Goal: Task Accomplishment & Management: Use online tool/utility

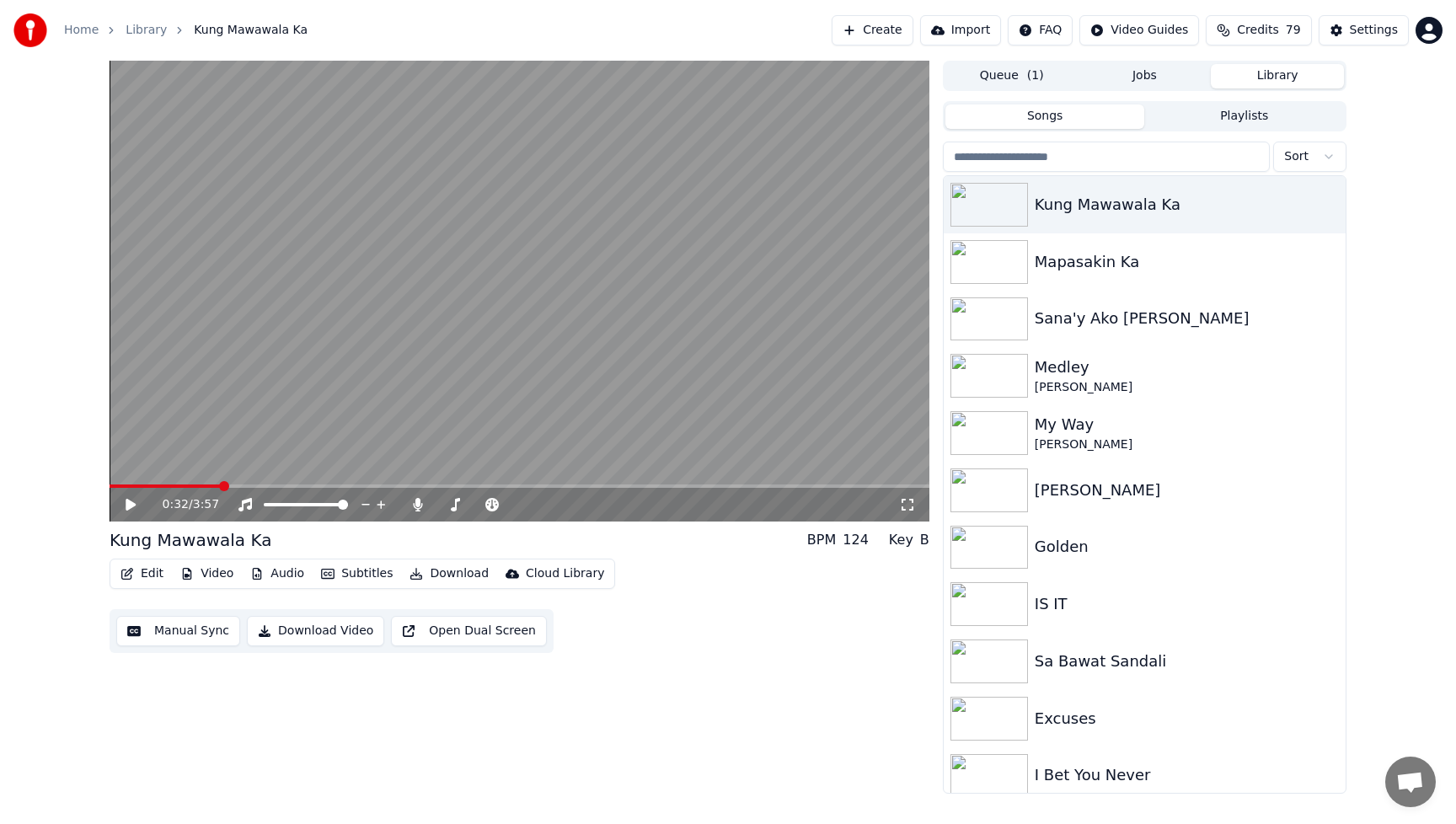
click at [733, 687] on div "0:32 / 3:57 Kung Mawawala Ka BPM 124 Key B Edit Video Audio Subtitles Download …" at bounding box center [519, 427] width 820 height 733
click at [763, 661] on div "0:32 / 3:57 Kung Mawawala Ka BPM 124 Key B Edit Video Audio Subtitles Download …" at bounding box center [519, 427] width 820 height 733
click at [1156, 71] on button "Jobs" at bounding box center [1145, 76] width 133 height 25
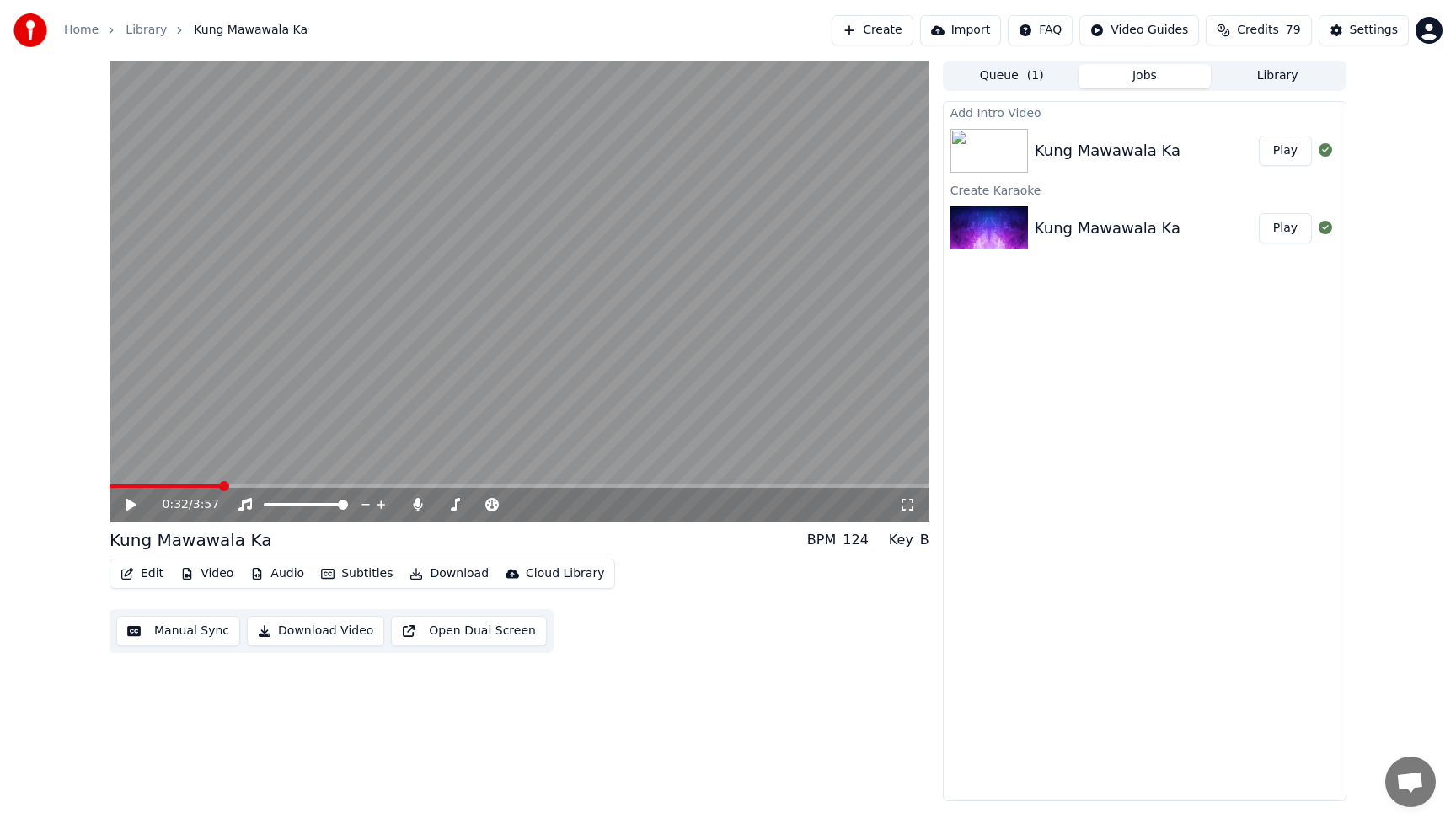
click at [1289, 156] on button "Play" at bounding box center [1285, 150] width 53 height 30
click at [799, 652] on div "Edit Video Audio Subtitles Download Cloud Library Manual Sync Download Video Op…" at bounding box center [519, 606] width 820 height 95
click at [335, 631] on button "Download Video" at bounding box center [315, 631] width 137 height 30
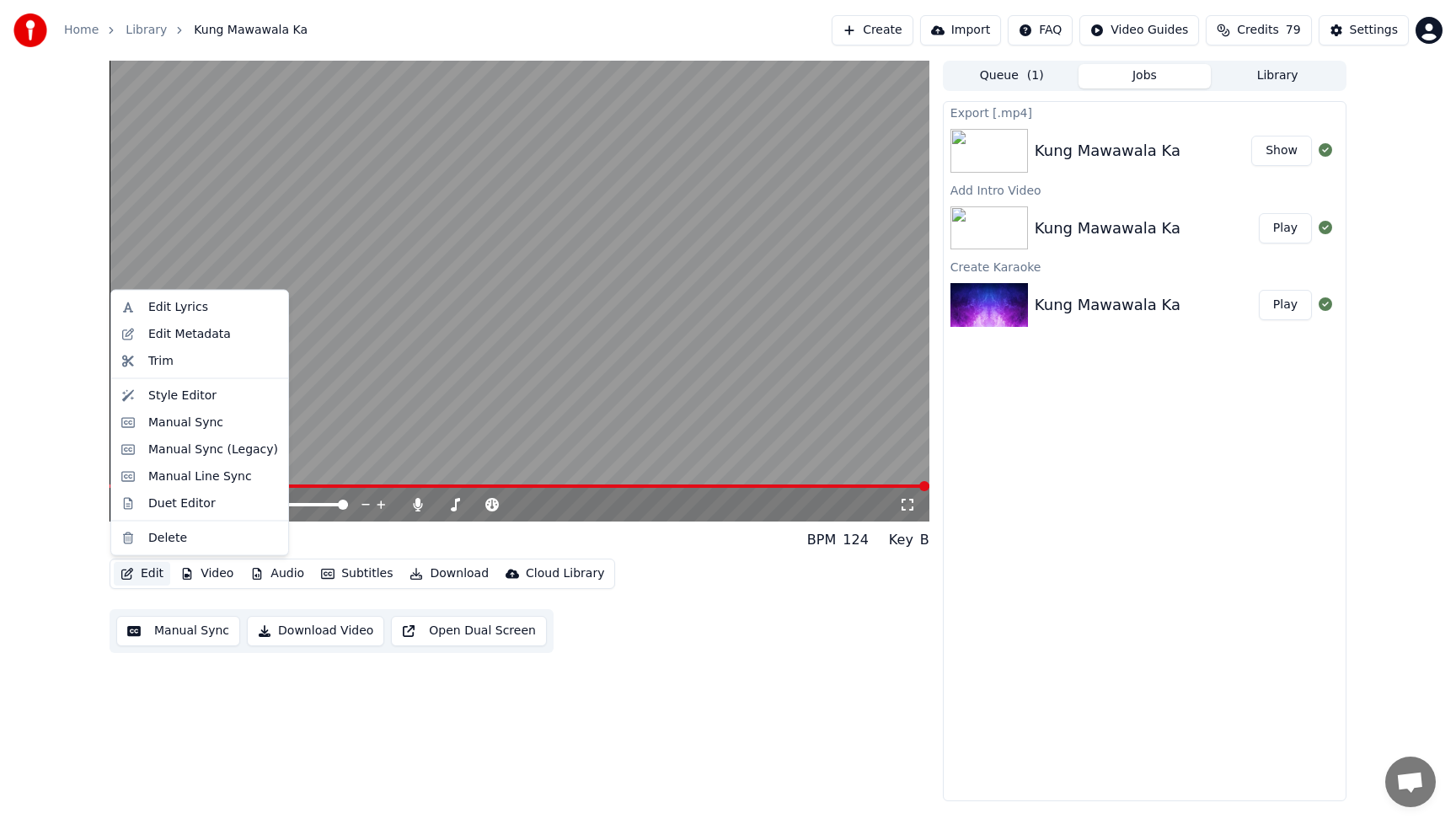
click at [143, 572] on button "Edit" at bounding box center [142, 575] width 56 height 24
click at [179, 402] on div "Style Editor" at bounding box center [182, 395] width 68 height 17
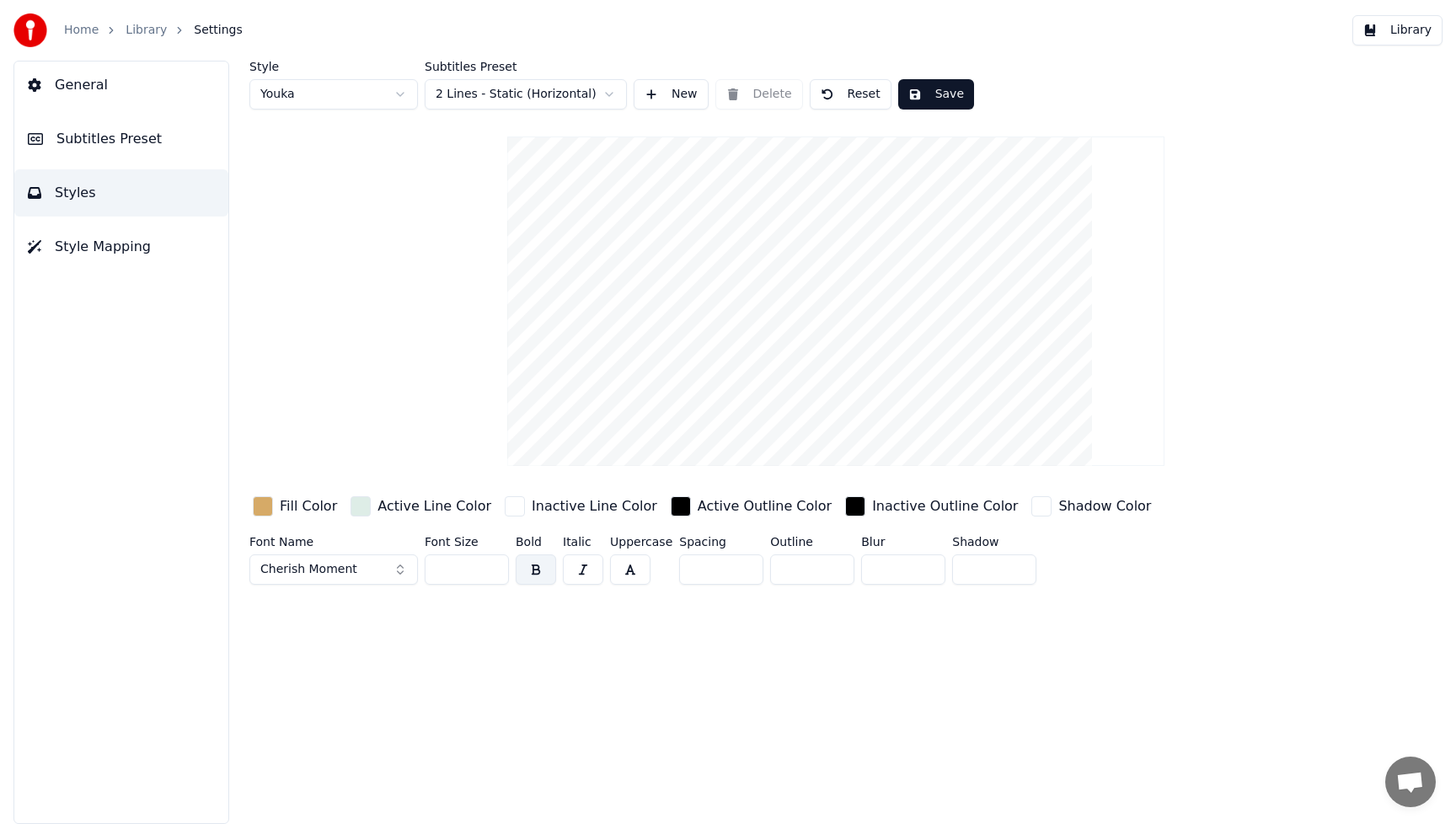
click at [265, 505] on div "button" at bounding box center [263, 506] width 20 height 20
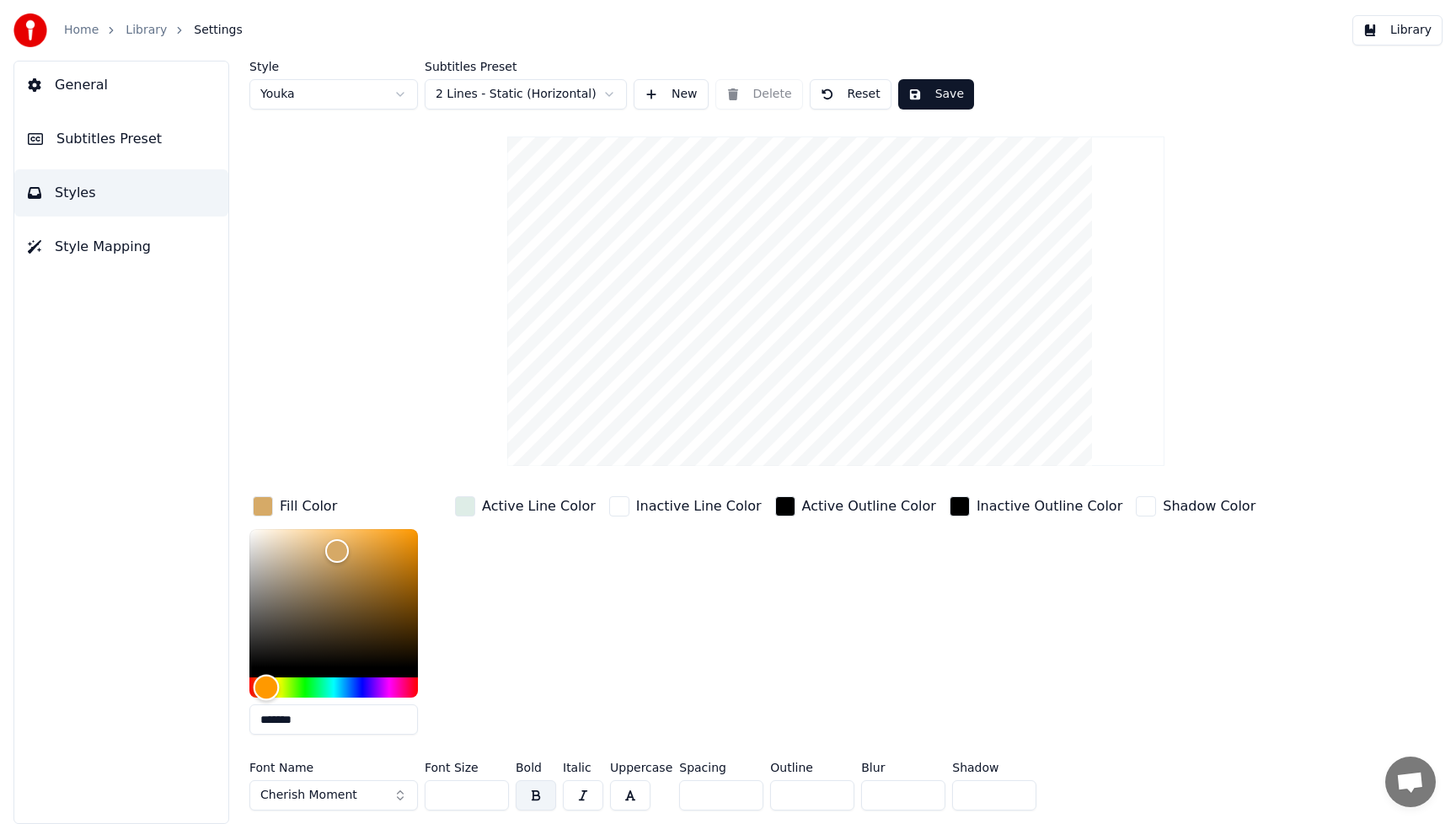
type input "*******"
click at [347, 687] on div "Hue" at bounding box center [333, 687] width 168 height 20
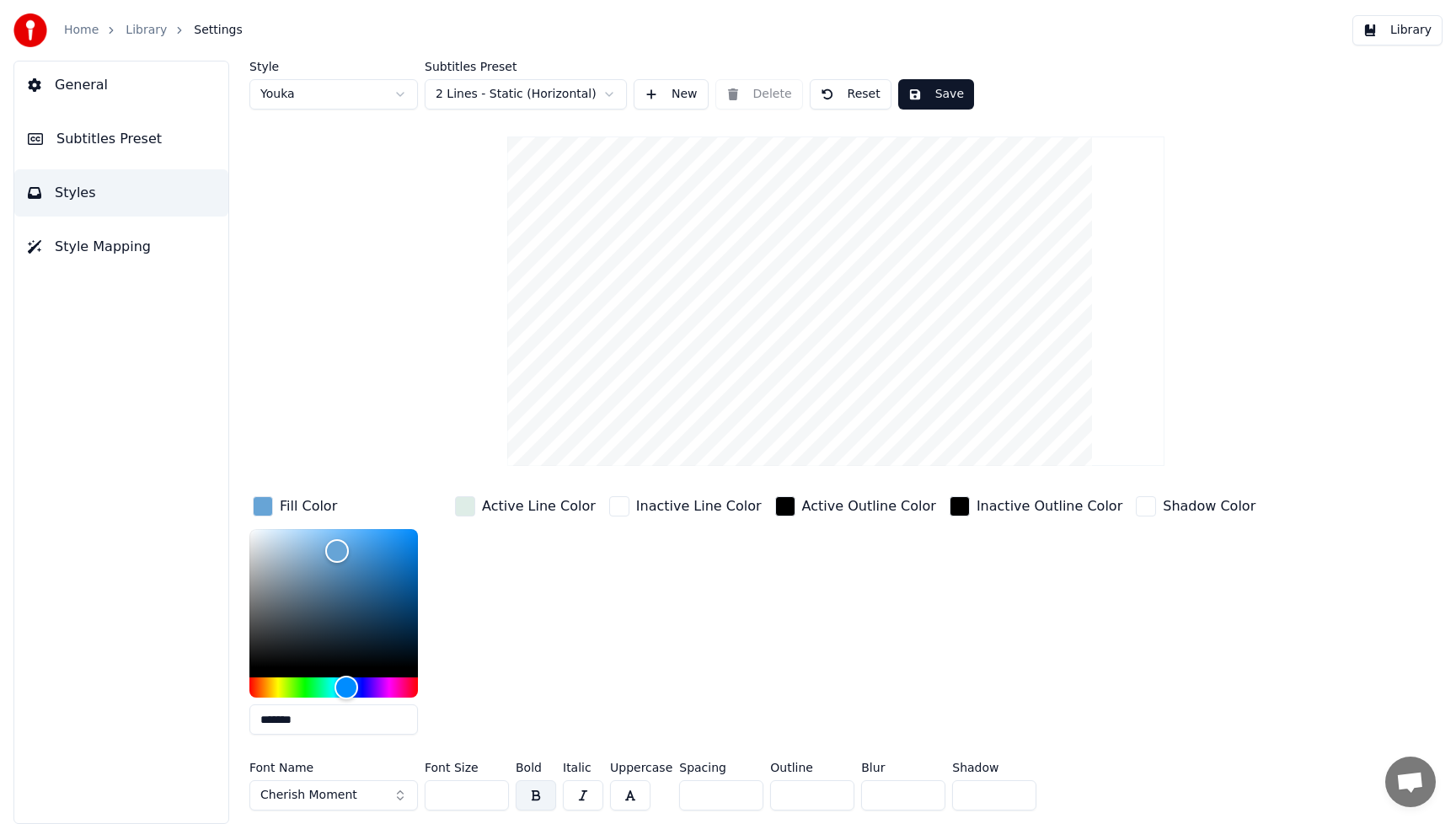
click at [550, 669] on div "Active Line Color" at bounding box center [525, 621] width 147 height 256
click at [395, 791] on button "Cherish Moment" at bounding box center [333, 795] width 168 height 30
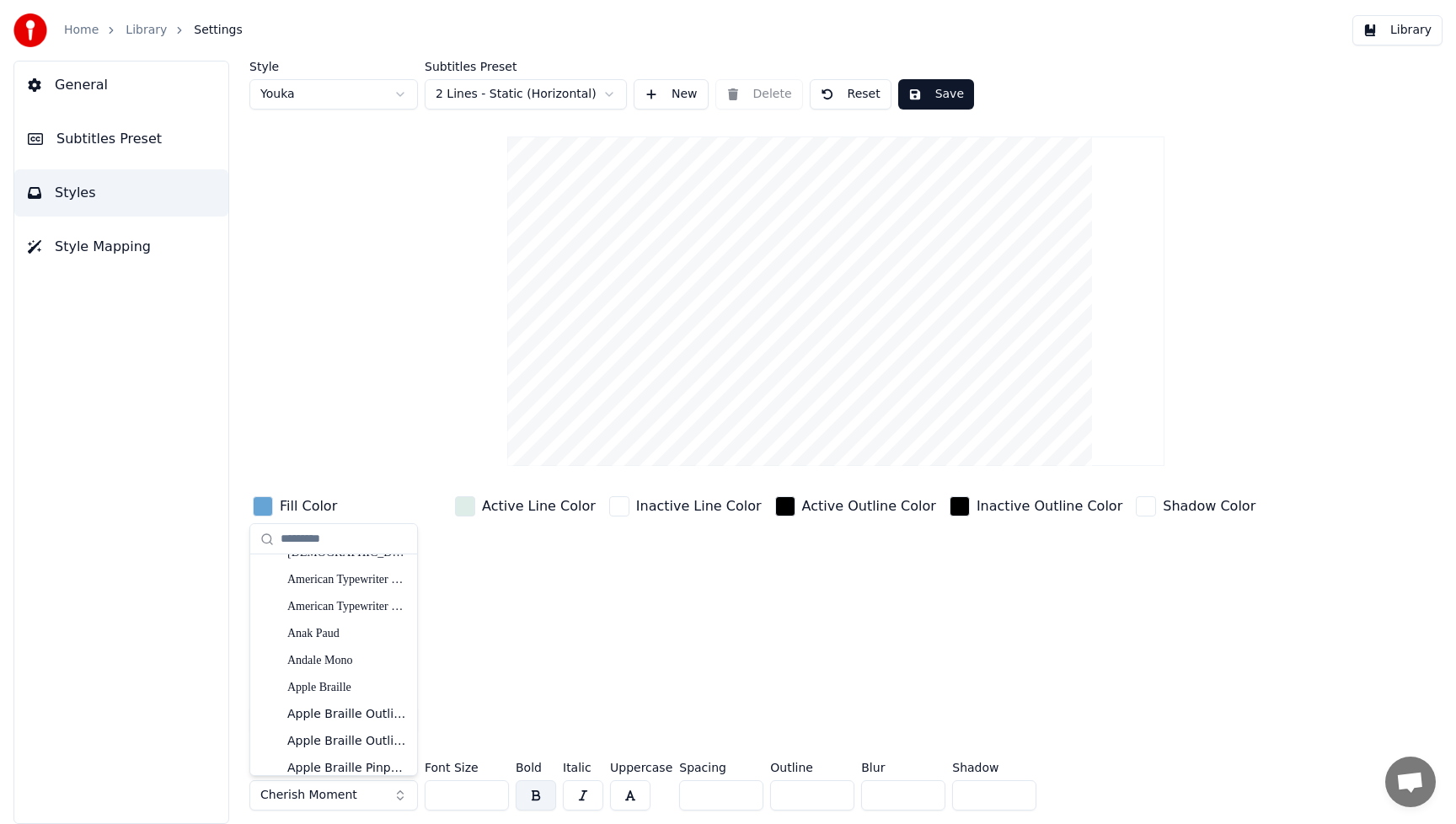
scroll to position [361, 0]
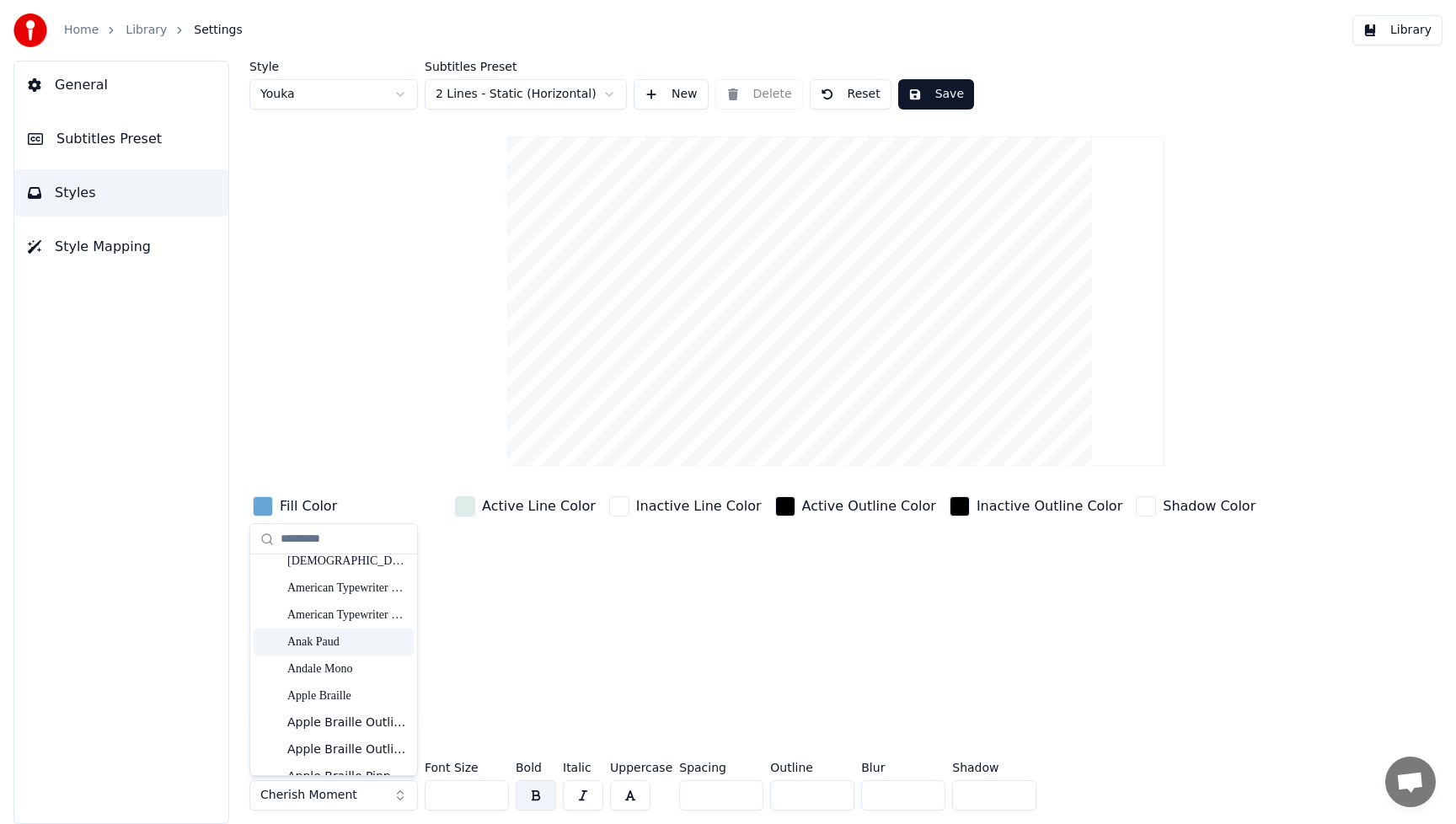
click at [329, 641] on div "Anak Paud" at bounding box center [347, 642] width 119 height 17
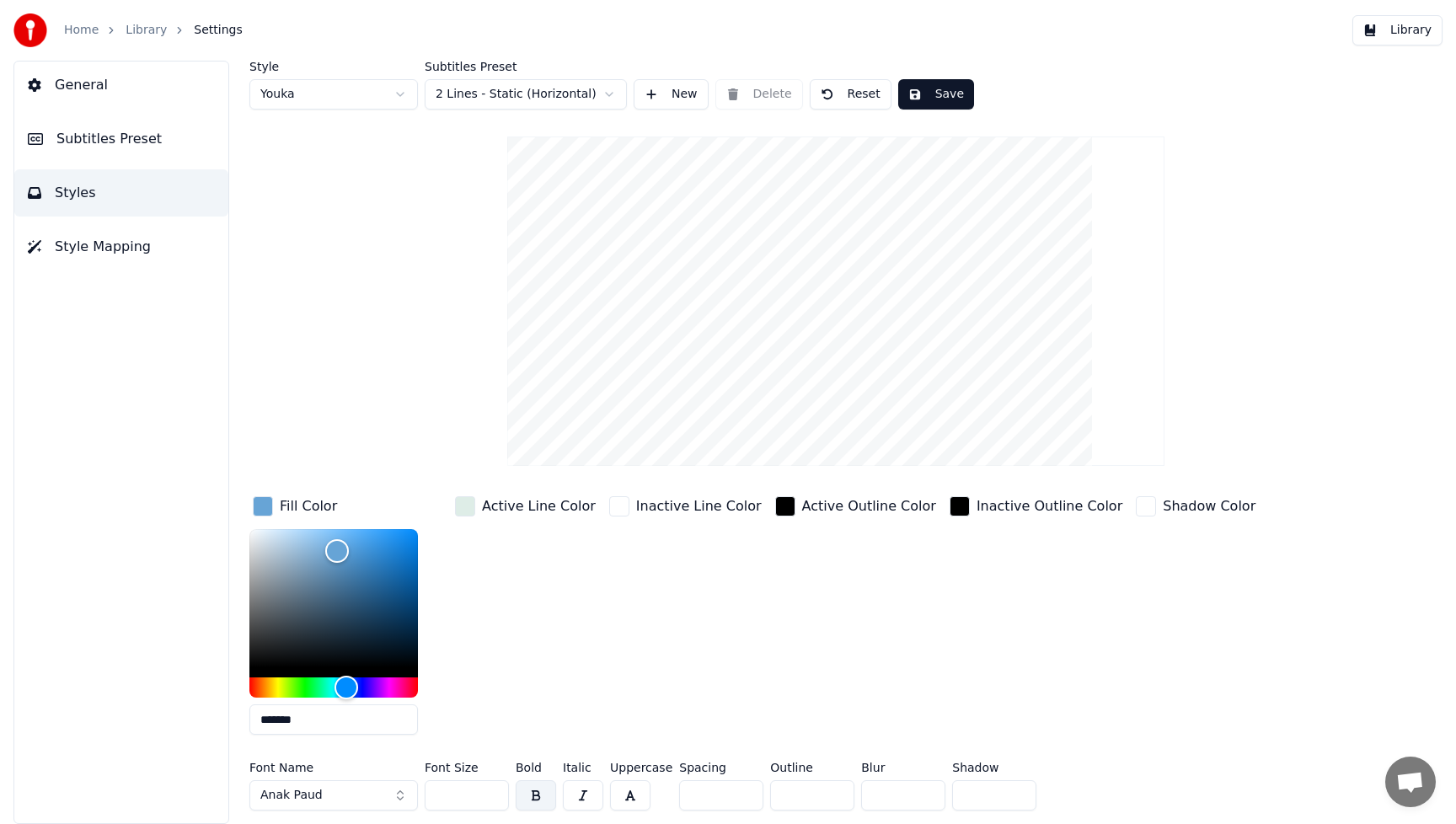
click at [776, 656] on div "Active Outline Color" at bounding box center [855, 621] width 167 height 256
click at [952, 94] on button "Save" at bounding box center [935, 94] width 76 height 30
click at [952, 98] on button "Save" at bounding box center [935, 94] width 76 height 30
click at [1416, 33] on button "Library" at bounding box center [1397, 30] width 90 height 30
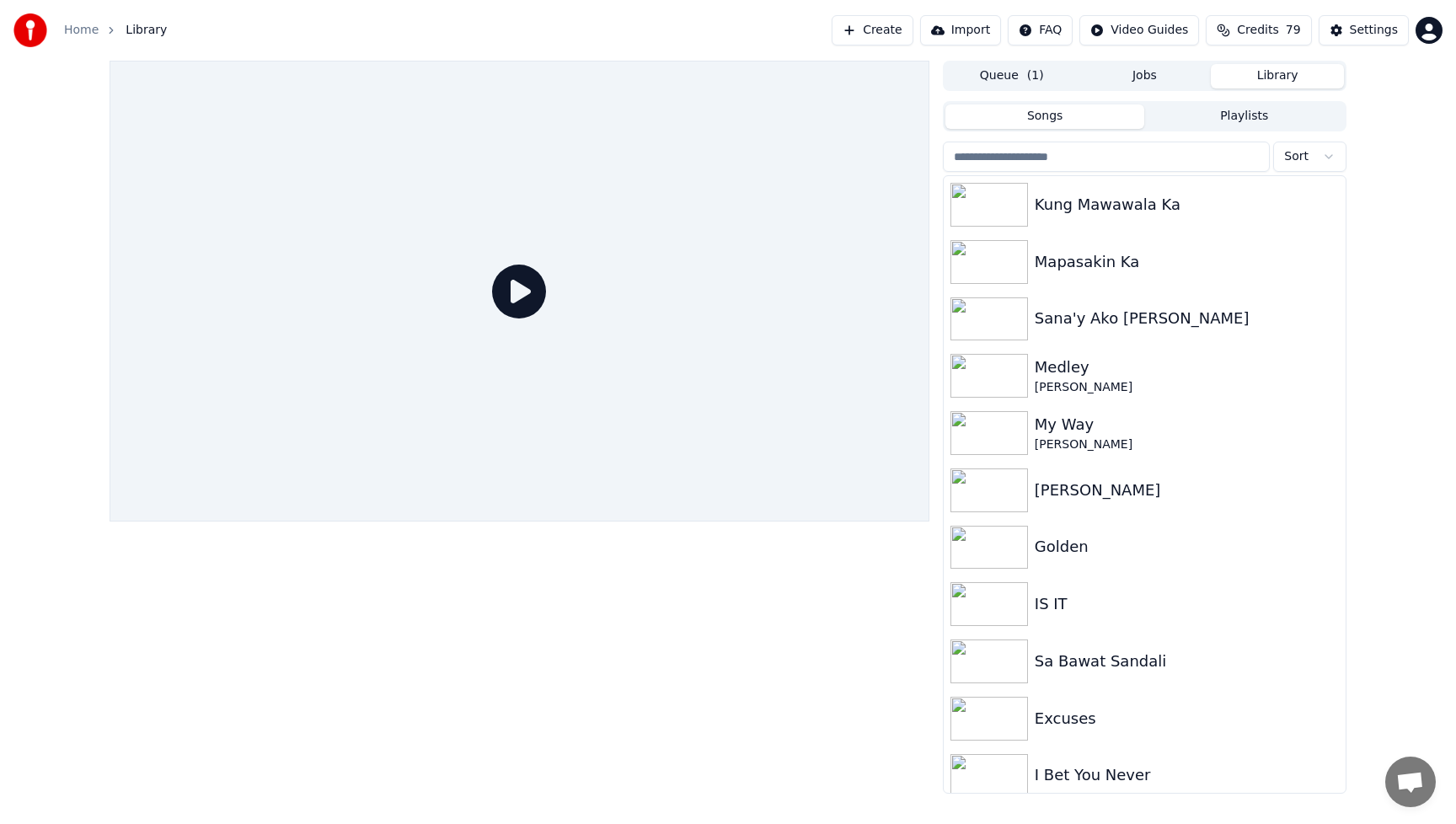
click at [655, 615] on div at bounding box center [519, 427] width 820 height 733
click at [513, 302] on icon at bounding box center [519, 291] width 54 height 54
click at [1069, 213] on div "Kung Mawawala Ka" at bounding box center [1178, 205] width 288 height 24
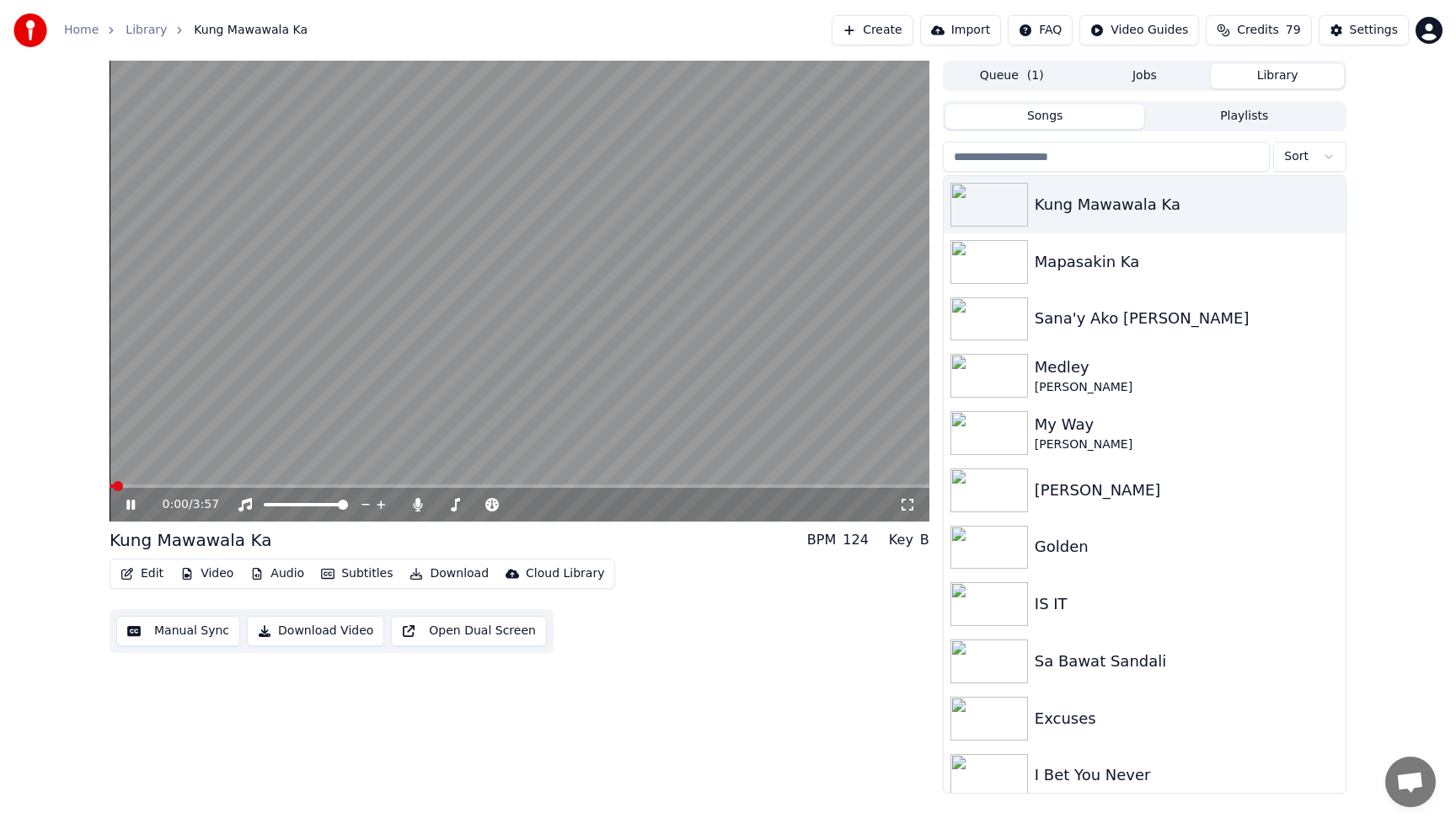
click at [130, 501] on icon at bounding box center [143, 504] width 40 height 14
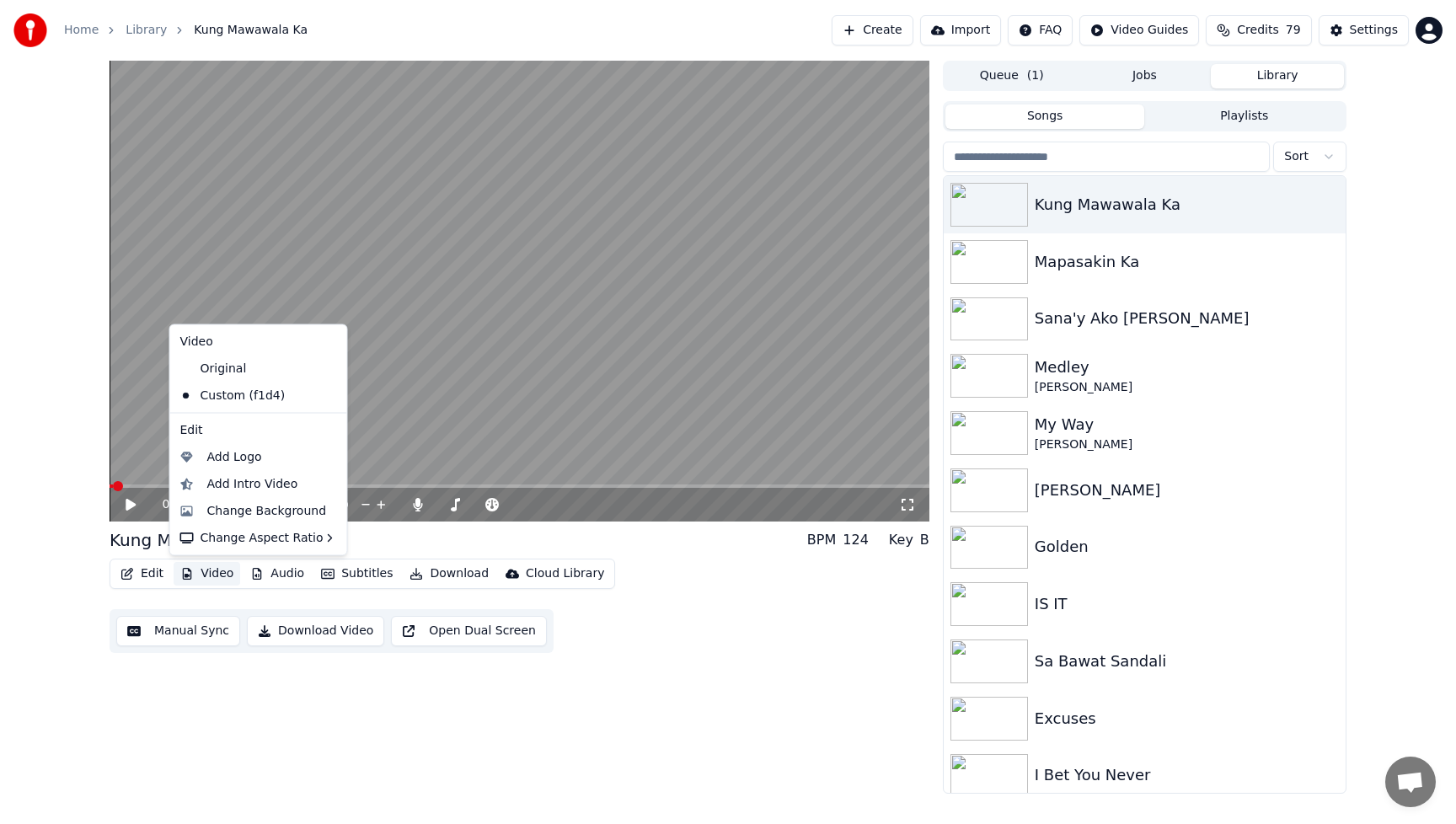
click at [222, 574] on button "Video" at bounding box center [207, 575] width 66 height 24
click at [238, 508] on div "Change Background" at bounding box center [267, 511] width 119 height 17
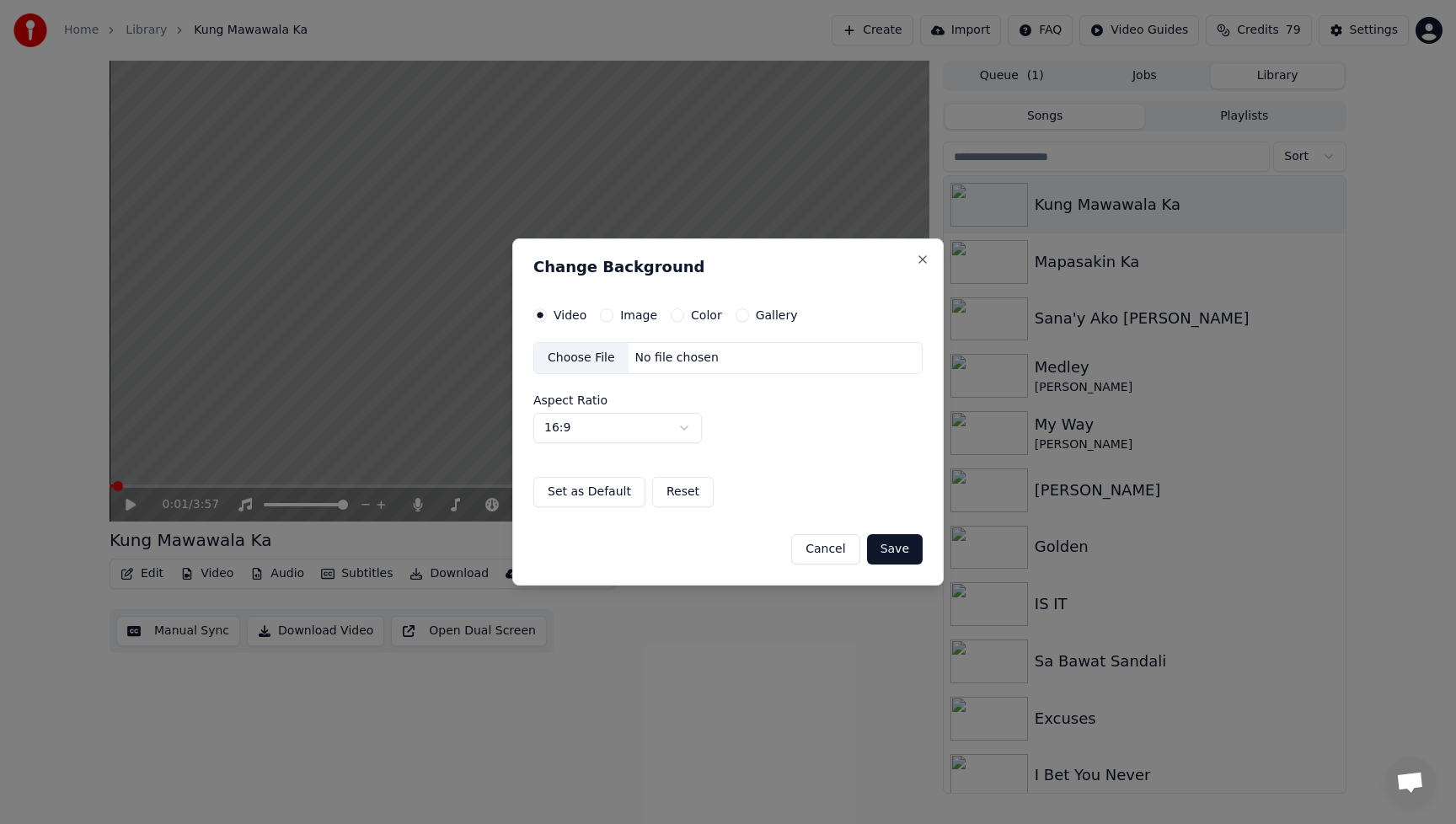
click at [580, 357] on div "Choose File" at bounding box center [581, 358] width 95 height 30
click at [909, 553] on button "Save" at bounding box center [895, 549] width 56 height 30
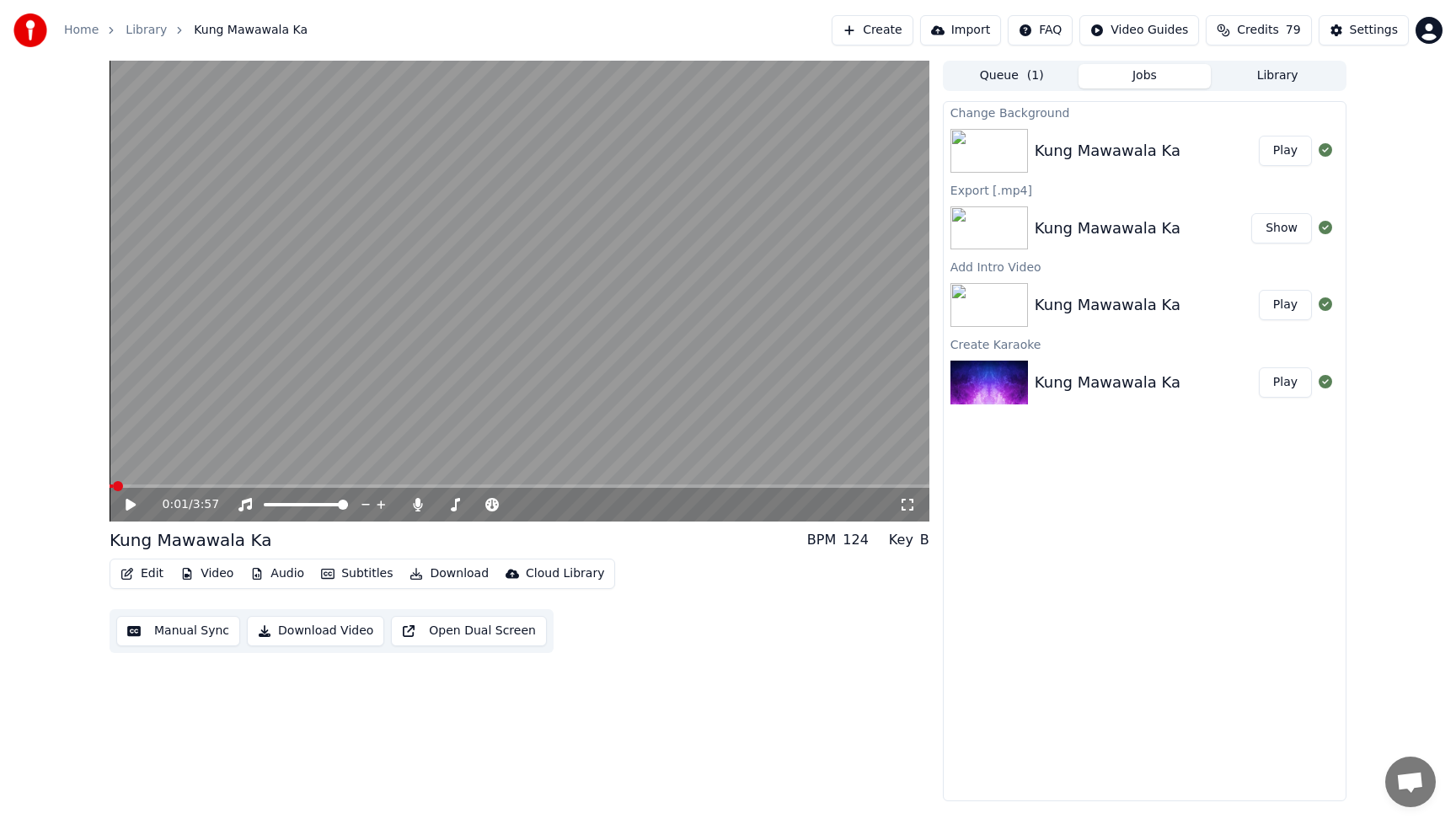
click at [1287, 155] on button "Play" at bounding box center [1285, 150] width 53 height 30
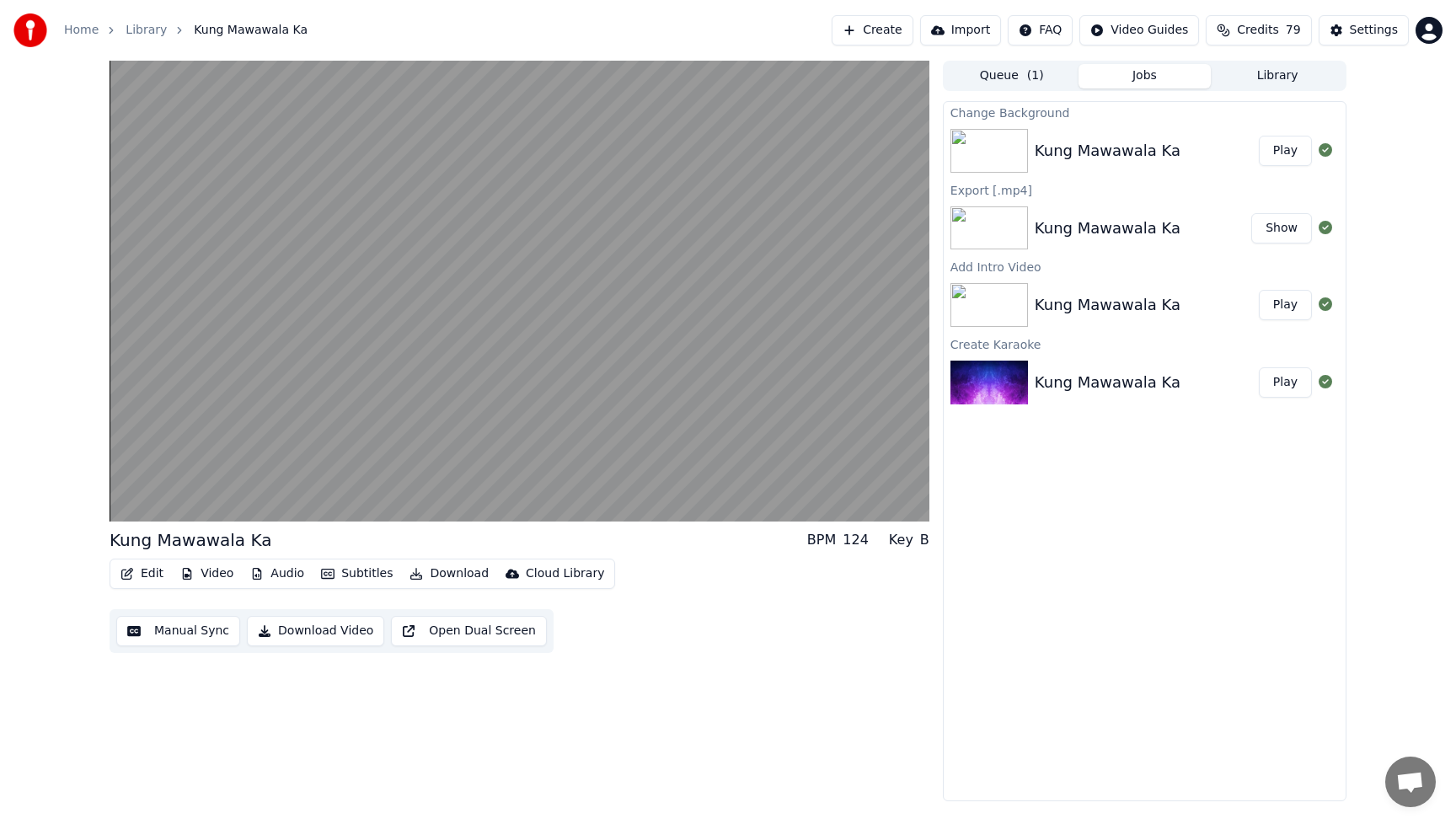
click at [218, 576] on button "Video" at bounding box center [207, 575] width 66 height 24
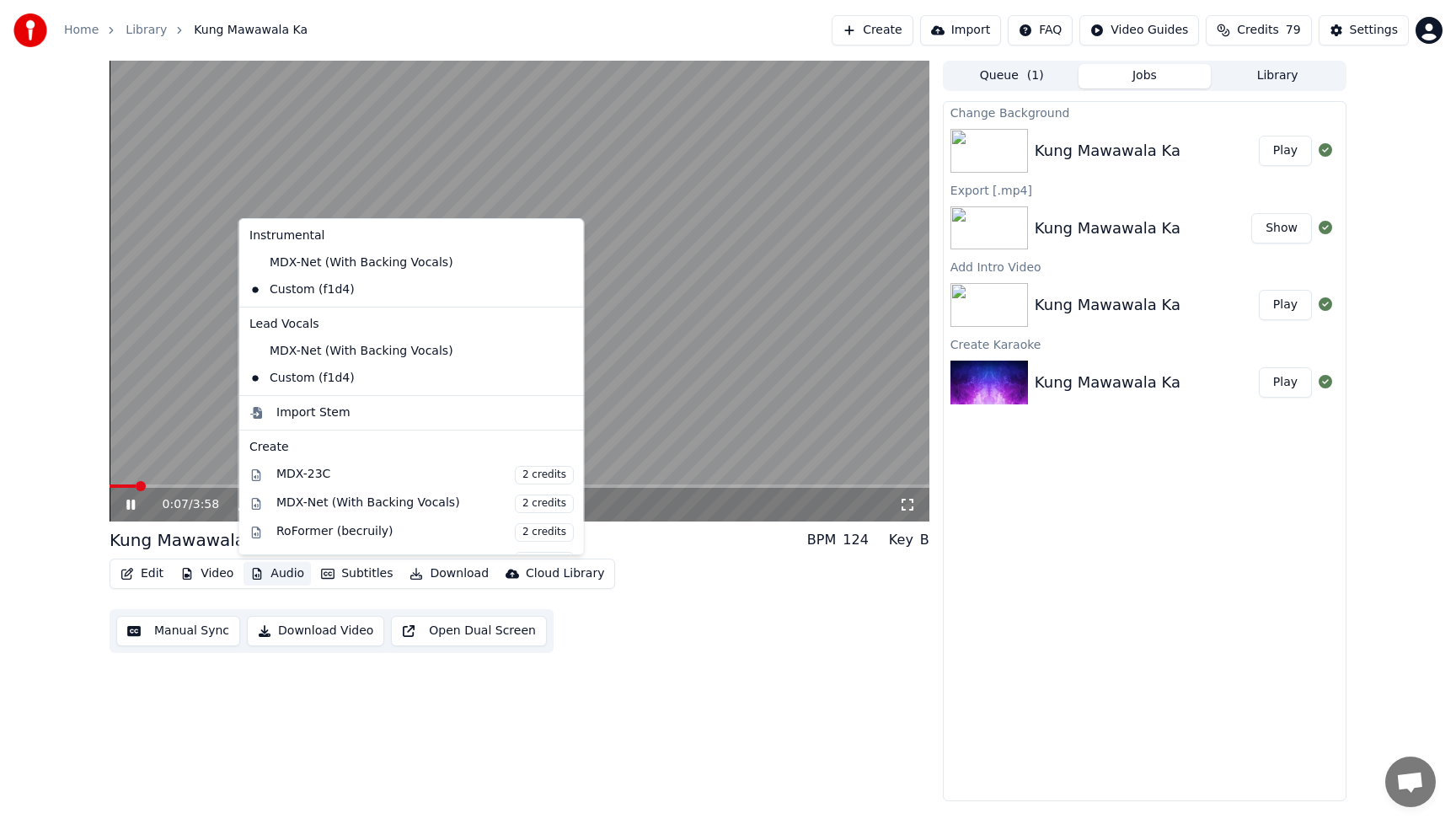
click at [284, 573] on button "Audio" at bounding box center [278, 575] width 67 height 24
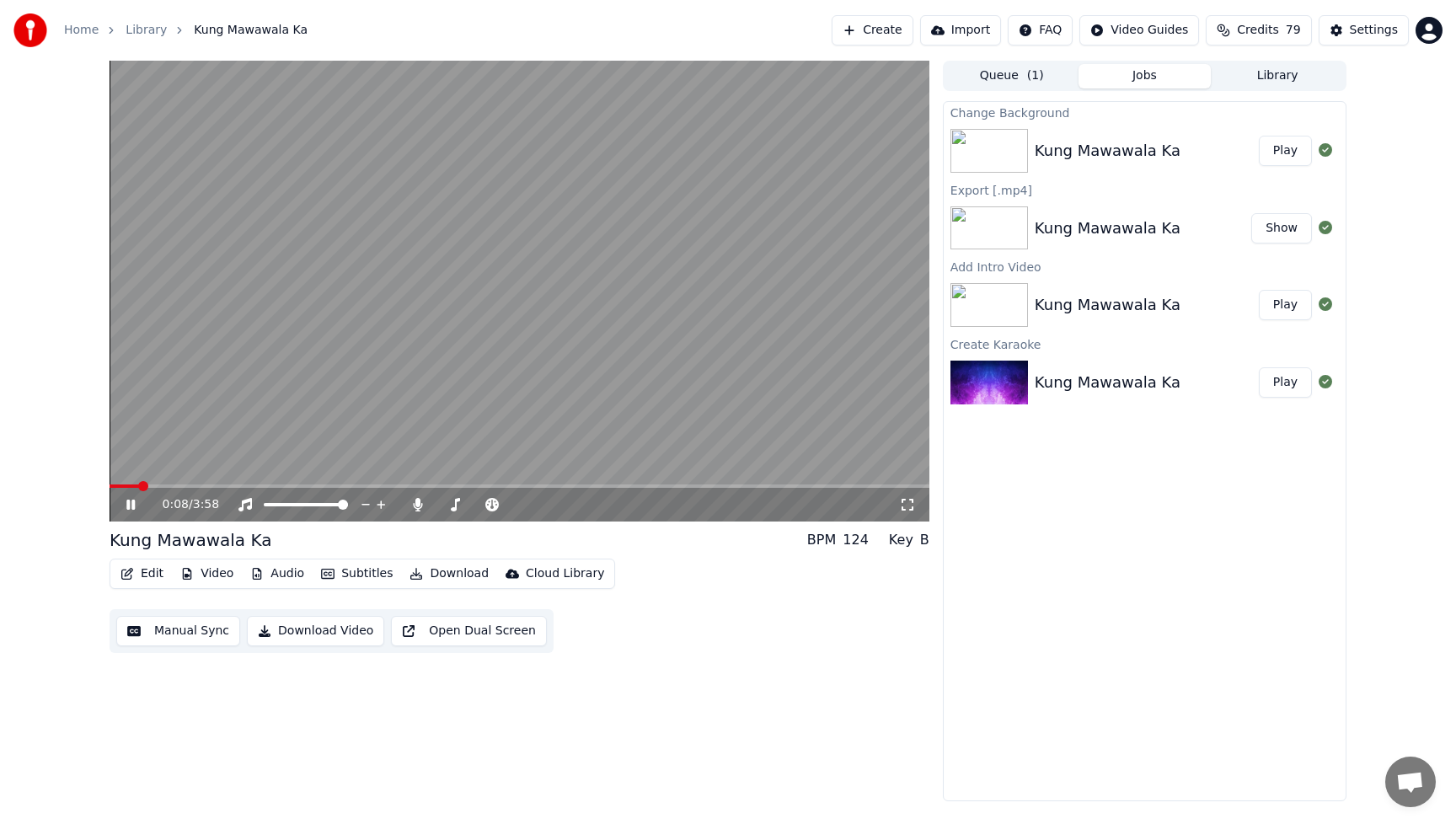
click at [284, 573] on button "Audio" at bounding box center [278, 575] width 67 height 24
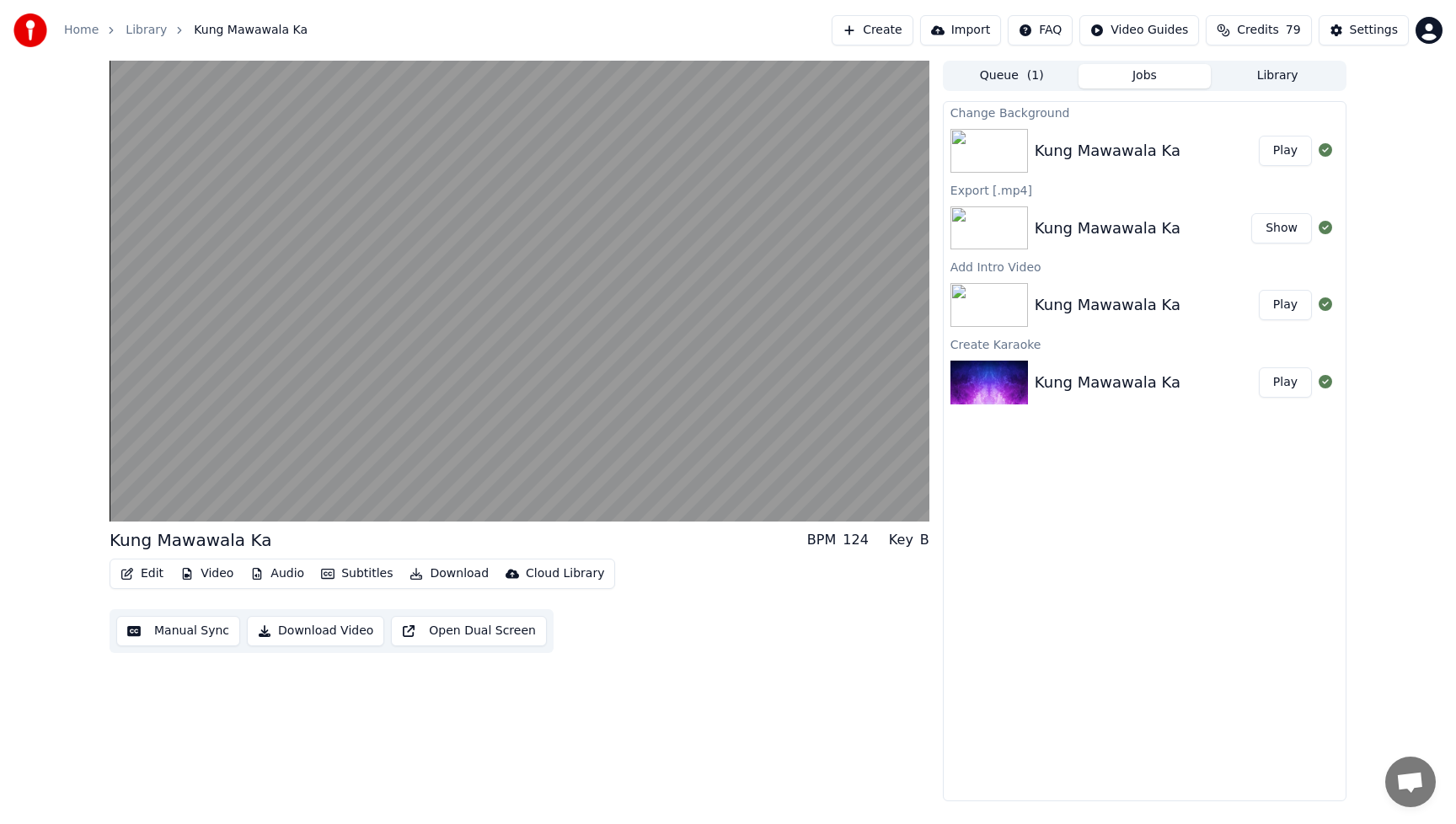
click at [809, 656] on div "Kung Mawawala Ka BPM 124 Key B Edit Video Audio Subtitles Download Cloud Librar…" at bounding box center [519, 432] width 820 height 741
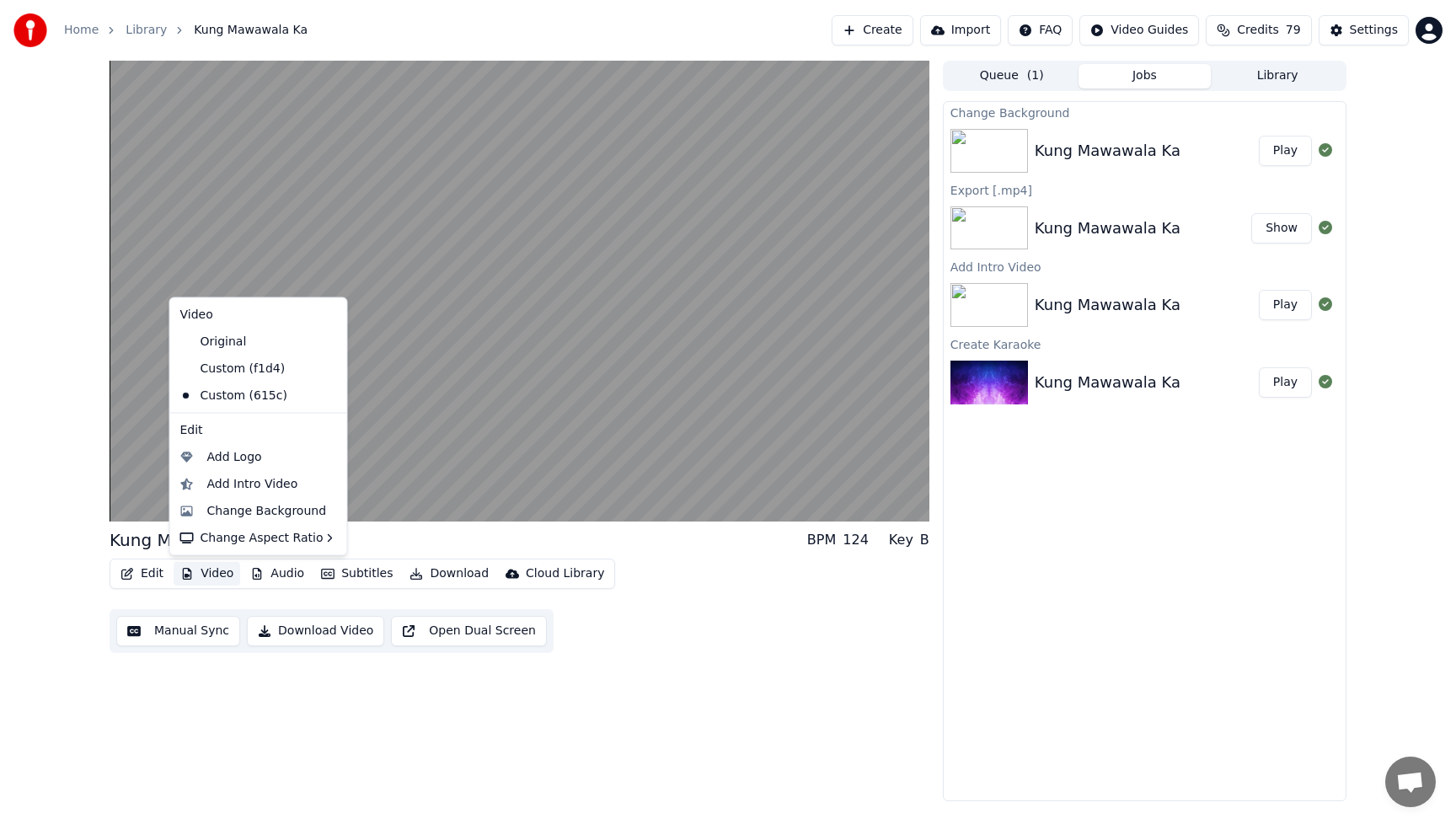
click at [201, 575] on button "Video" at bounding box center [207, 575] width 66 height 24
click at [216, 512] on div "Change Background" at bounding box center [267, 511] width 119 height 17
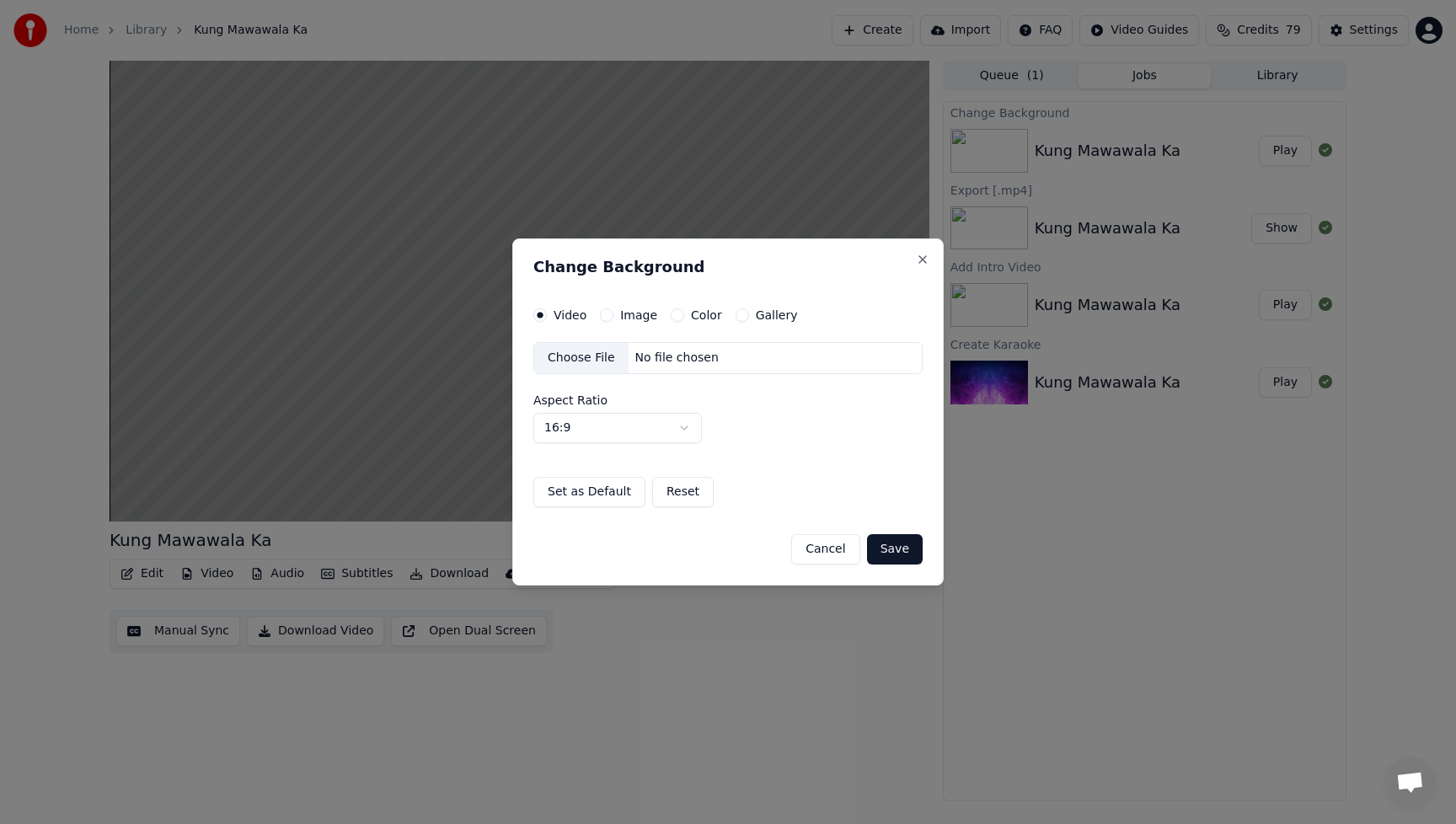
click at [608, 315] on button "Image" at bounding box center [606, 315] width 14 height 14
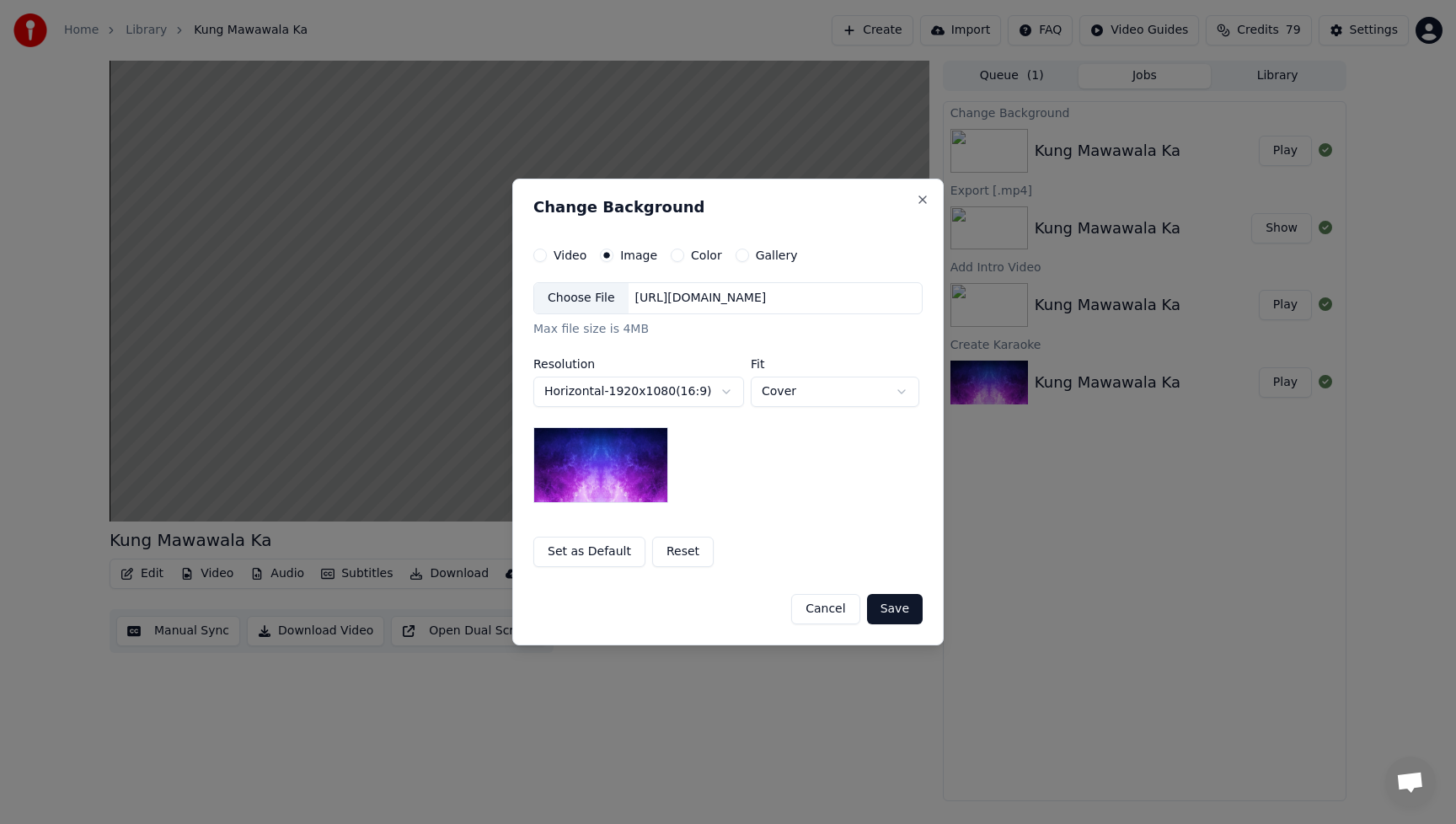
click at [596, 292] on div "Choose File" at bounding box center [581, 298] width 95 height 30
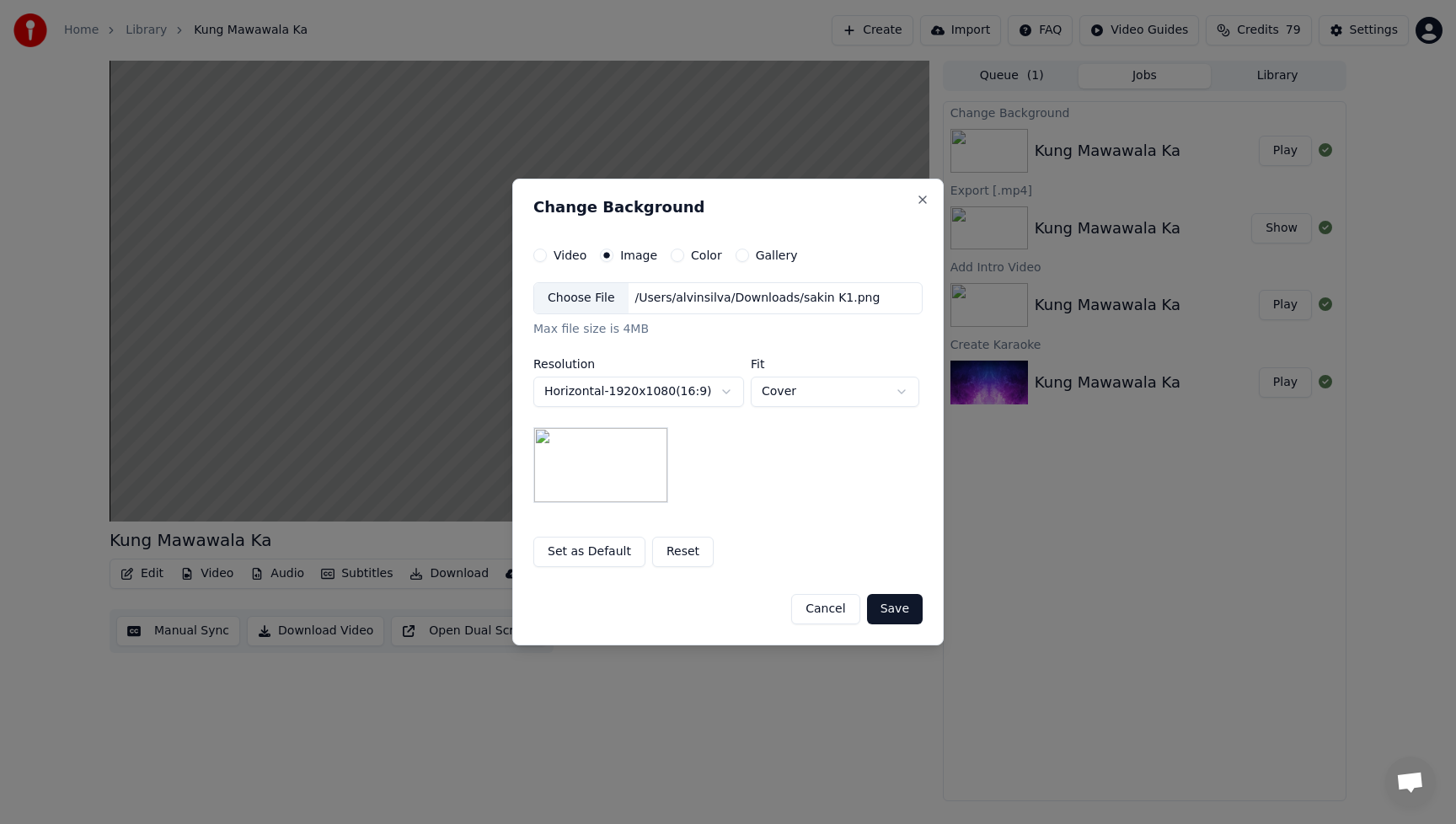
click at [894, 612] on button "Save" at bounding box center [895, 609] width 56 height 30
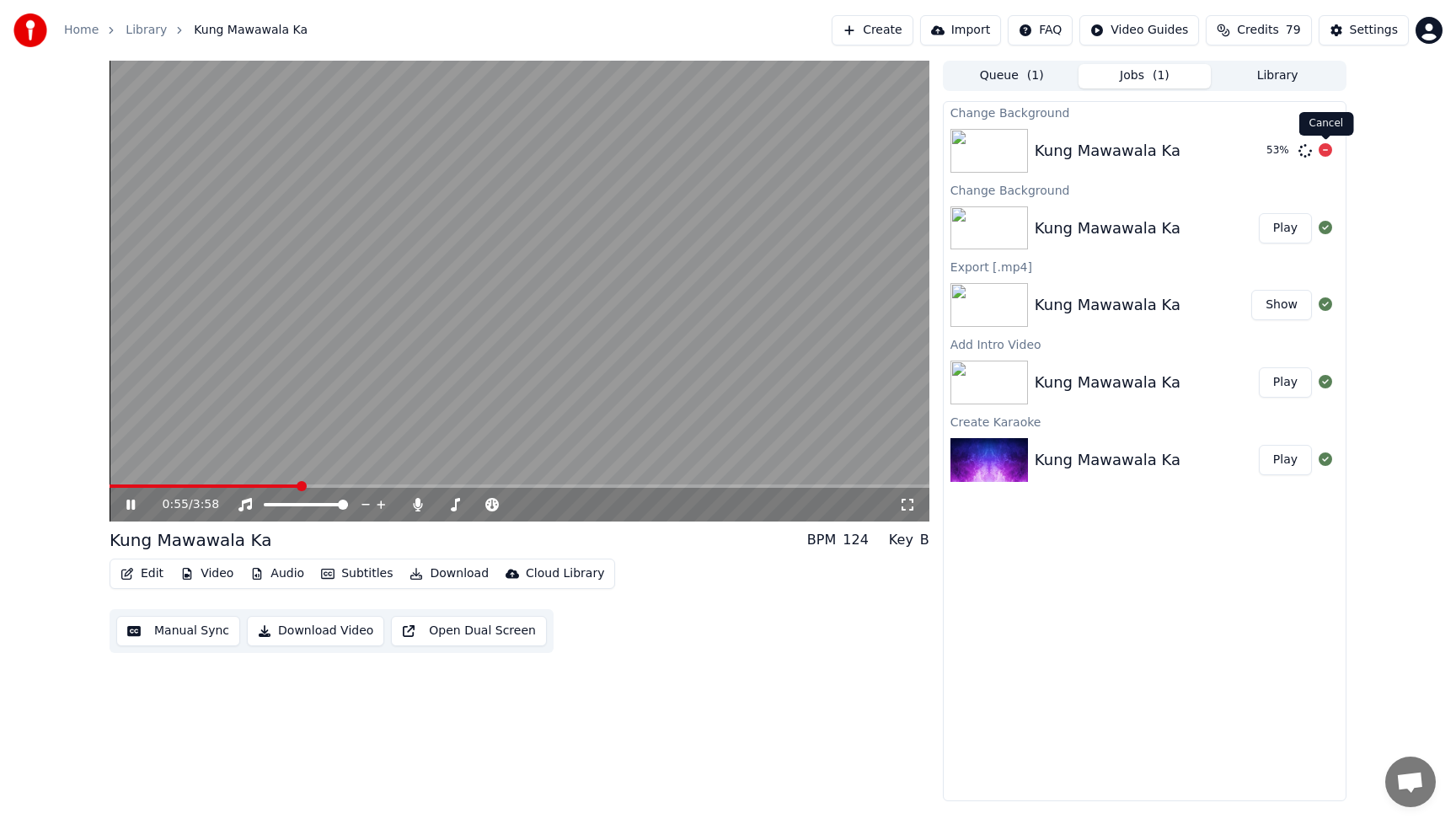
click at [1327, 151] on icon at bounding box center [1325, 149] width 14 height 14
click at [224, 575] on button "Video" at bounding box center [207, 575] width 66 height 24
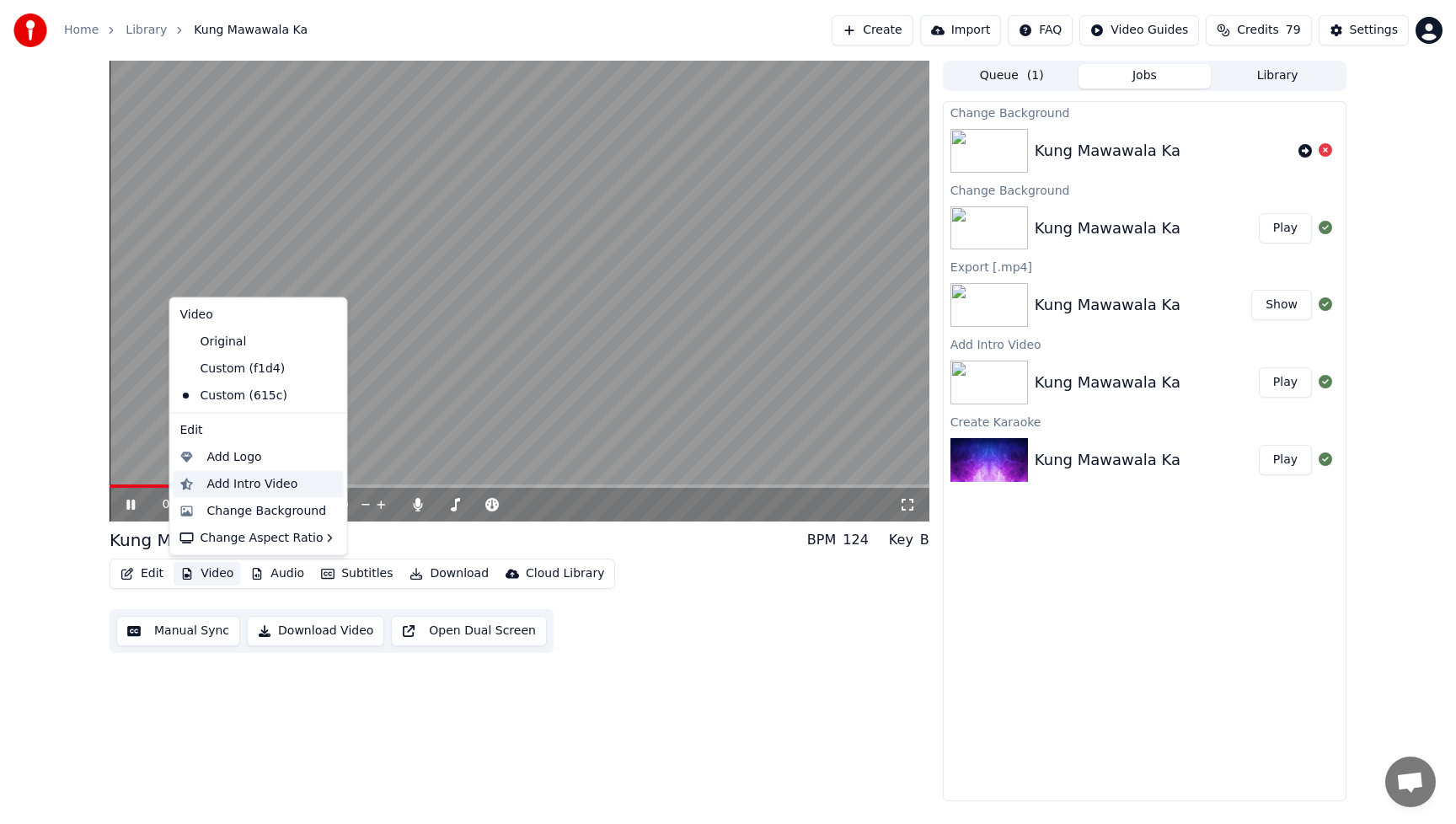
click at [221, 482] on div "Add Intro Video" at bounding box center [253, 483] width 91 height 17
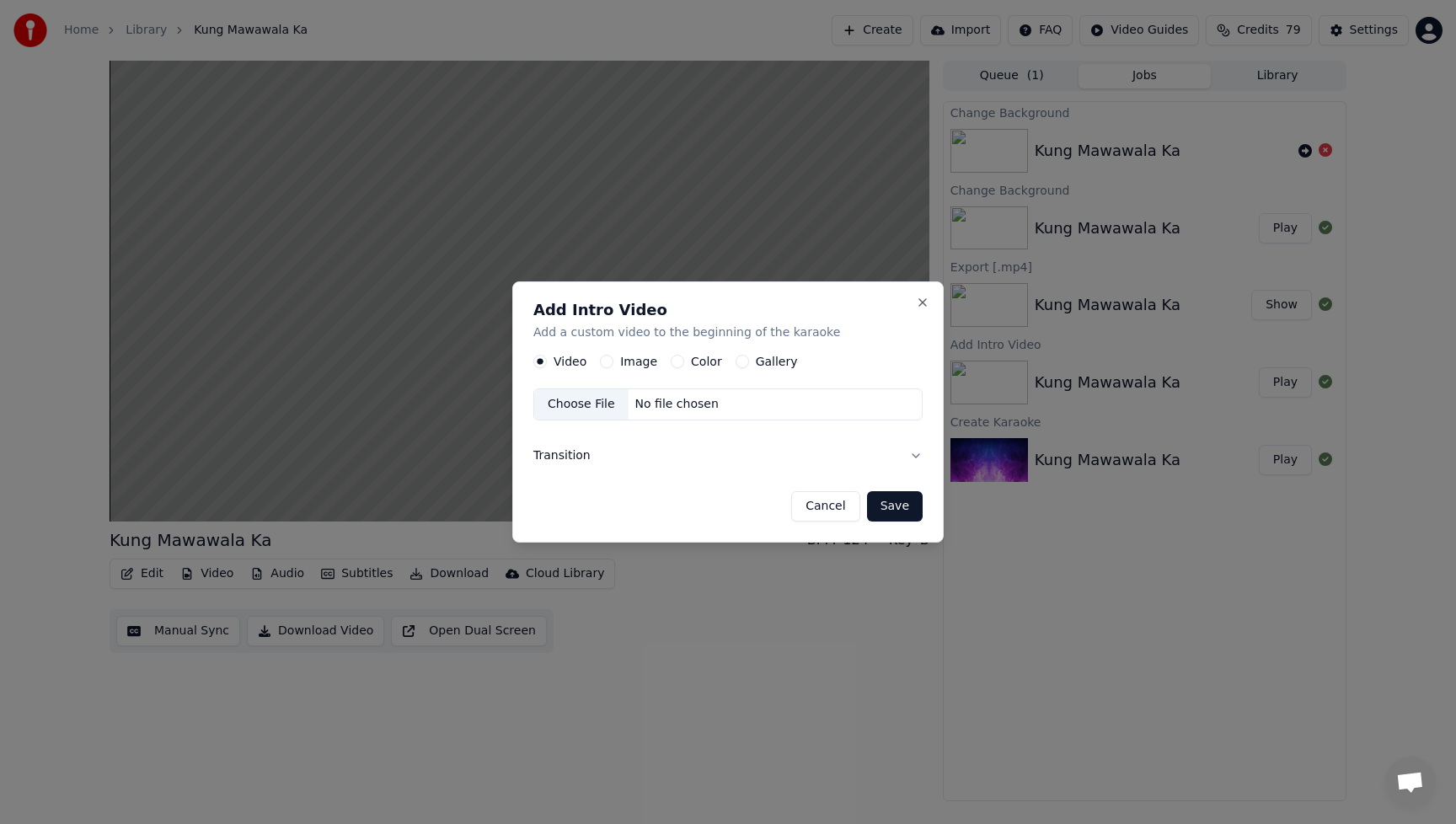
click at [616, 364] on div "Image" at bounding box center [628, 361] width 57 height 14
click at [610, 362] on button "Image" at bounding box center [606, 361] width 14 height 14
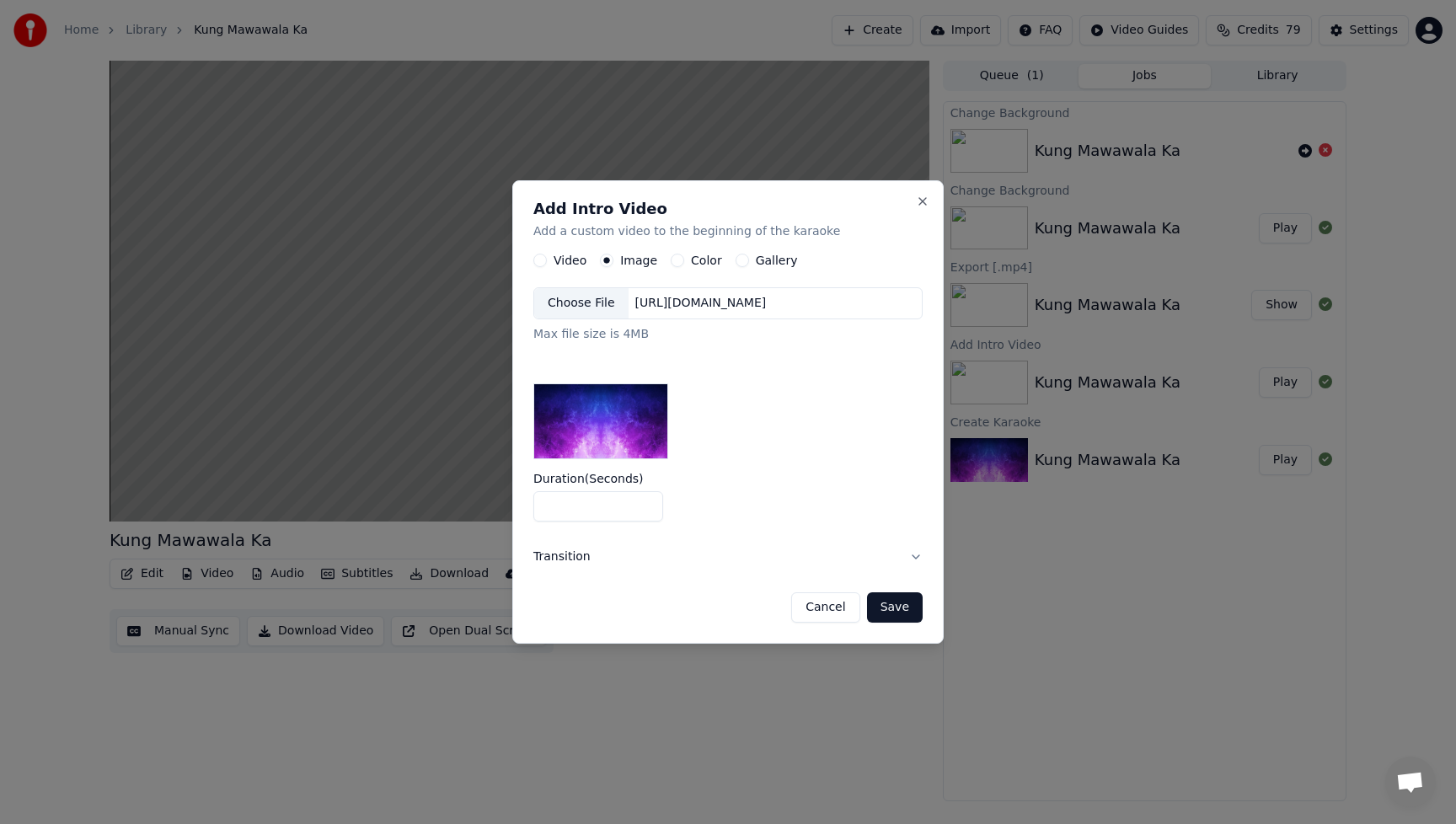
click at [647, 500] on input "*" at bounding box center [598, 506] width 130 height 30
click at [647, 510] on input "*" at bounding box center [598, 506] width 130 height 30
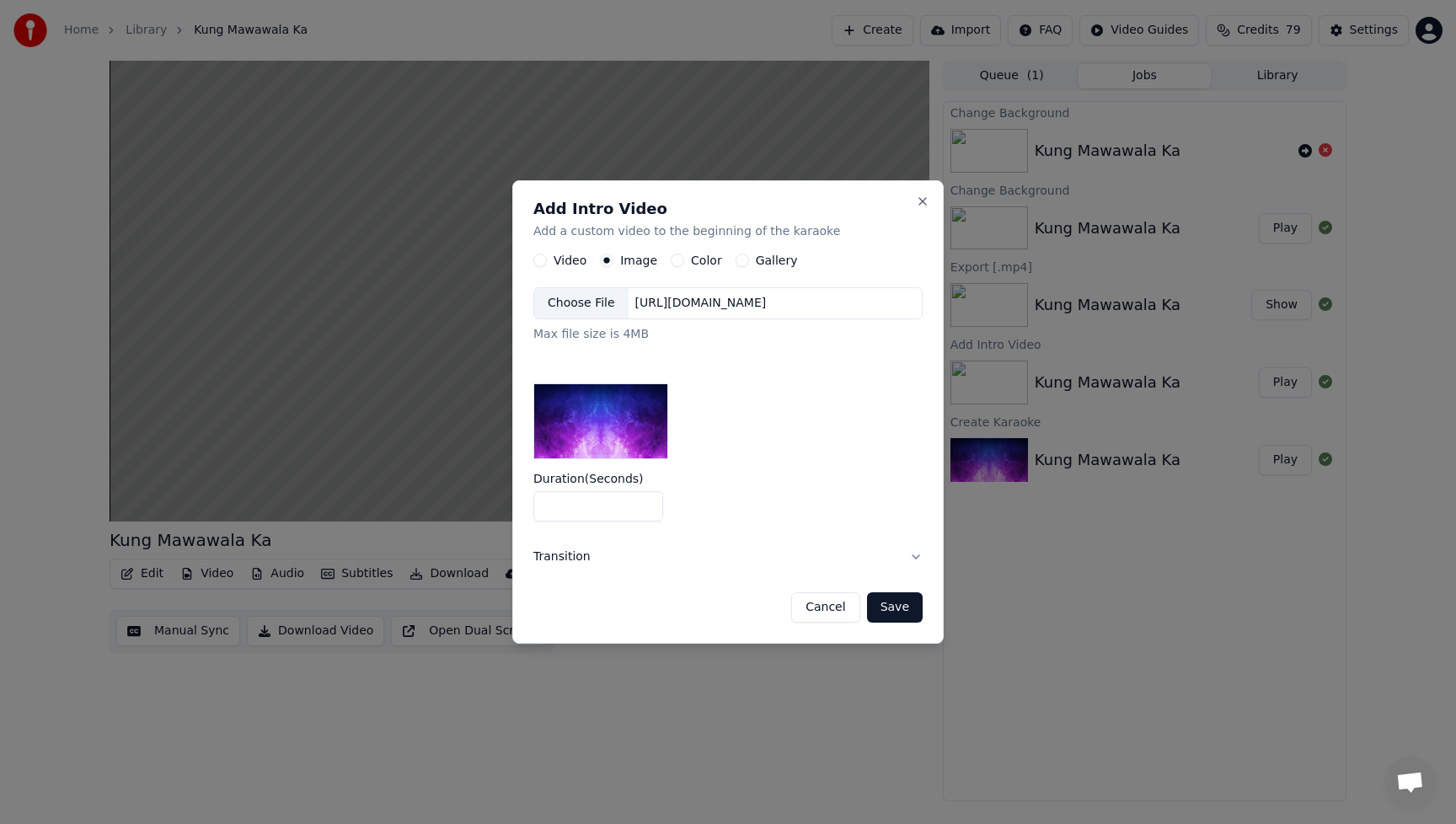
click at [647, 510] on input "*" at bounding box center [598, 506] width 130 height 30
type input "*"
click at [647, 510] on input "*" at bounding box center [598, 506] width 130 height 30
click at [900, 610] on button "Save" at bounding box center [895, 607] width 56 height 30
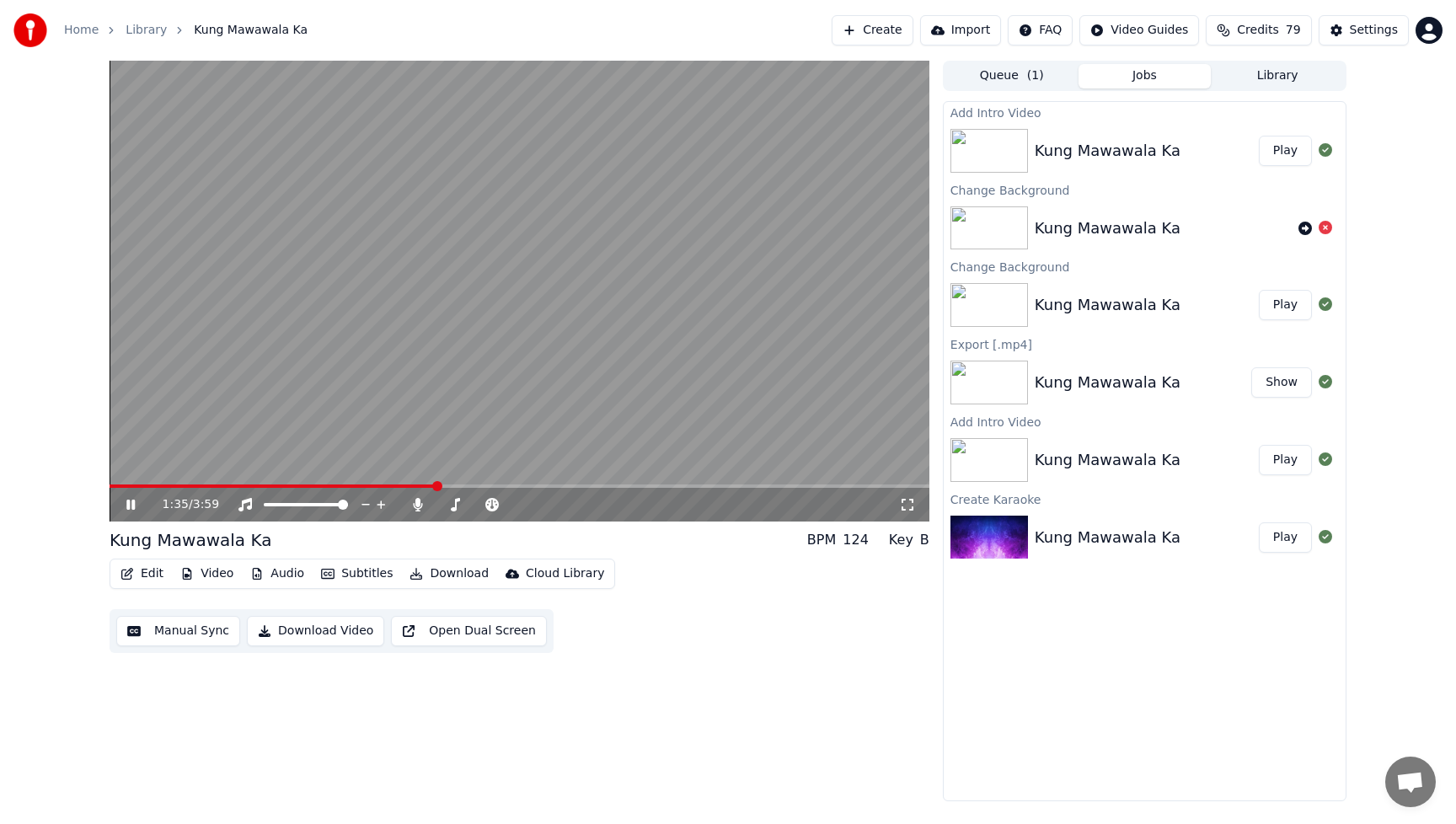
click at [1285, 158] on button "Play" at bounding box center [1285, 150] width 53 height 30
click at [129, 505] on icon at bounding box center [130, 504] width 8 height 10
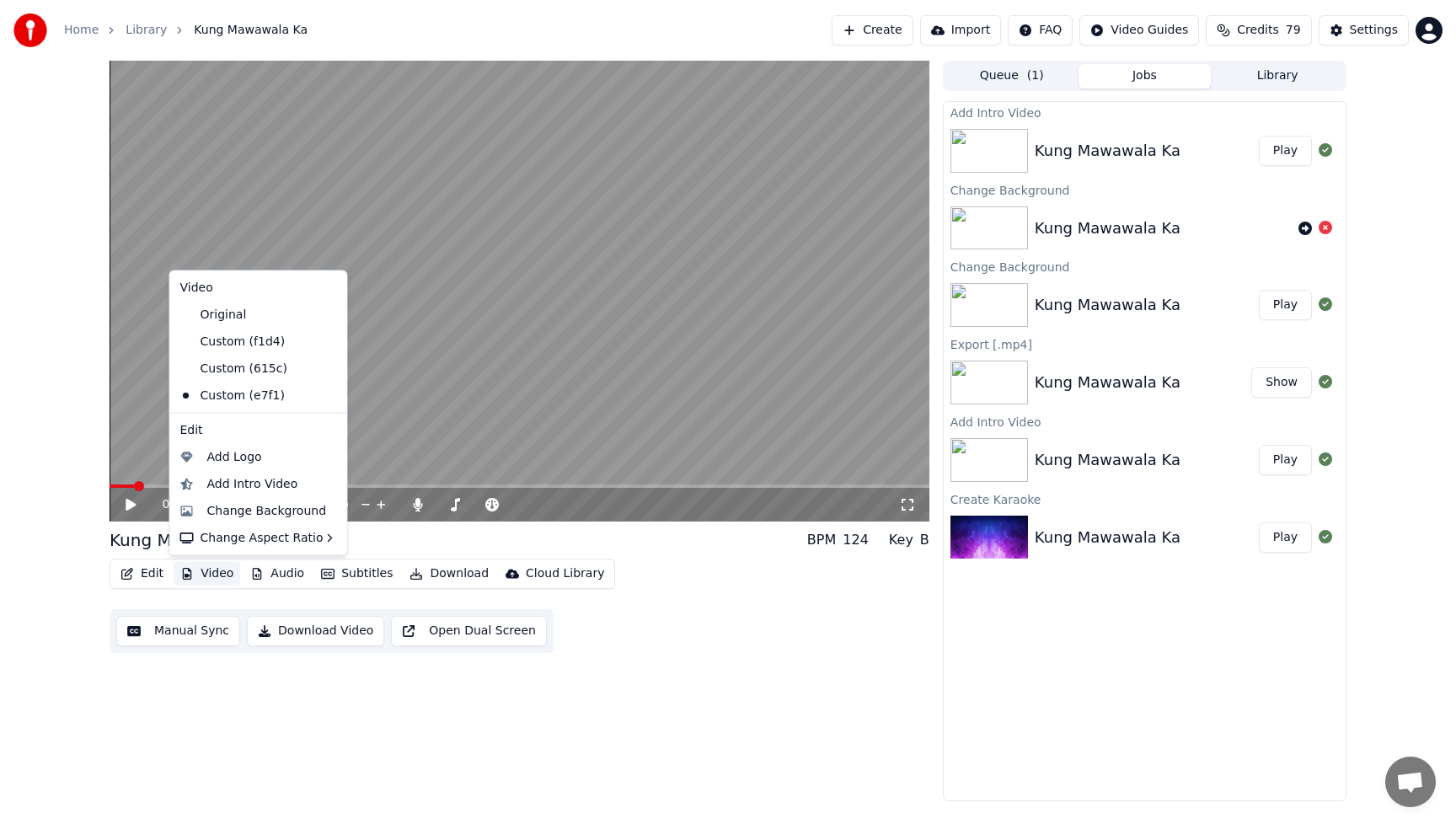
click at [228, 576] on button "Video" at bounding box center [207, 575] width 66 height 24
click at [225, 483] on div "Add Intro Video" at bounding box center [253, 483] width 91 height 17
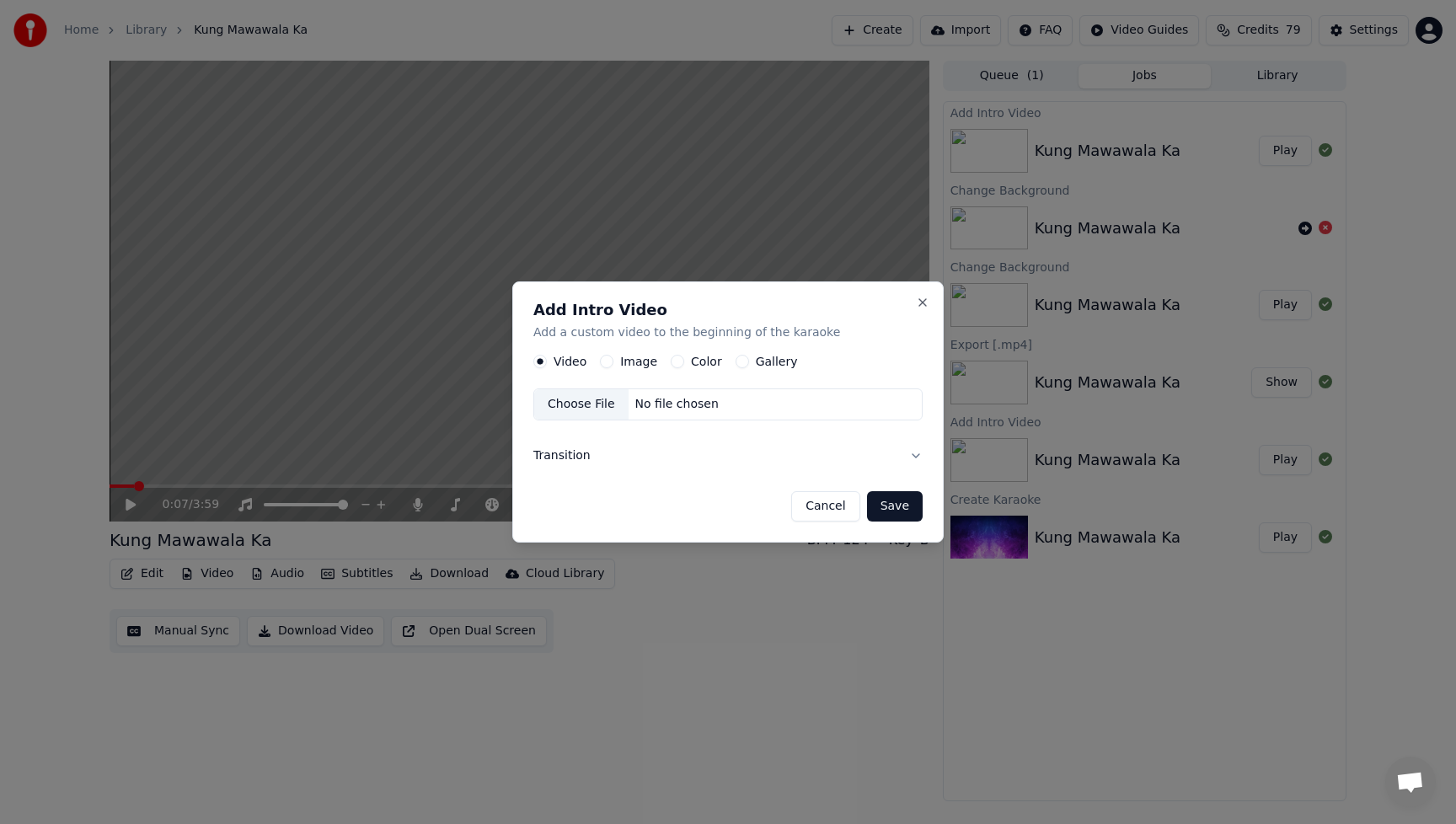
click at [604, 364] on button "Image" at bounding box center [606, 361] width 14 height 14
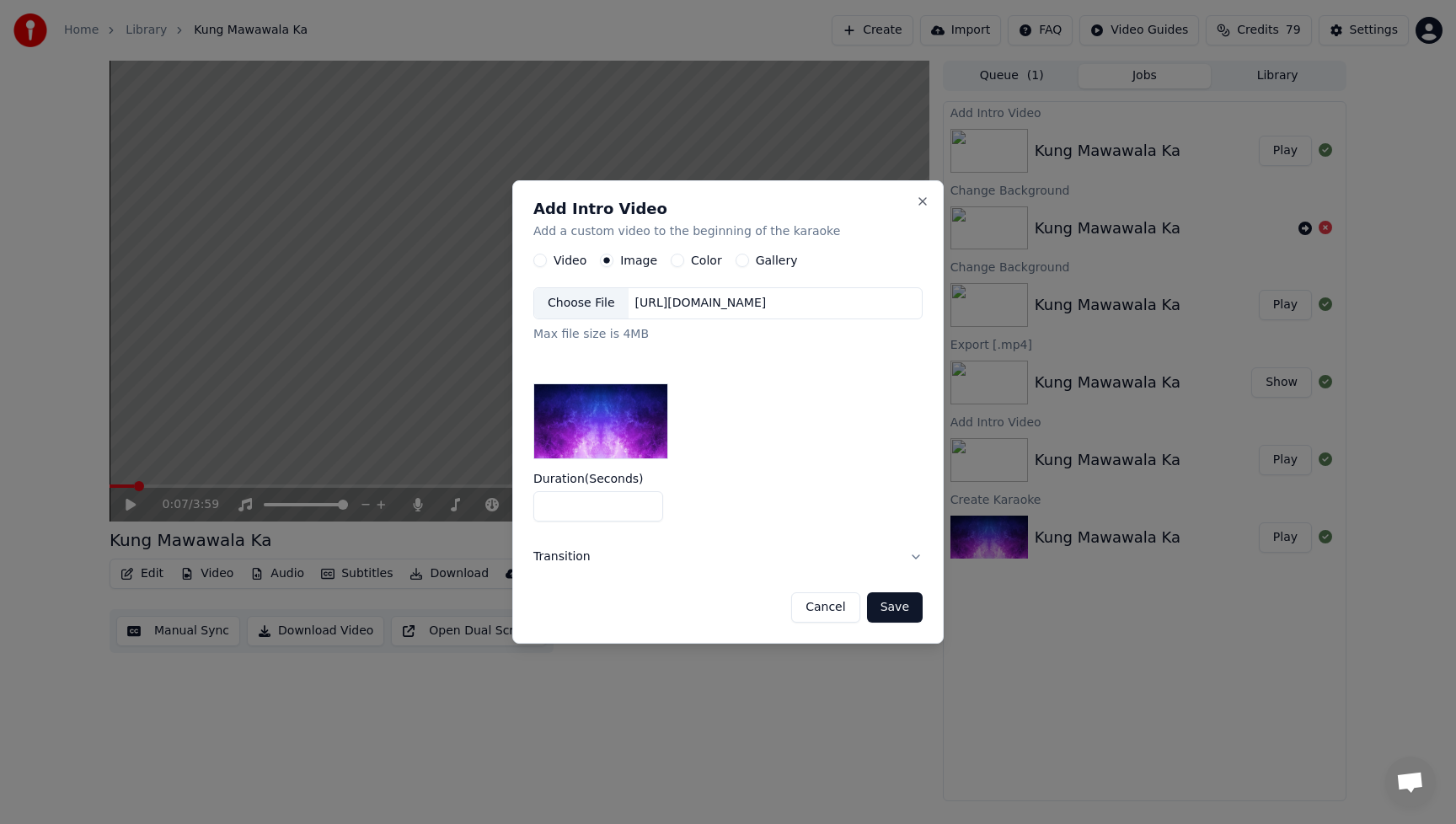
click at [585, 308] on div "Choose File" at bounding box center [581, 303] width 95 height 30
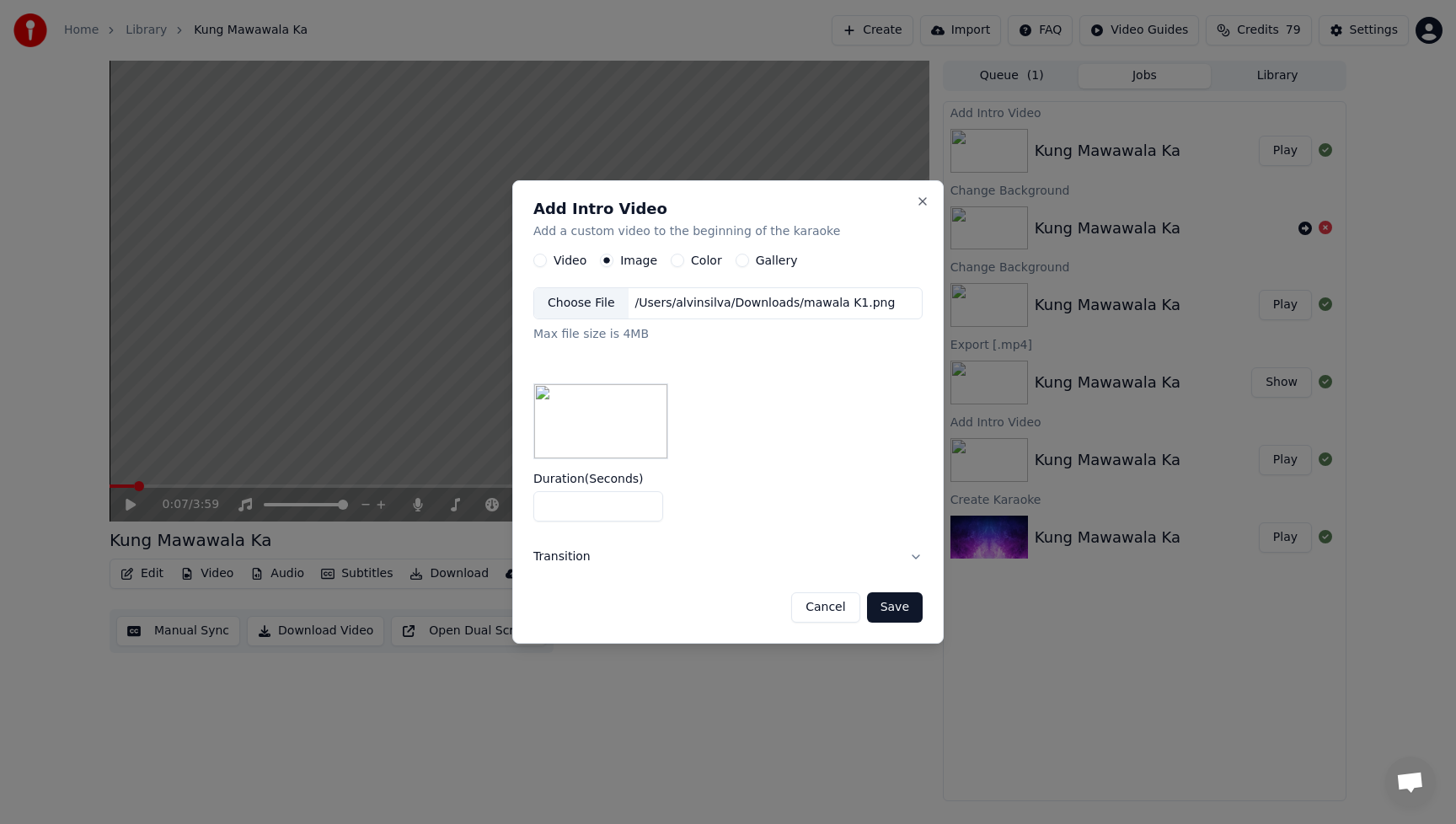
click at [591, 512] on input "*" at bounding box center [598, 506] width 130 height 30
click at [647, 509] on input "*" at bounding box center [598, 506] width 130 height 30
type input "*"
click at [647, 509] on input "*" at bounding box center [598, 506] width 130 height 30
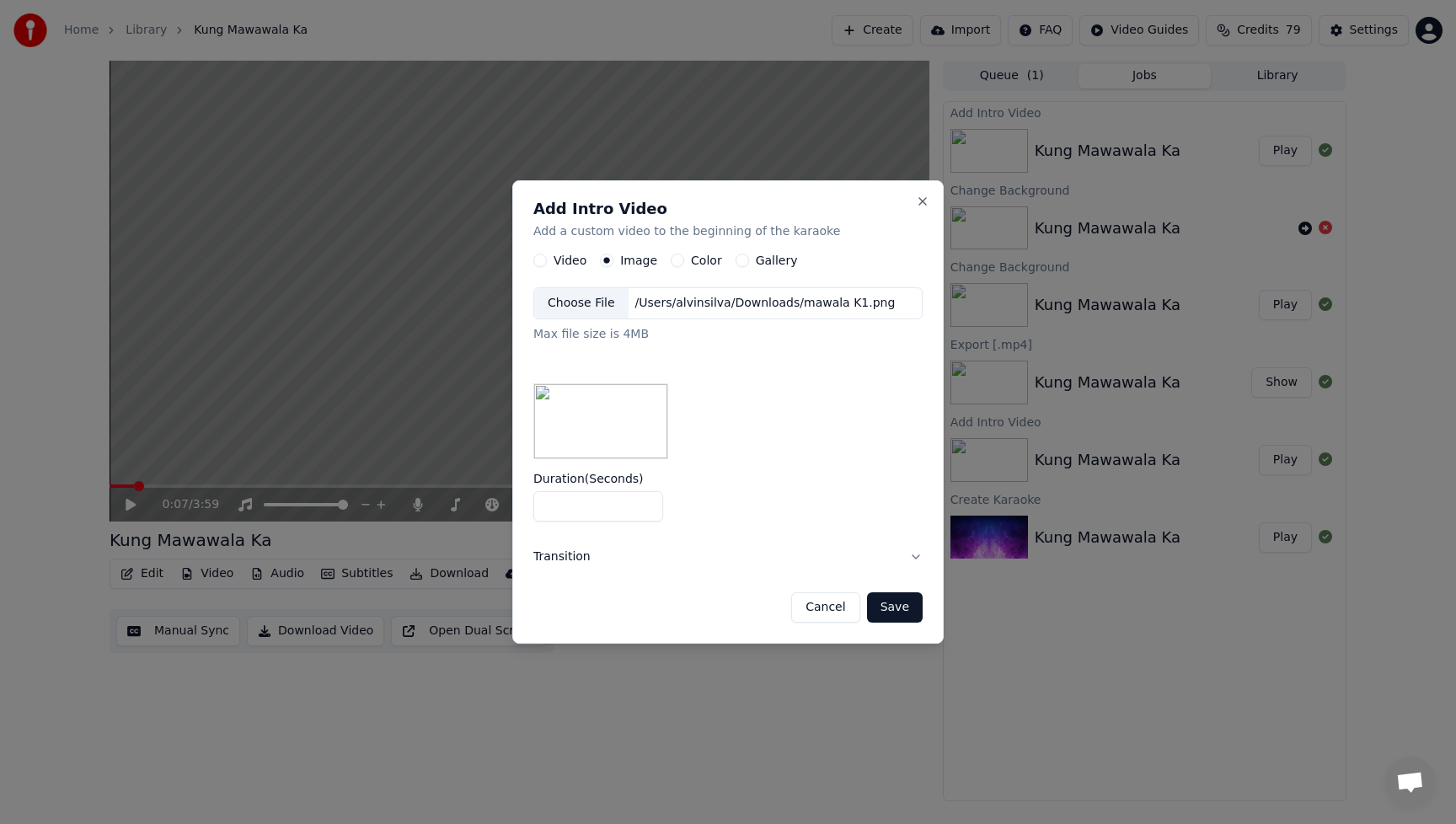
click at [901, 607] on button "Save" at bounding box center [895, 607] width 56 height 30
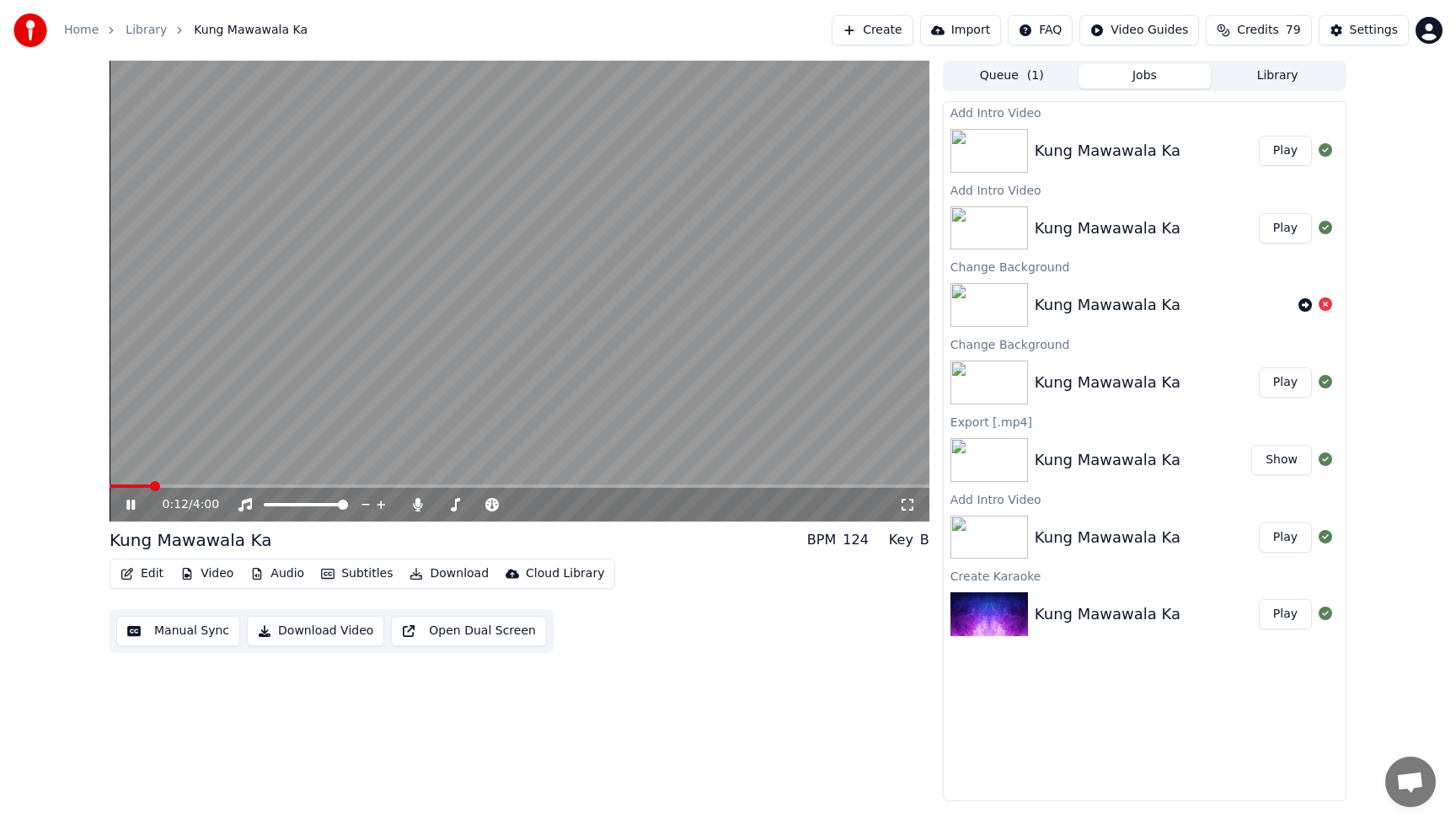
click at [1283, 155] on button "Play" at bounding box center [1285, 150] width 53 height 30
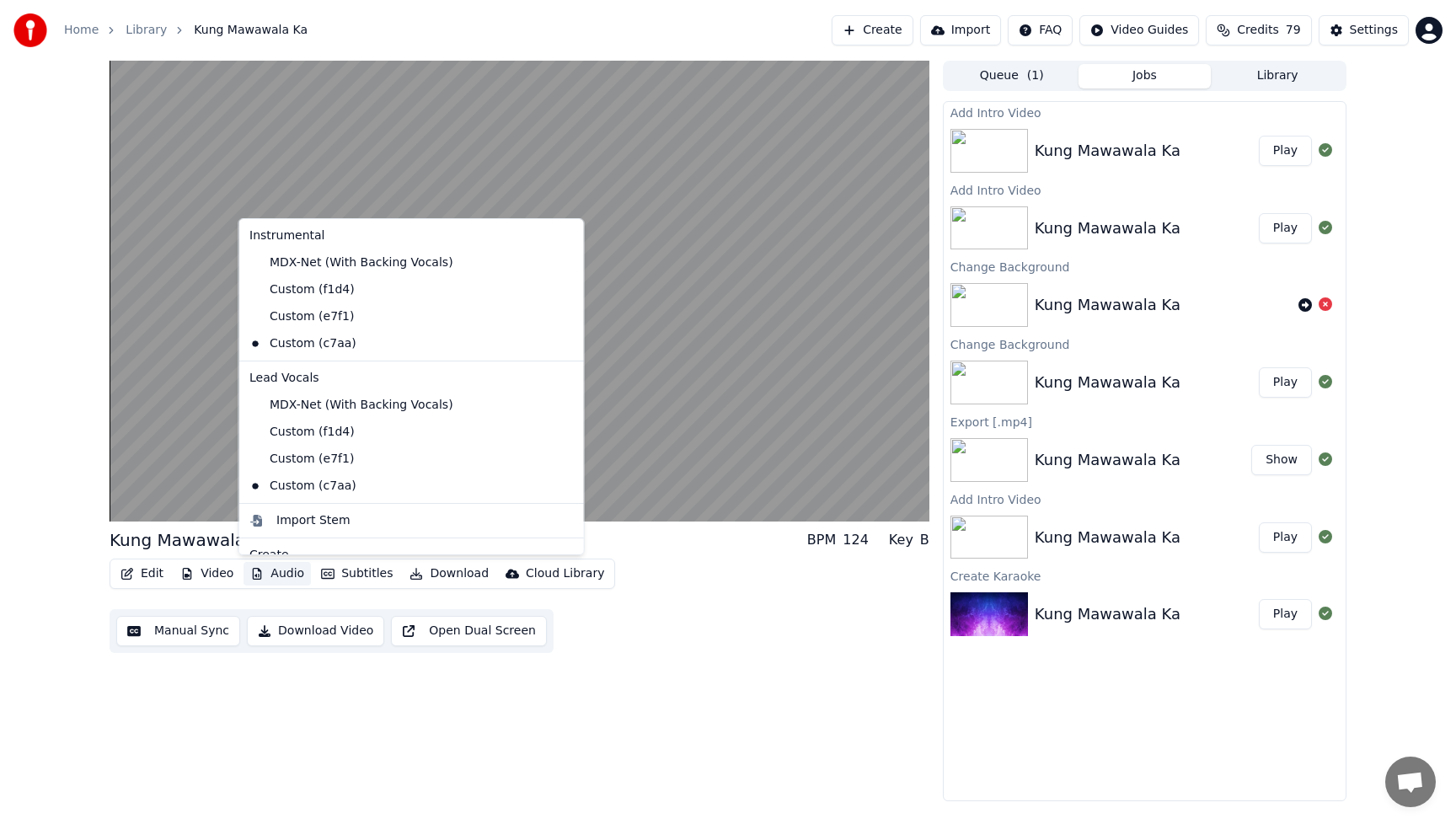
click at [289, 573] on button "Audio" at bounding box center [278, 575] width 67 height 24
click at [312, 326] on div "Custom (e7f1)" at bounding box center [399, 317] width 312 height 27
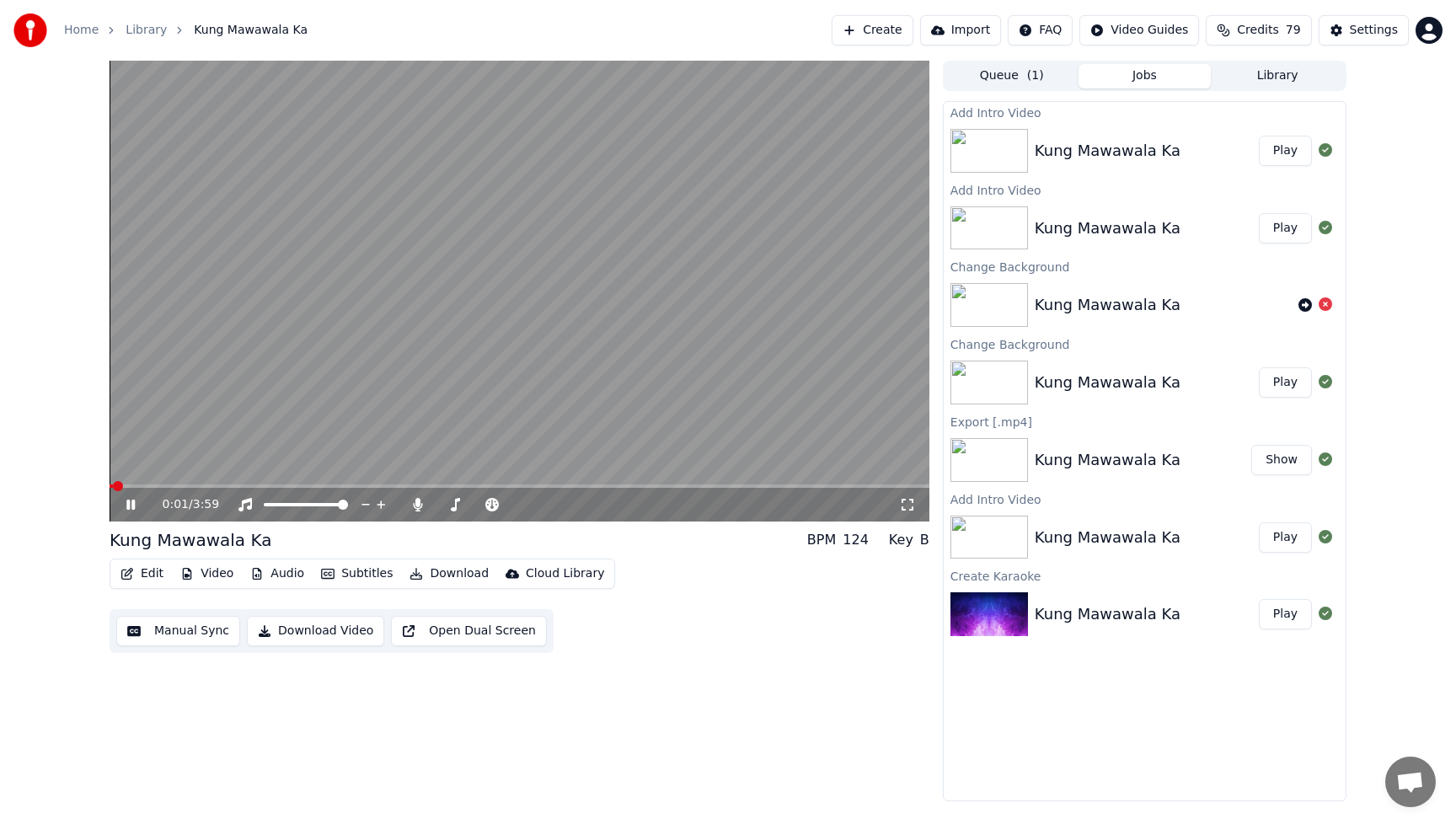
click at [113, 486] on span at bounding box center [111, 486] width 4 height 4
click at [109, 490] on span at bounding box center [114, 486] width 10 height 10
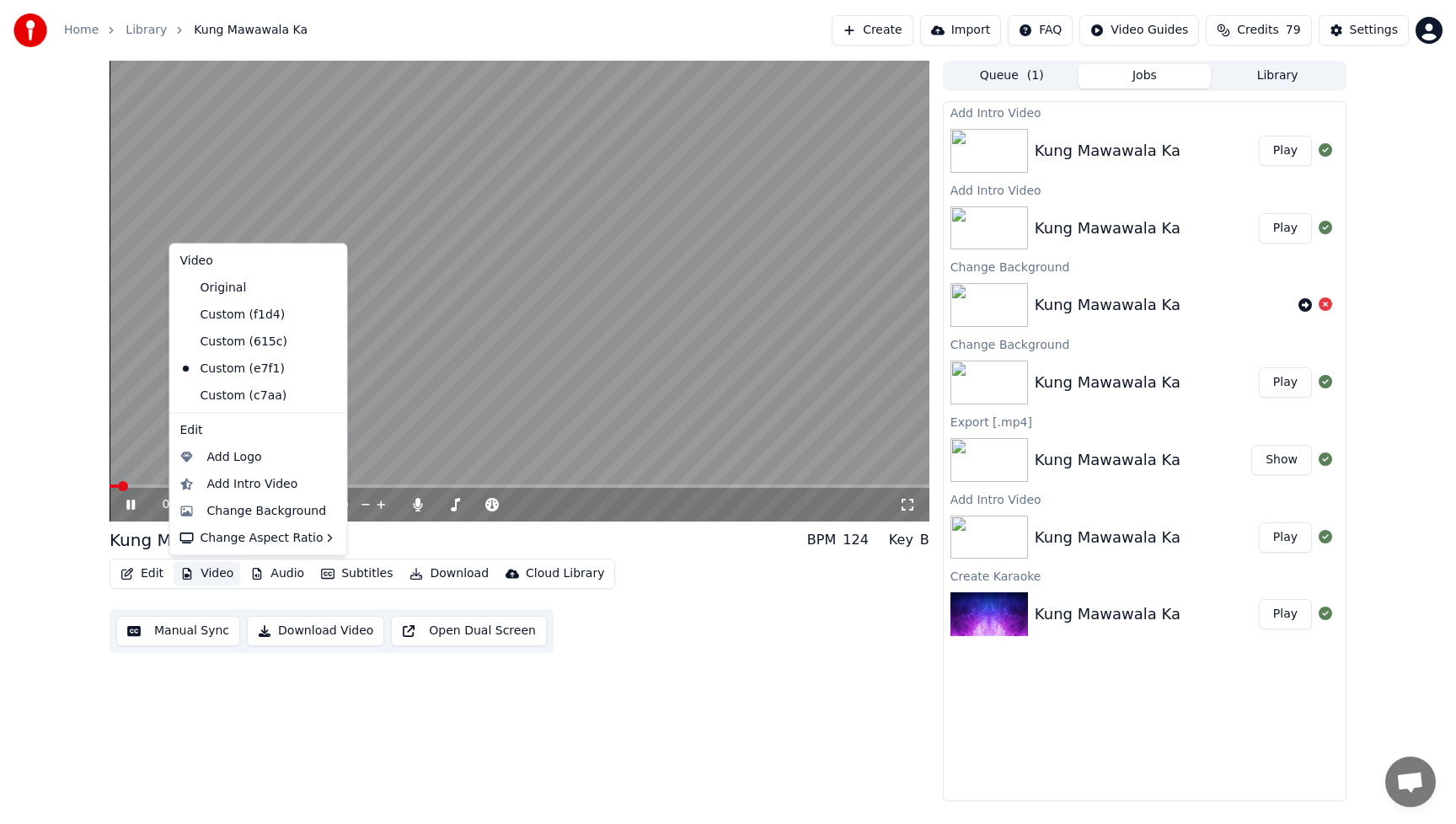
click at [215, 580] on button "Video" at bounding box center [207, 575] width 66 height 24
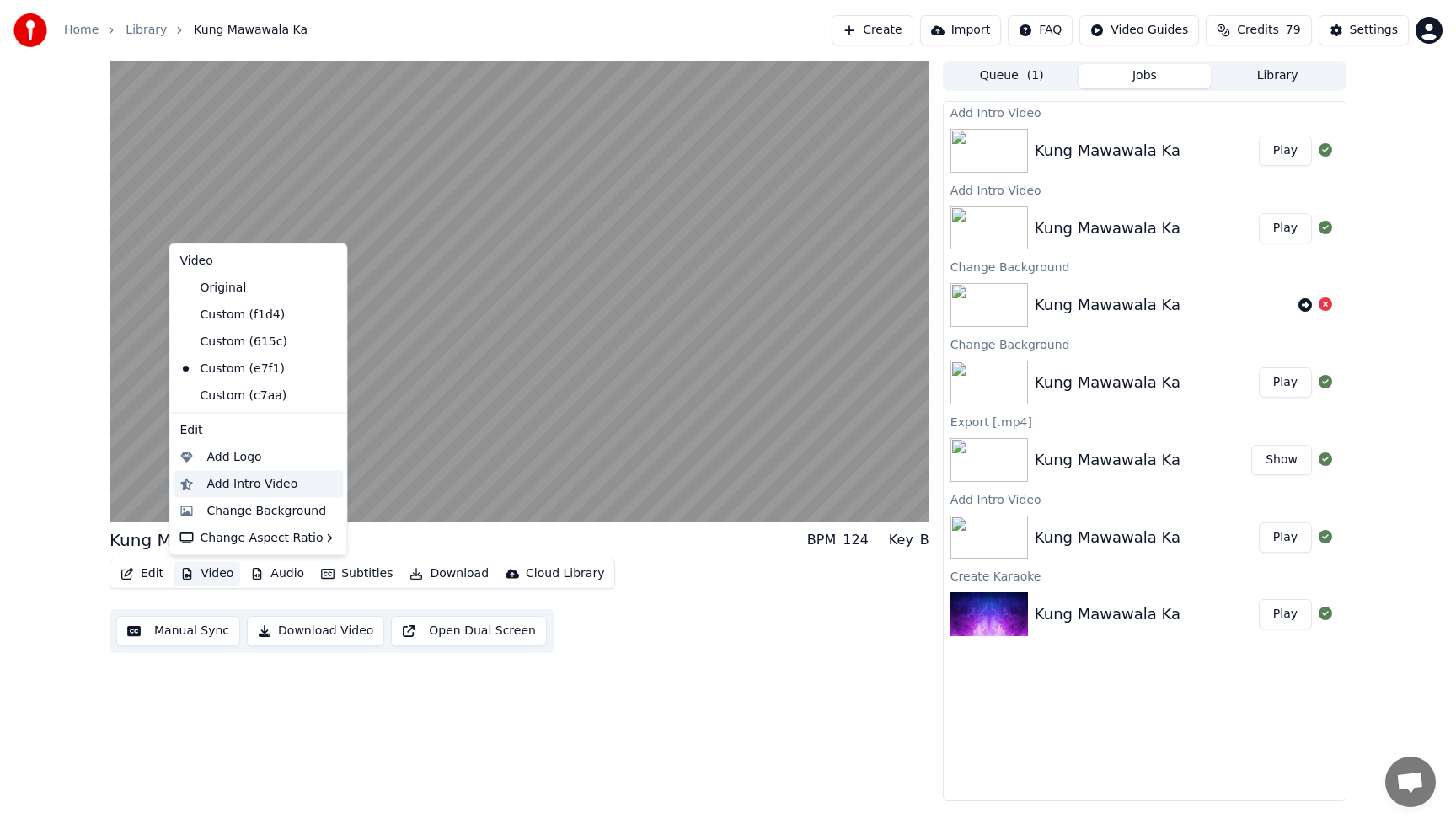
click at [224, 490] on div "Add Intro Video" at bounding box center [253, 483] width 91 height 17
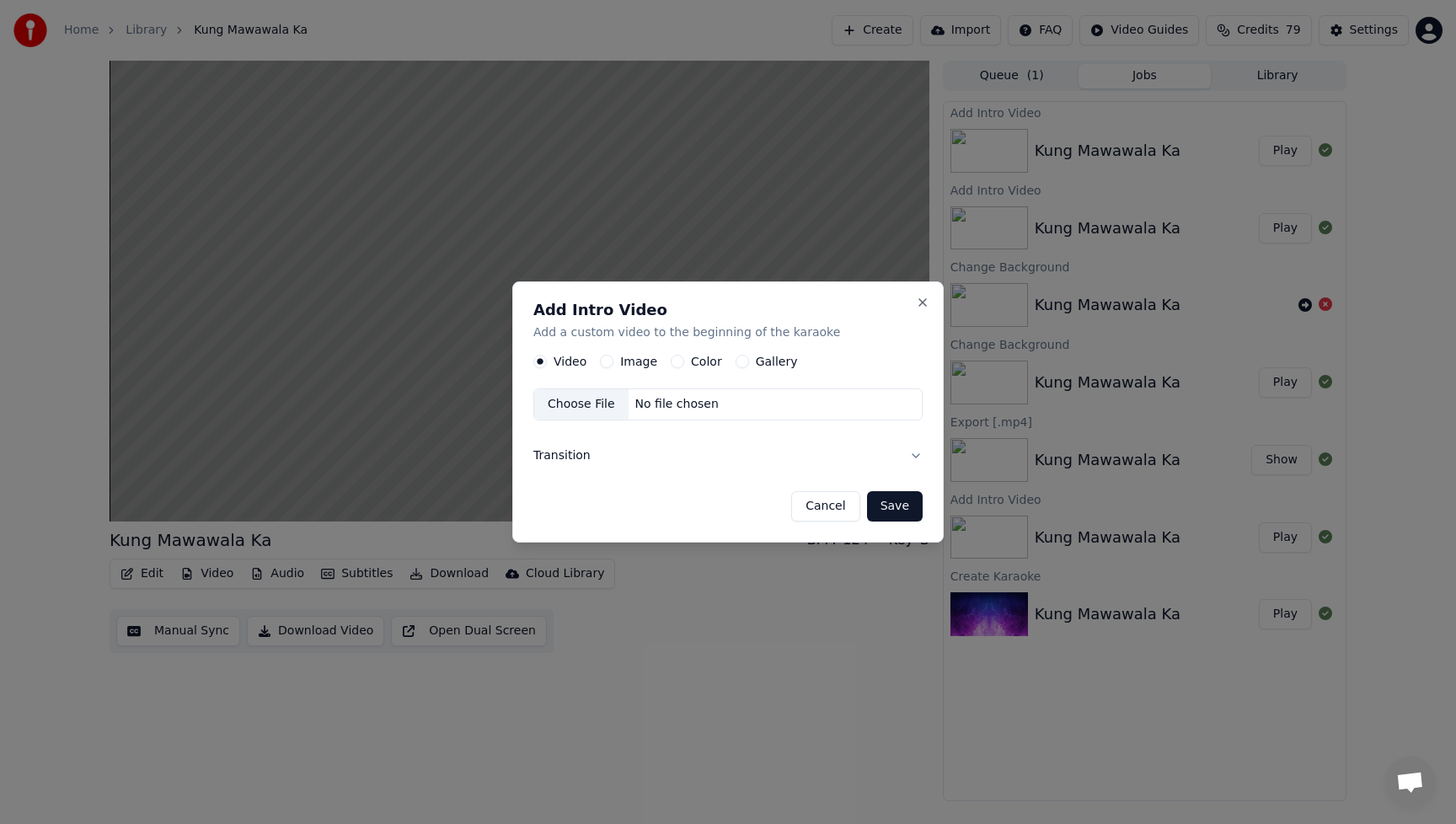
click at [606, 362] on button "Image" at bounding box center [606, 361] width 14 height 14
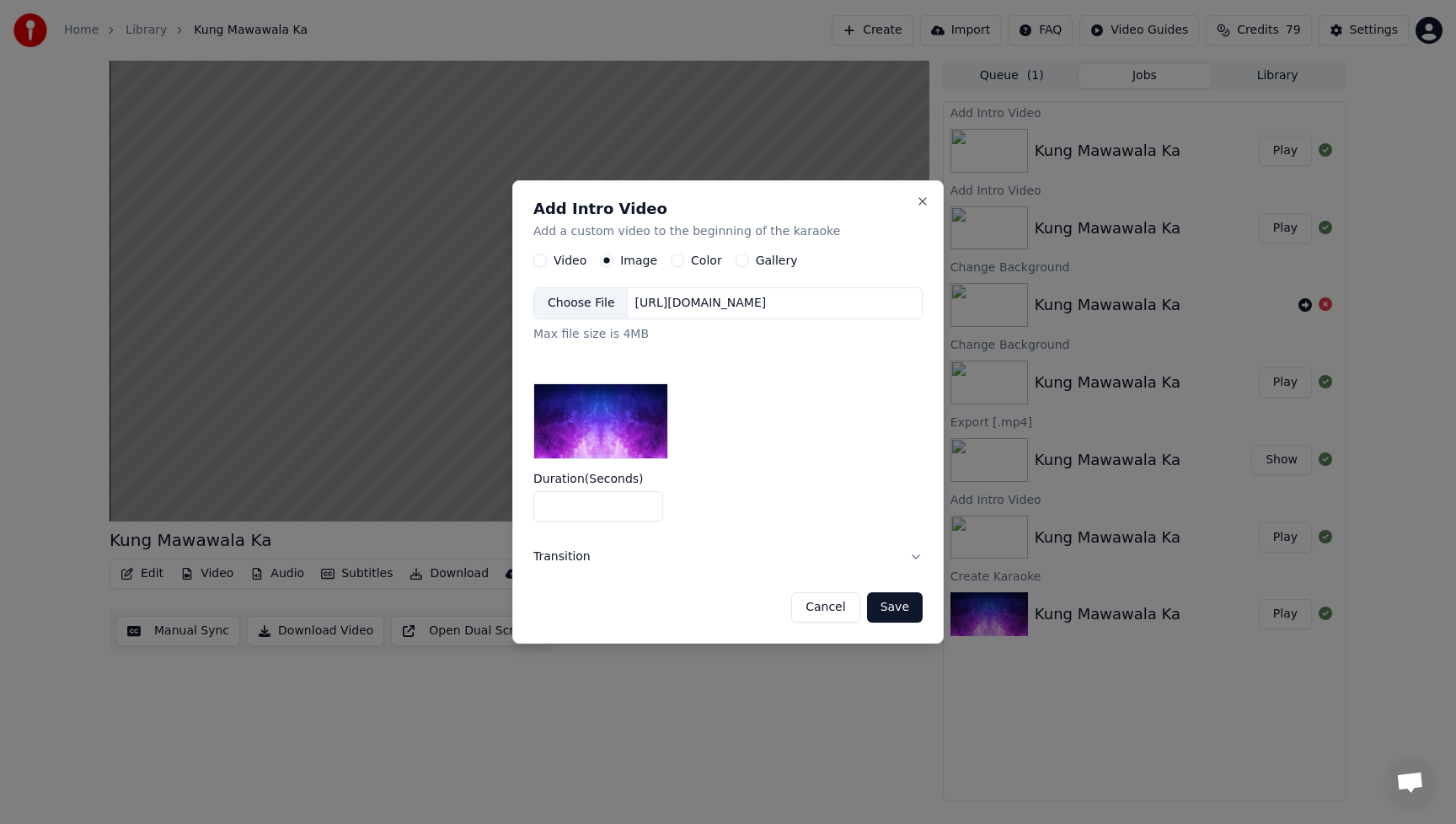
click at [649, 513] on input "*" at bounding box center [598, 506] width 130 height 30
type input "*"
click at [649, 513] on input "*" at bounding box center [598, 506] width 130 height 30
click at [777, 477] on label "Duration ( Seconds )" at bounding box center [728, 478] width 389 height 12
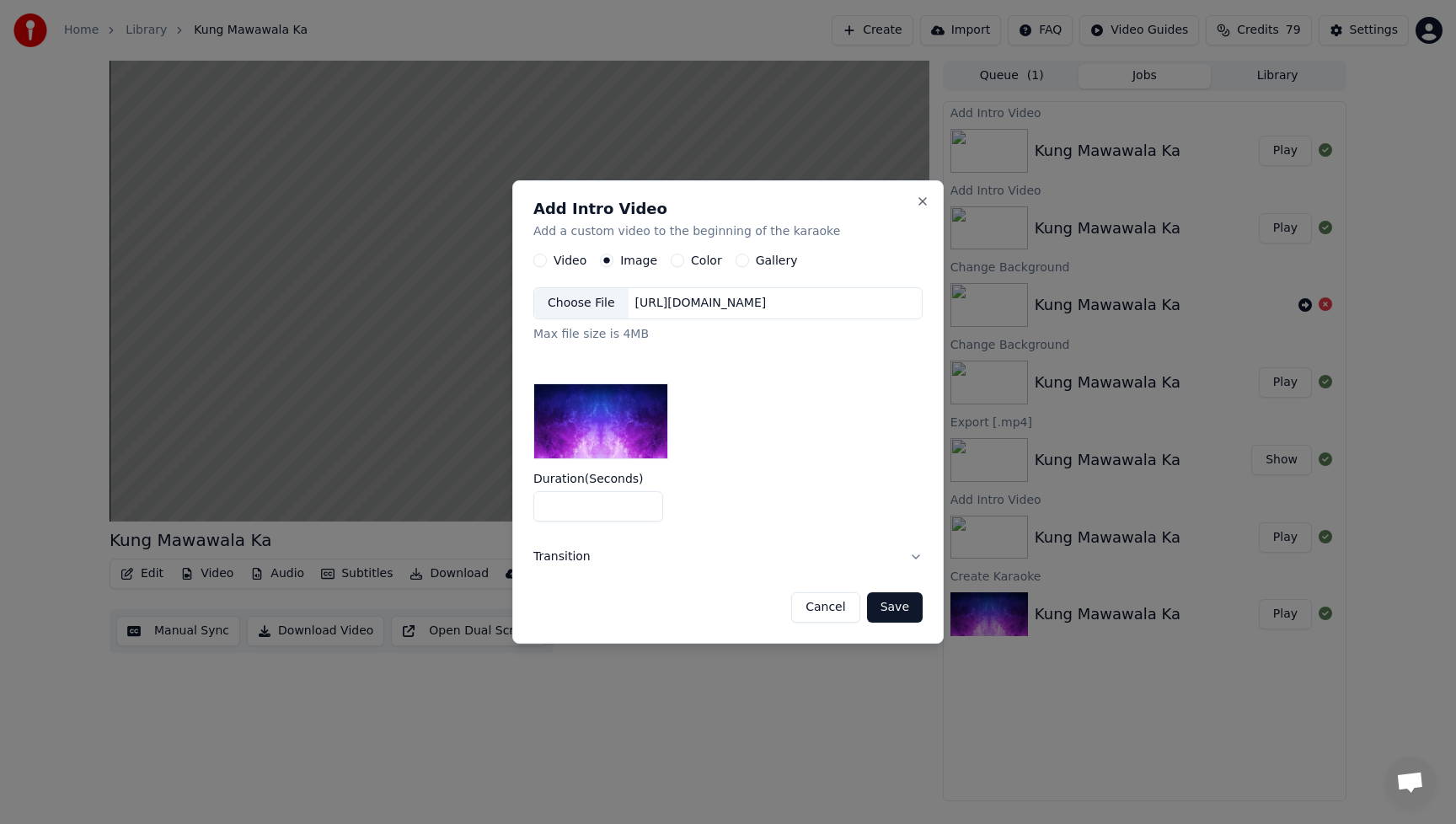
click at [663, 492] on input "*" at bounding box center [598, 506] width 130 height 30
click at [597, 300] on div "Choose File" at bounding box center [581, 303] width 95 height 30
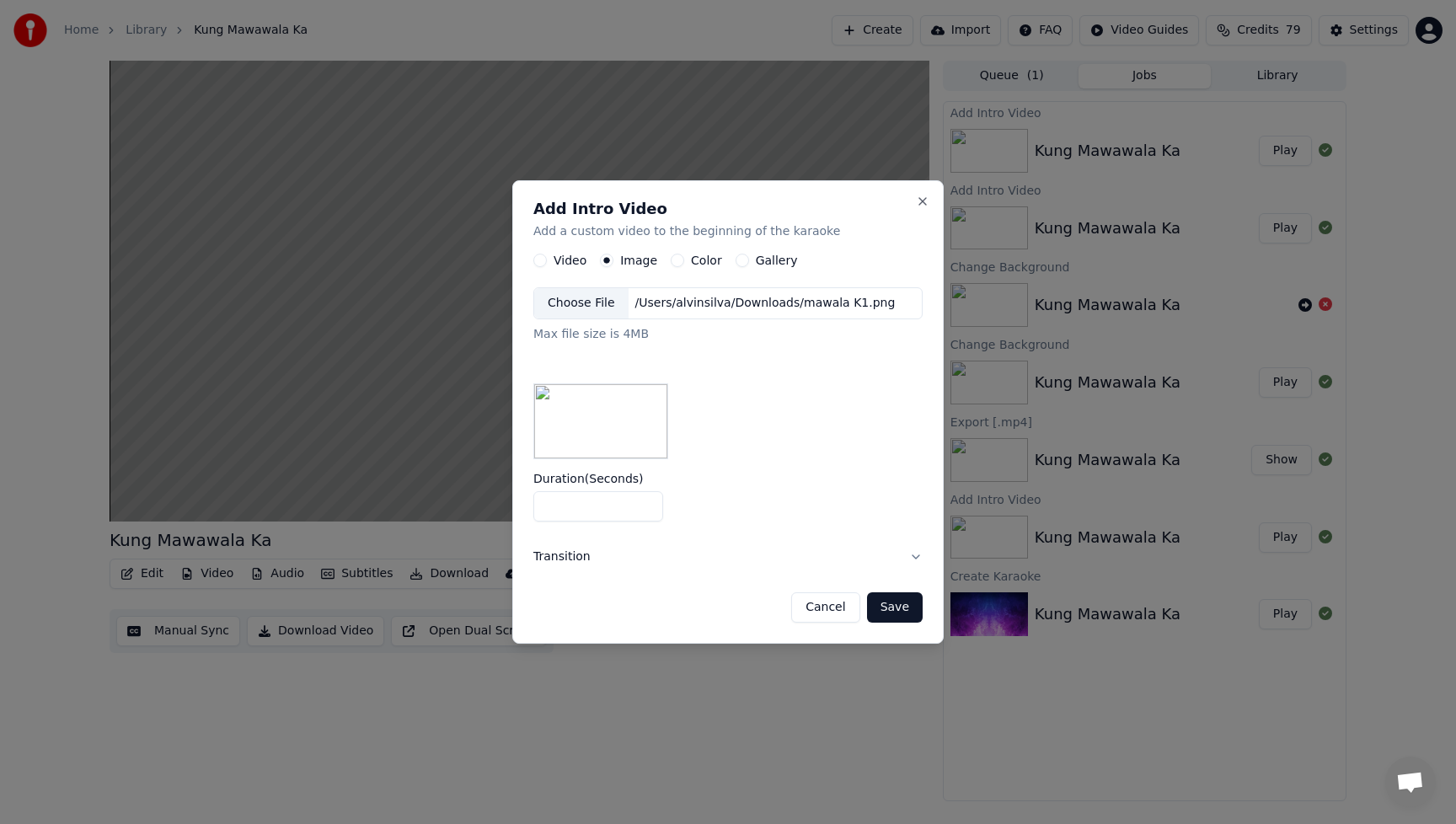
click at [892, 608] on button "Save" at bounding box center [895, 607] width 56 height 30
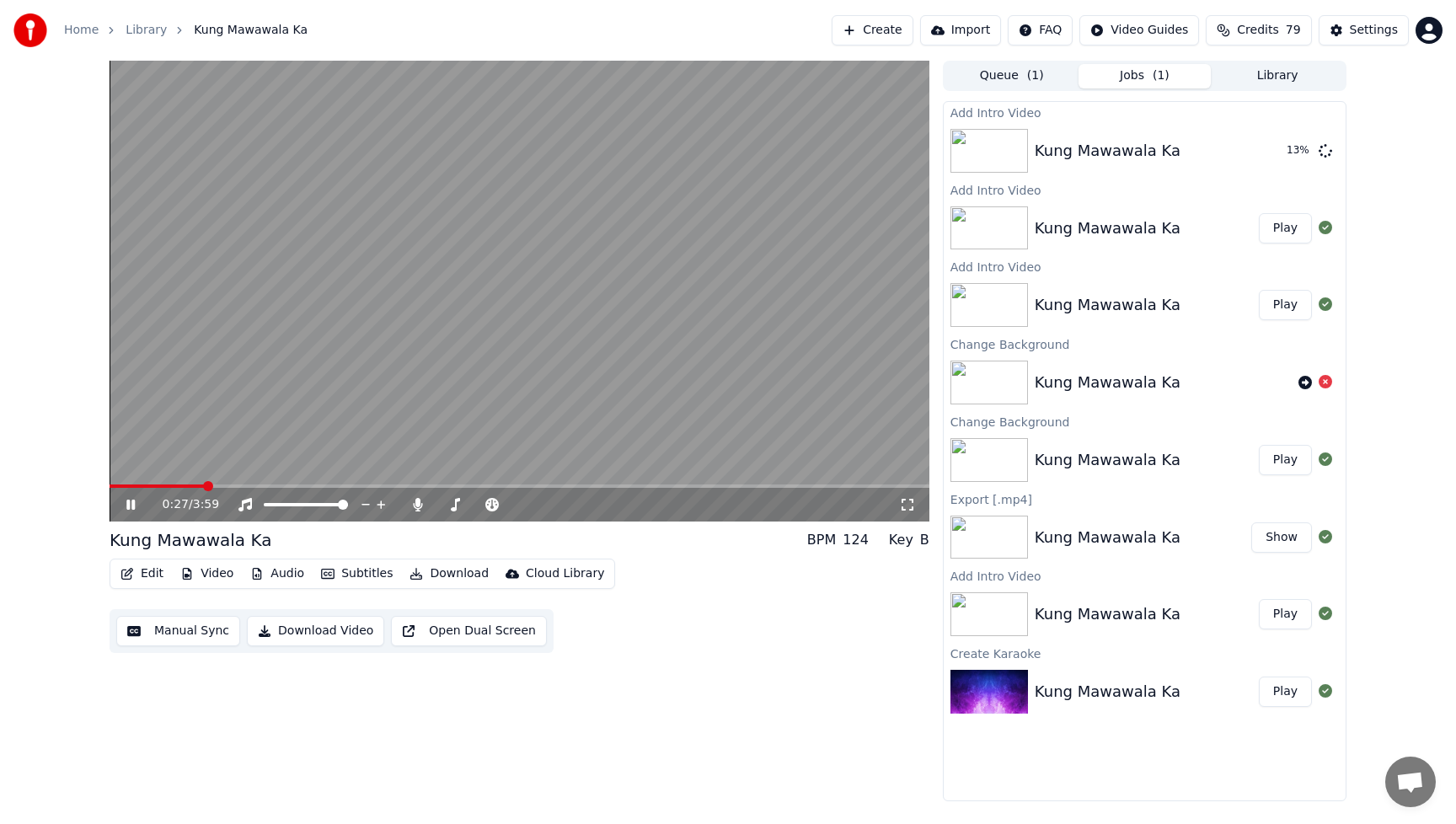
click at [136, 504] on icon at bounding box center [143, 504] width 40 height 14
click at [1295, 148] on button "Play" at bounding box center [1285, 150] width 53 height 30
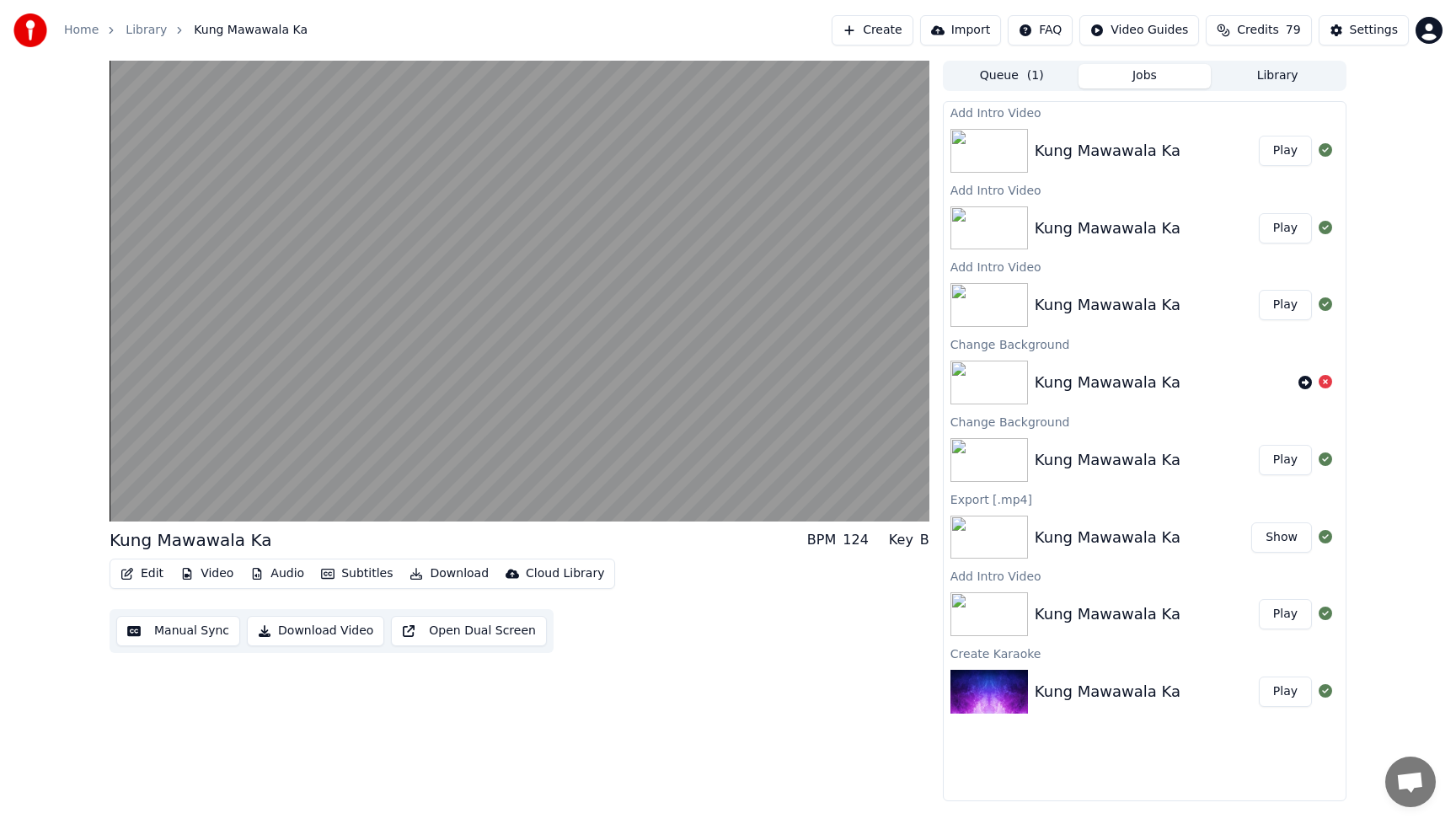
click at [301, 571] on button "Audio" at bounding box center [278, 575] width 67 height 24
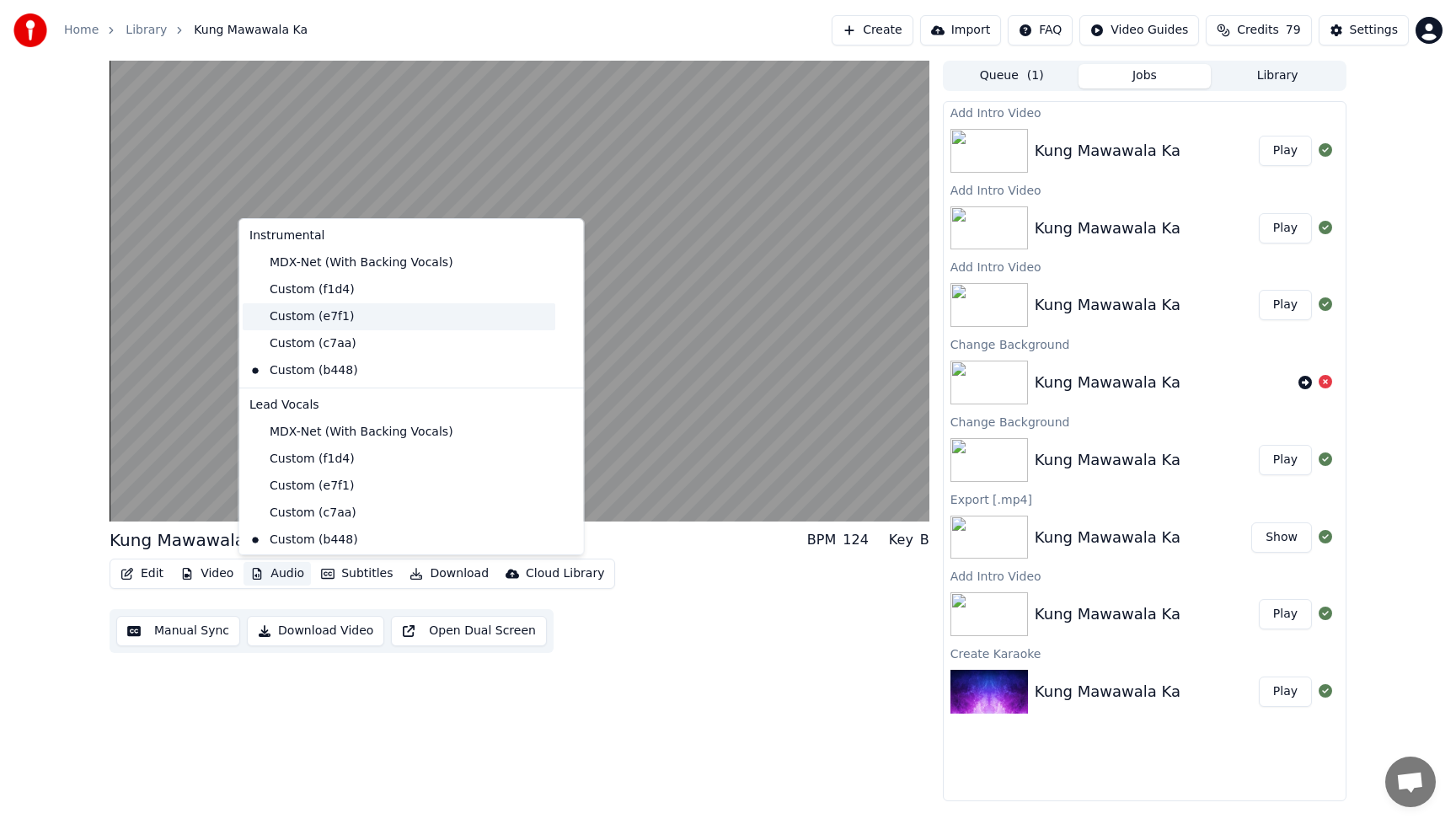
click at [282, 319] on div "Custom (e7f1)" at bounding box center [399, 317] width 312 height 27
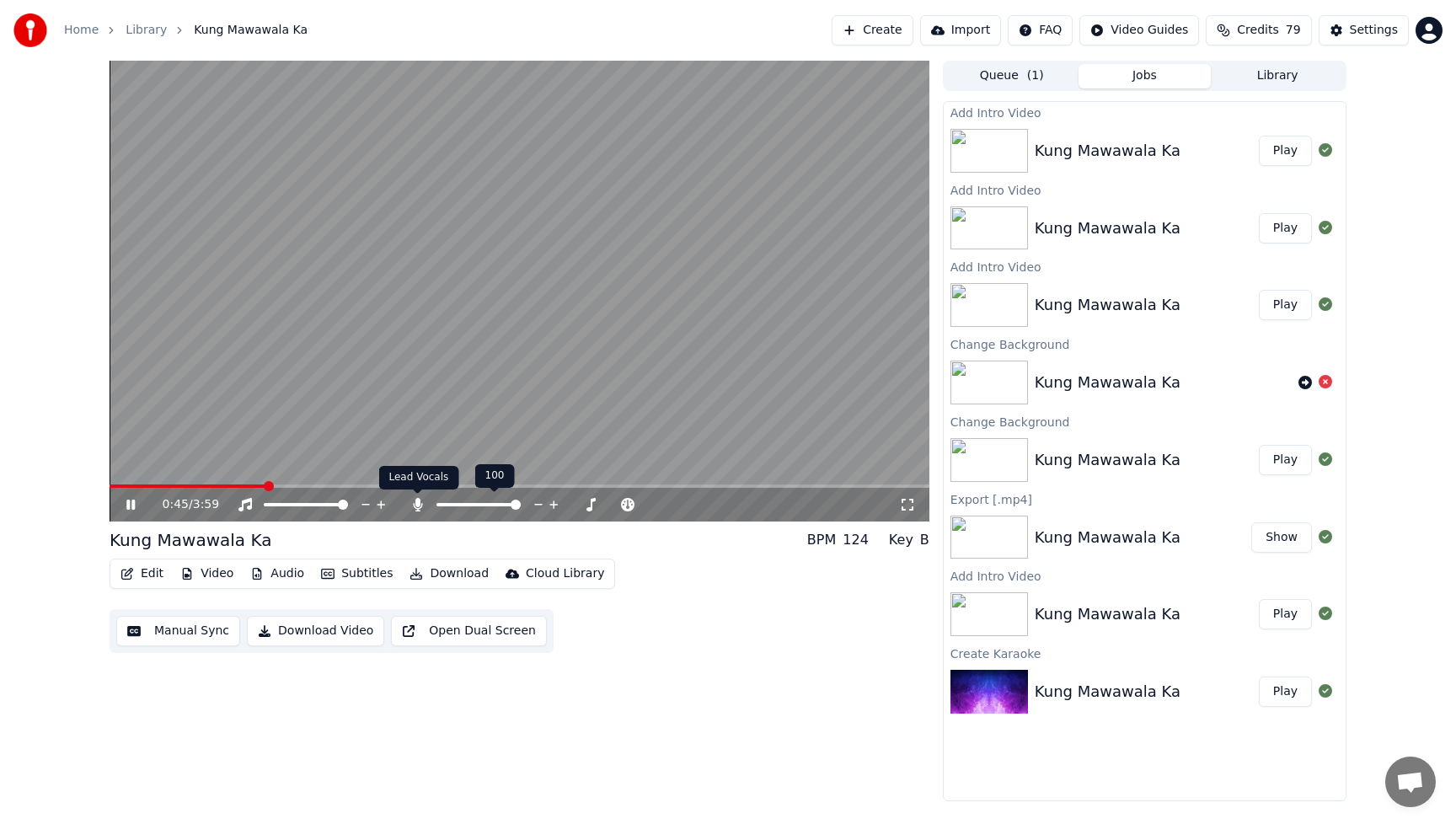
click at [416, 507] on icon at bounding box center [418, 504] width 17 height 14
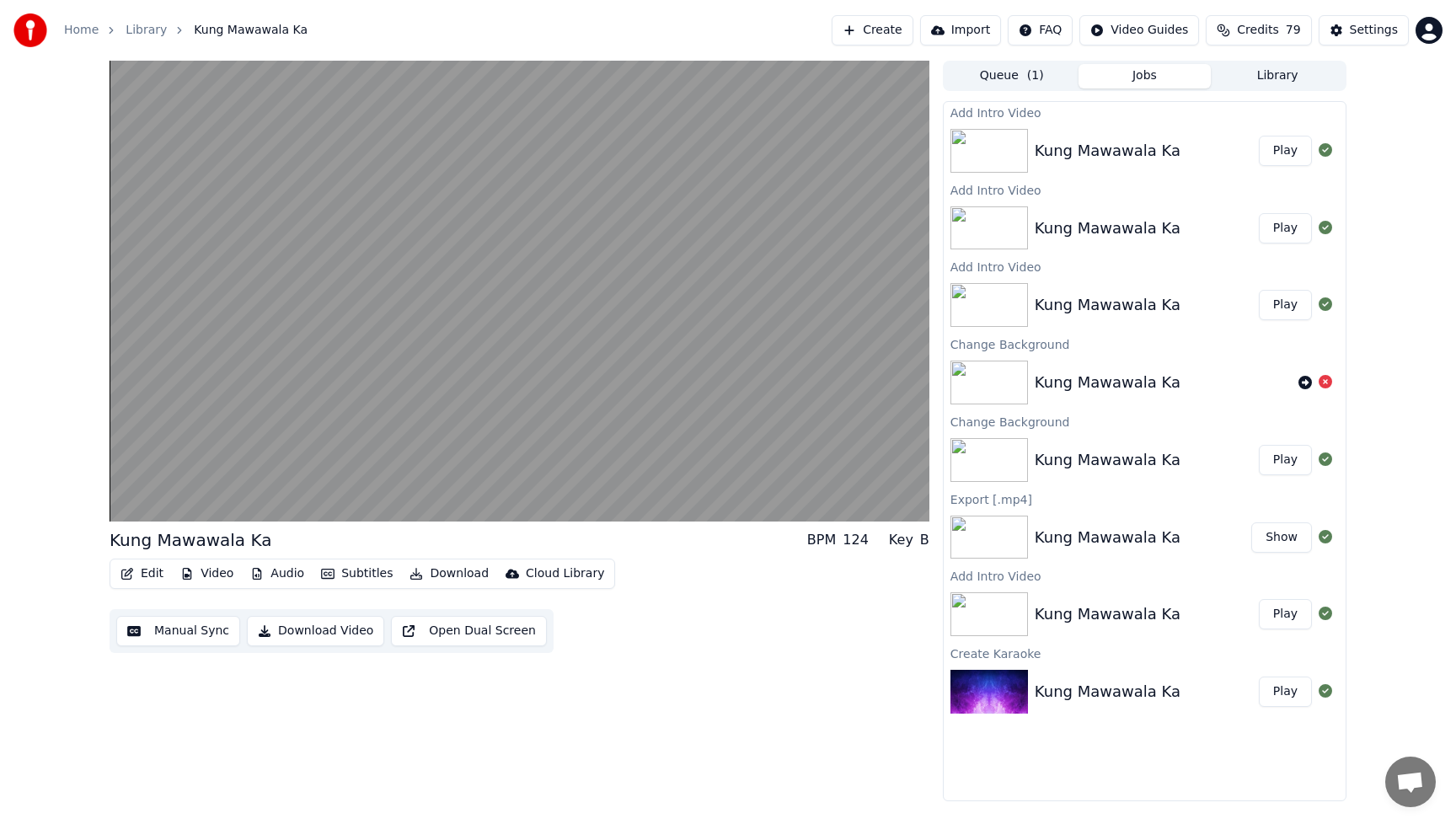
click at [338, 638] on button "Download Video" at bounding box center [315, 631] width 137 height 30
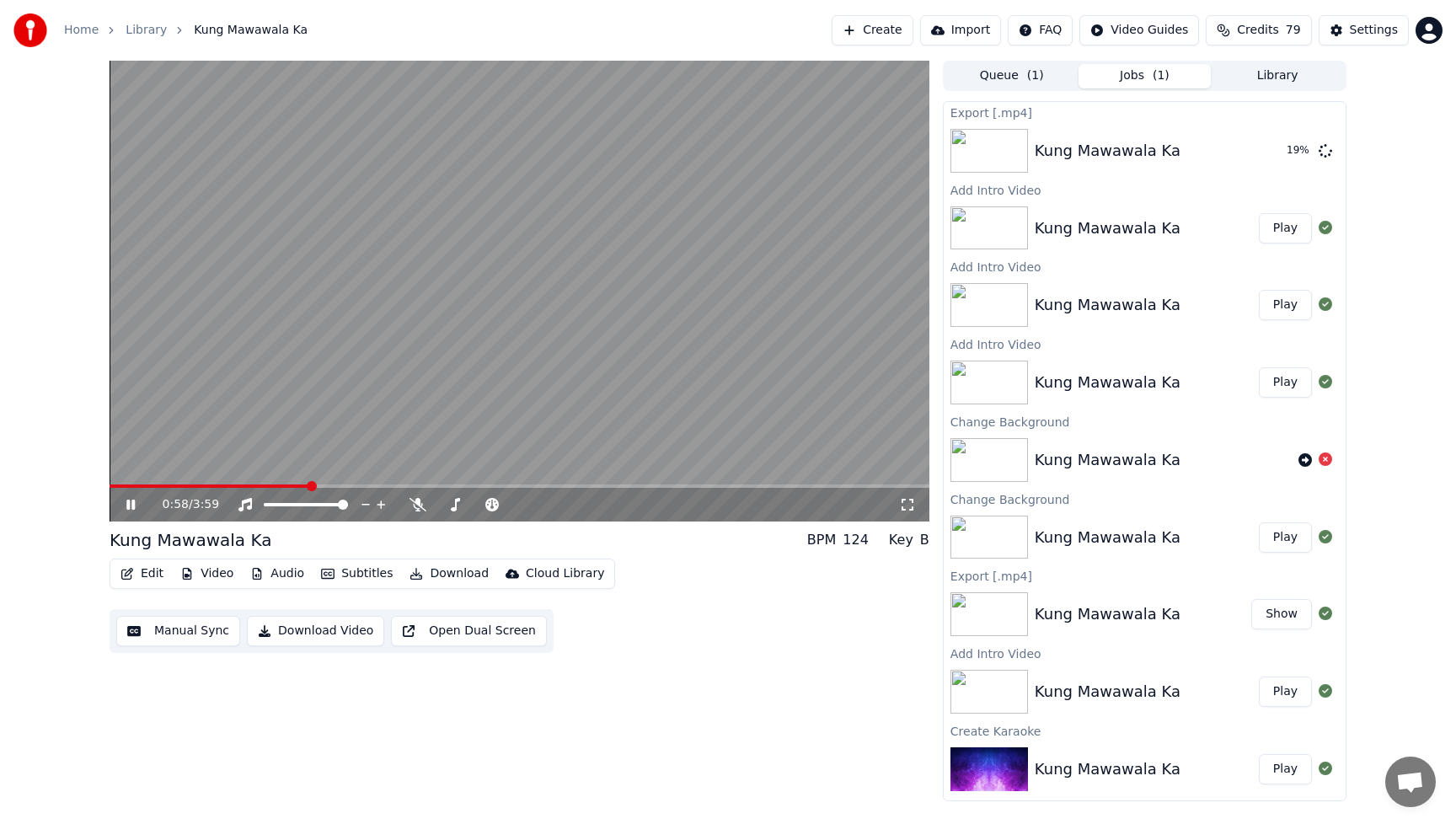
click at [127, 504] on icon at bounding box center [130, 504] width 8 height 10
click at [794, 634] on div "Edit Video Audio Subtitles Download Cloud Library Manual Sync Download Video Op…" at bounding box center [519, 606] width 820 height 95
click at [1280, 159] on button "Show" at bounding box center [1281, 150] width 61 height 30
click at [147, 574] on button "Edit" at bounding box center [142, 575] width 56 height 24
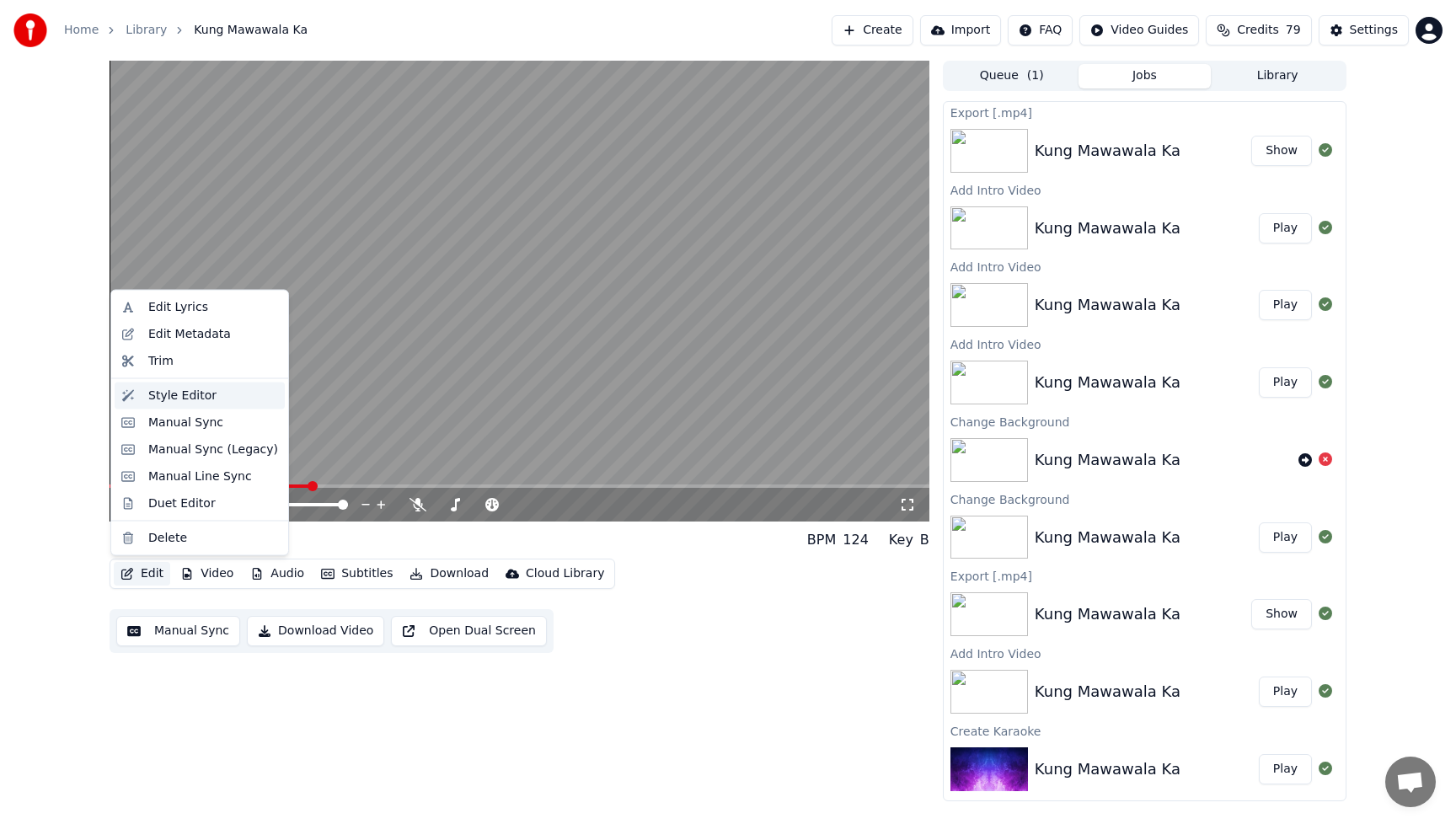
click at [182, 392] on div "Style Editor" at bounding box center [182, 395] width 68 height 17
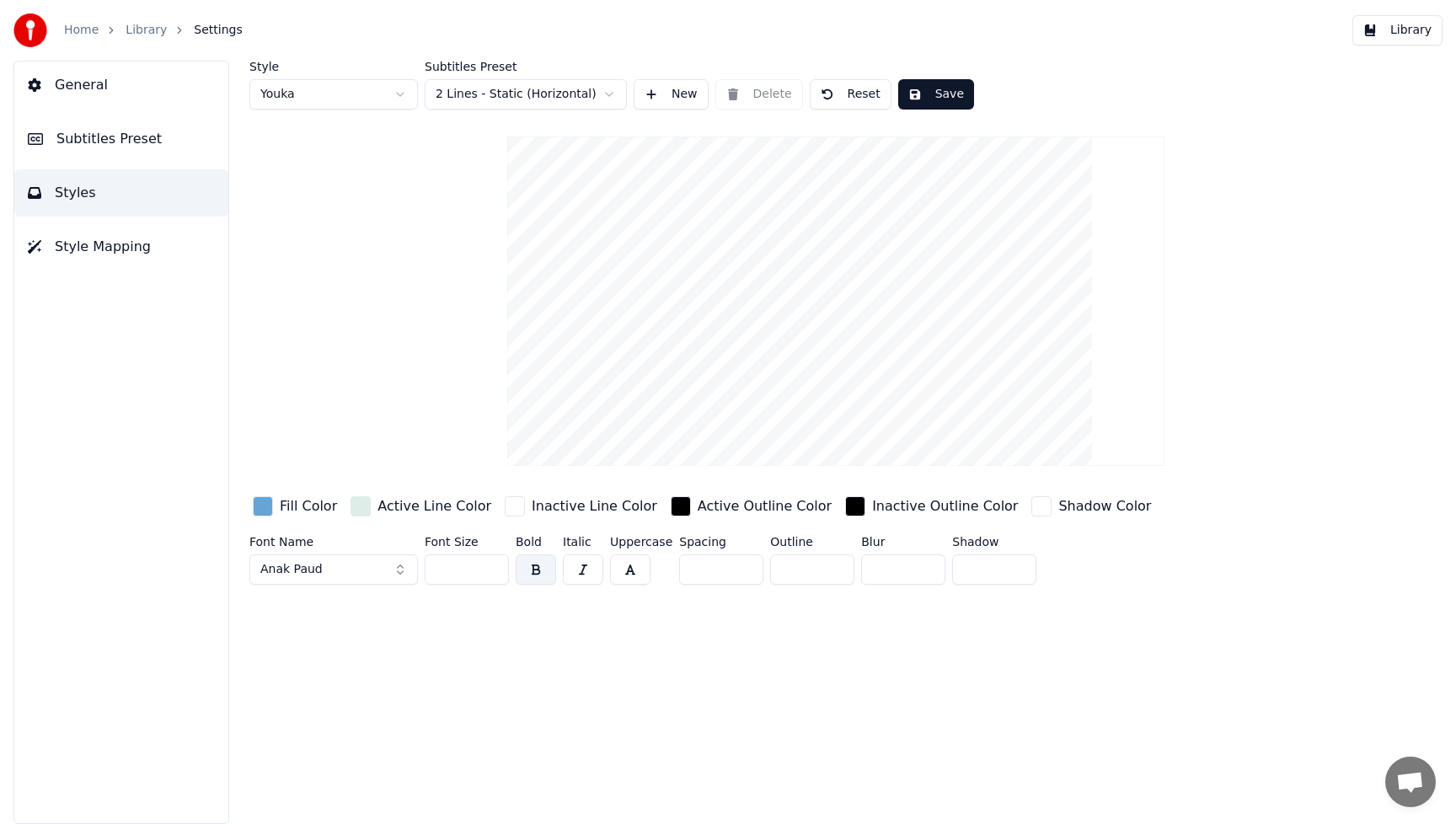
click at [261, 507] on div "button" at bounding box center [263, 506] width 20 height 20
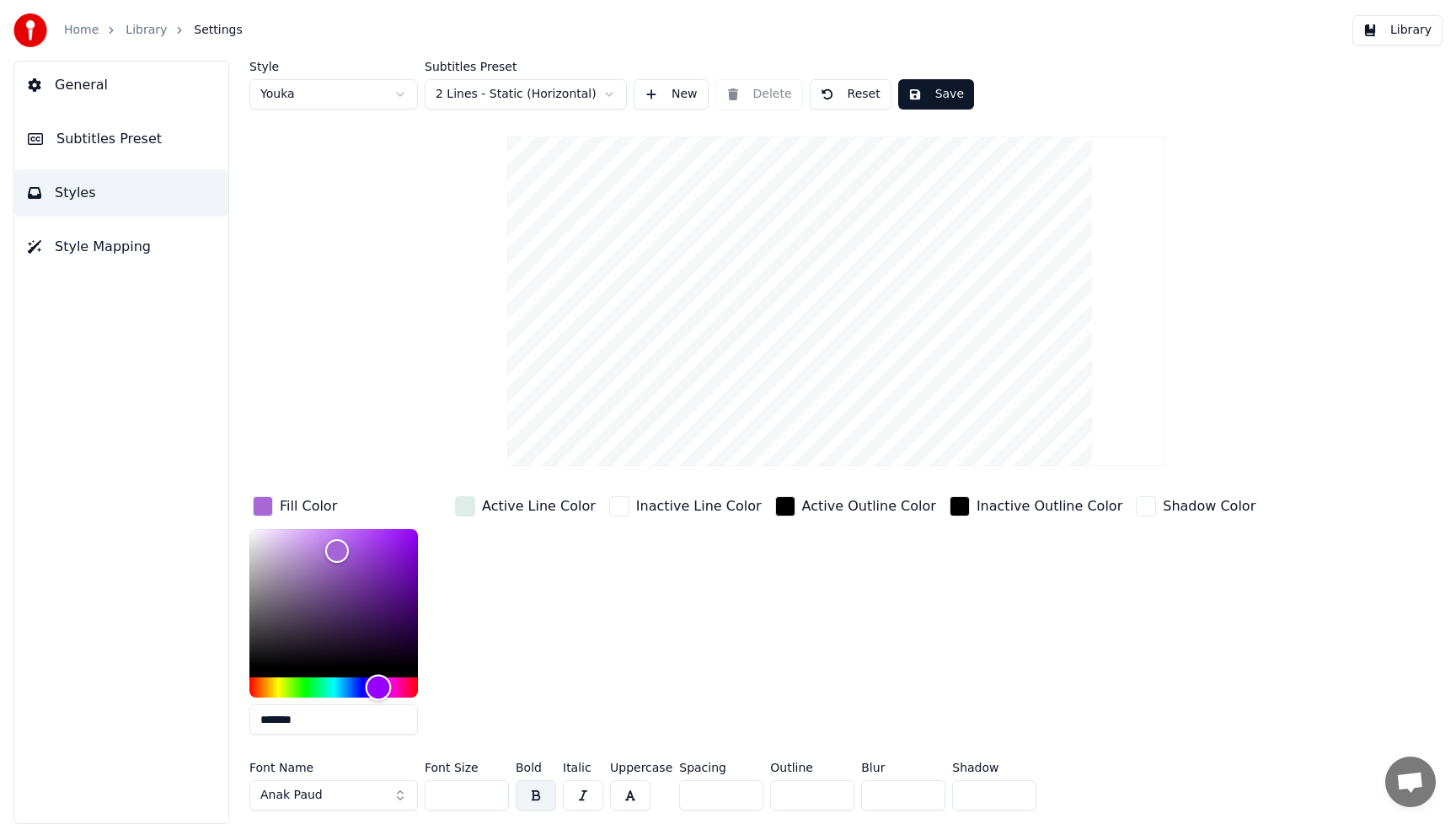
type input "*******"
drag, startPoint x: 346, startPoint y: 688, endPoint x: 378, endPoint y: 688, distance: 32.0
click at [378, 688] on div "Hue" at bounding box center [378, 688] width 26 height 26
click at [524, 669] on div "Active Line Color" at bounding box center [525, 621] width 147 height 256
click at [392, 791] on button "Anak Paud" at bounding box center [333, 795] width 168 height 30
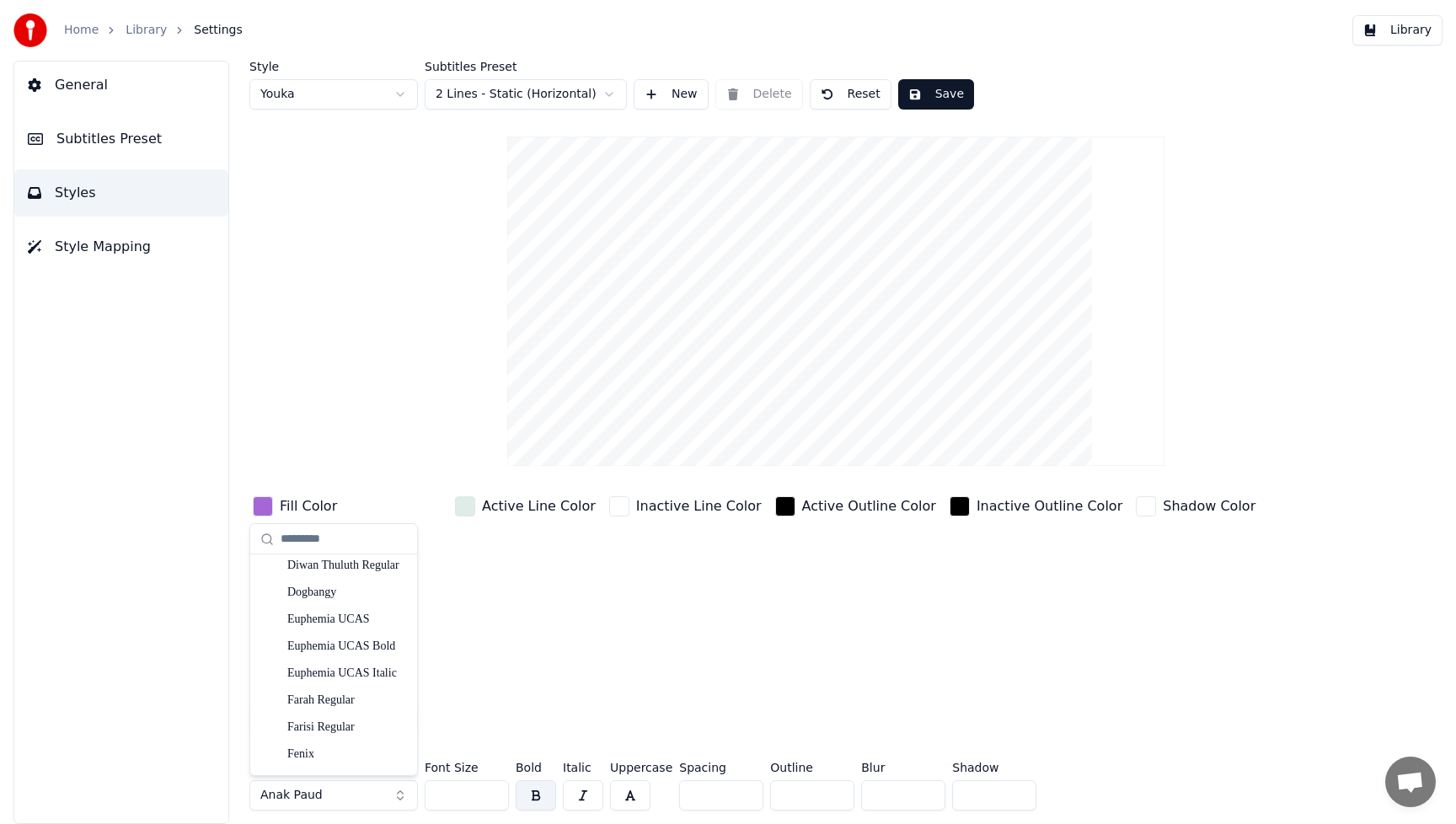
scroll to position [4802, 0]
click at [305, 594] on div "Dogbangy" at bounding box center [347, 595] width 119 height 17
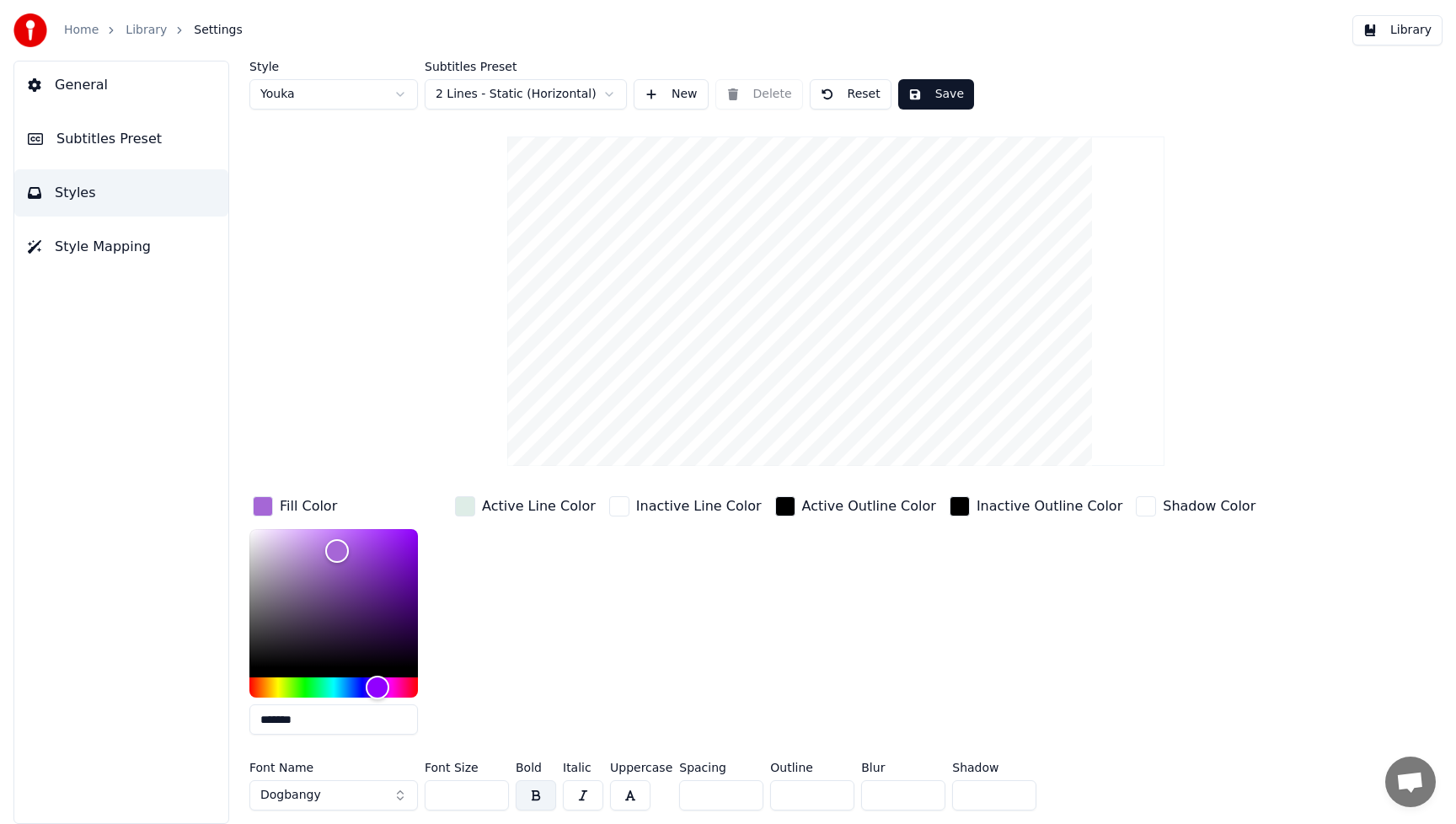
click at [939, 94] on button "Save" at bounding box center [935, 94] width 76 height 30
click at [1414, 34] on button "Library" at bounding box center [1397, 30] width 90 height 30
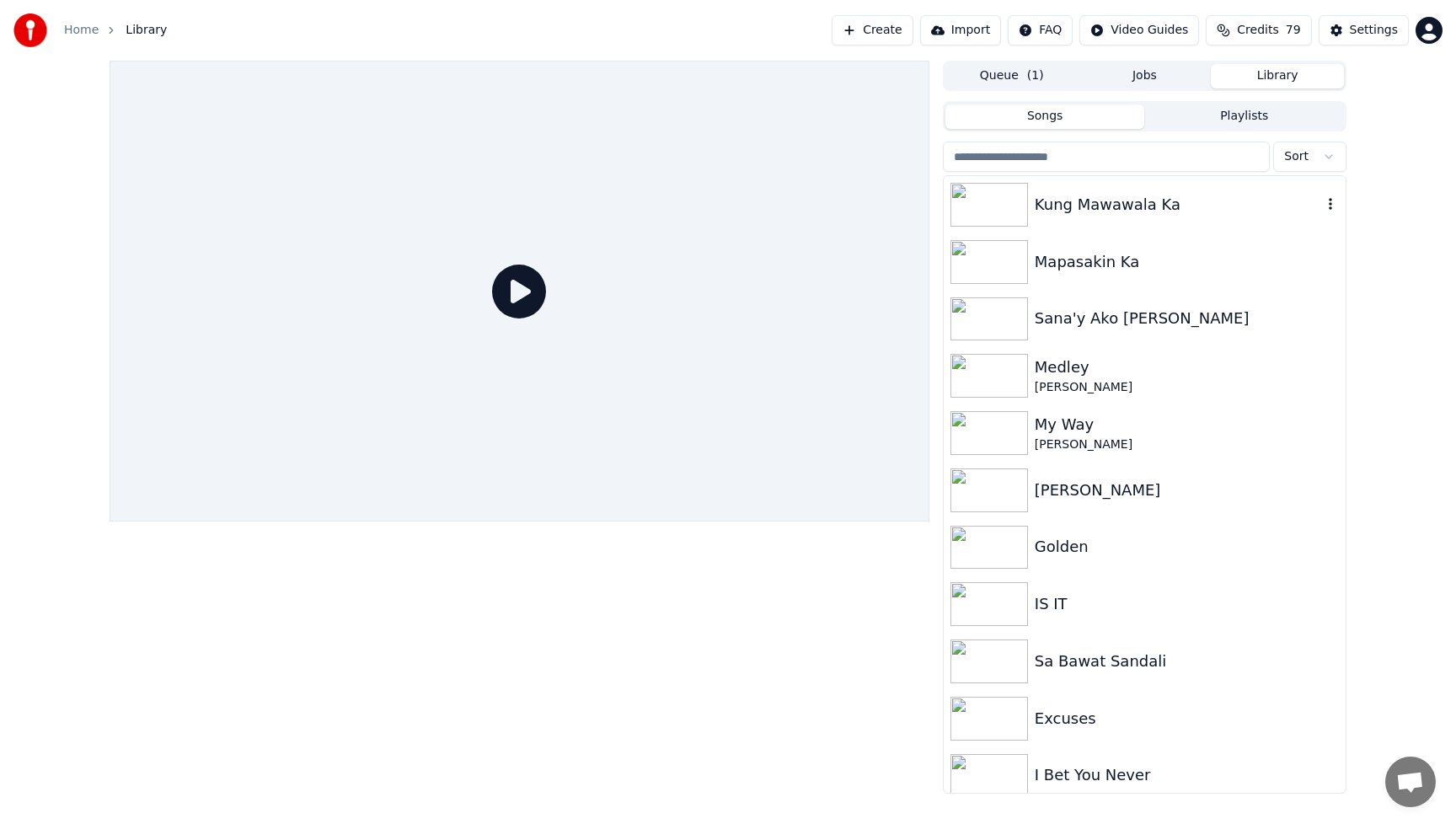
click at [1016, 200] on img at bounding box center [988, 205] width 77 height 44
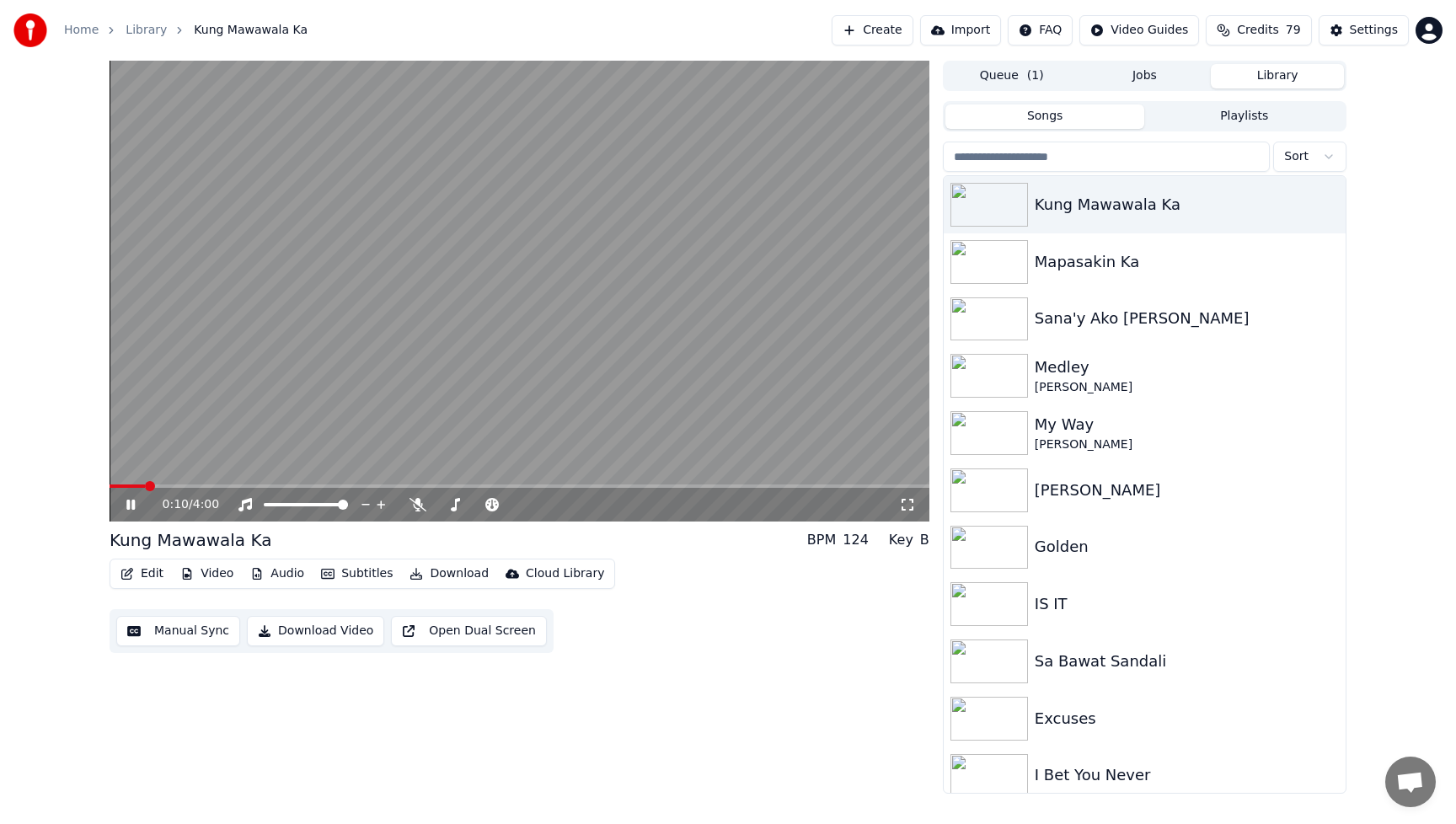
click at [132, 498] on icon at bounding box center [143, 504] width 40 height 14
drag, startPoint x: 686, startPoint y: 619, endPoint x: 637, endPoint y: 610, distance: 49.8
click at [684, 618] on div "Edit Video Audio Subtitles Download Cloud Library Manual Sync Download Video Op…" at bounding box center [519, 606] width 820 height 95
click at [210, 574] on button "Video" at bounding box center [207, 575] width 66 height 24
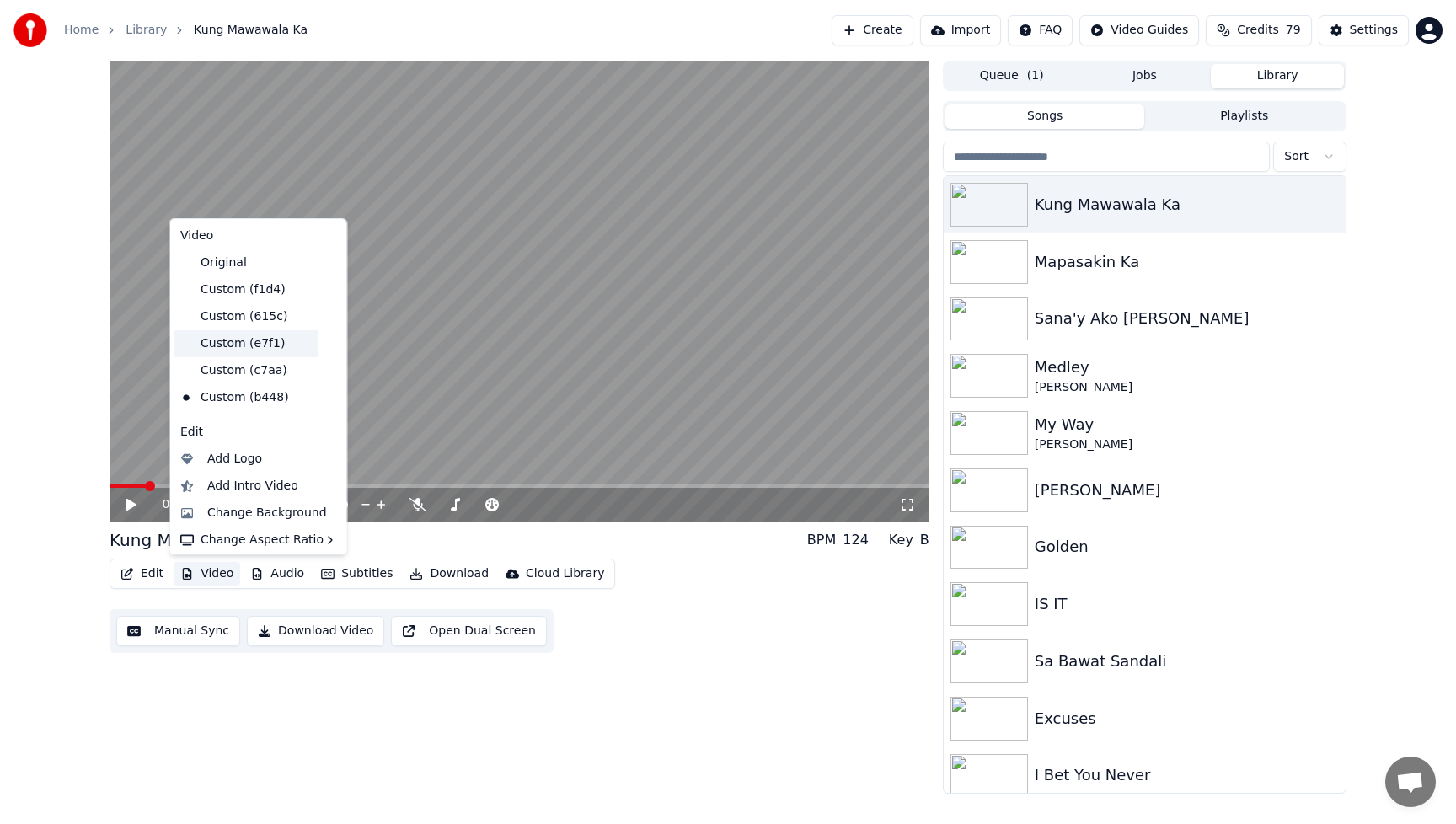
click at [228, 343] on div "Custom (e7f1)" at bounding box center [246, 344] width 145 height 27
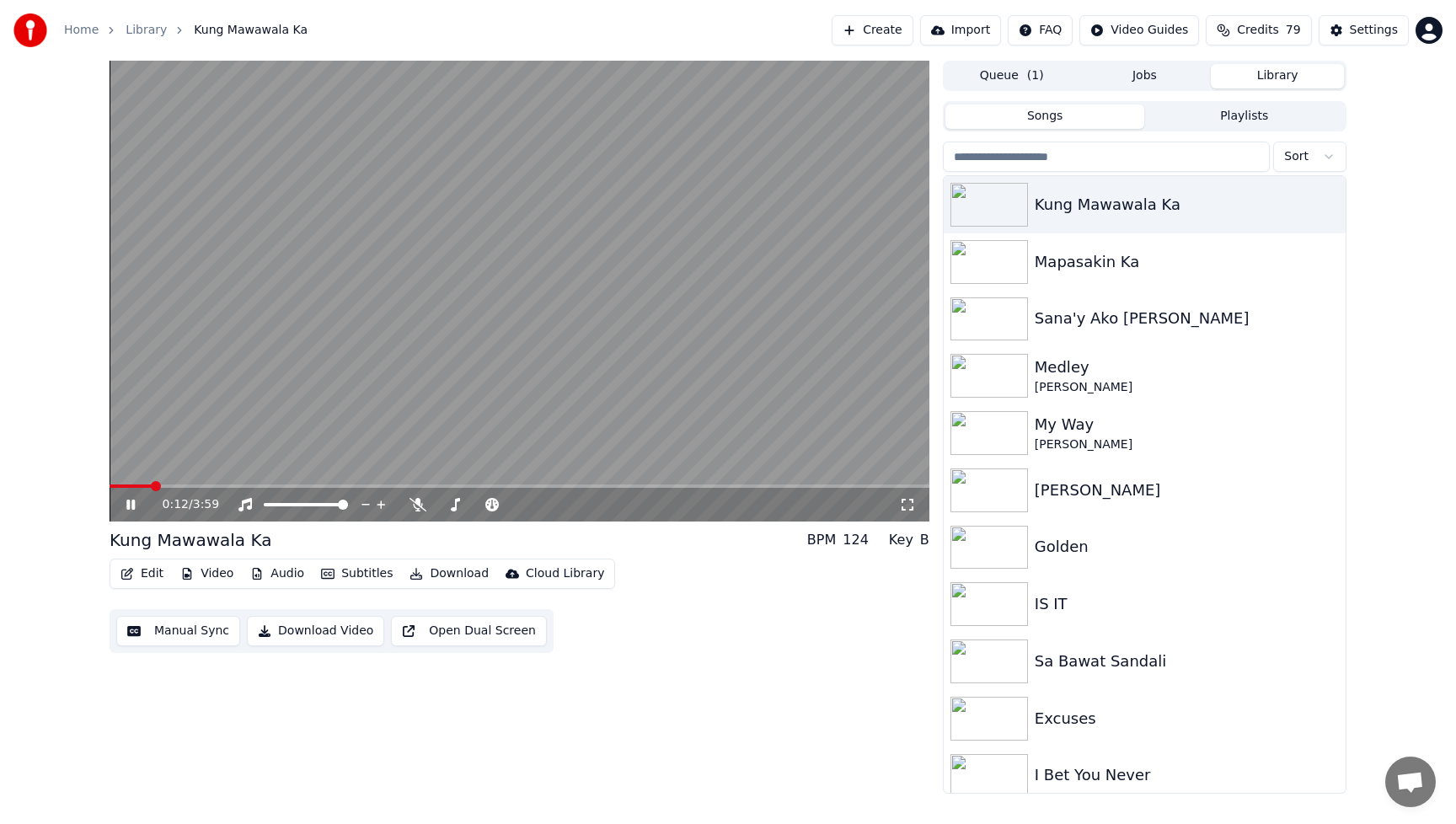
click at [130, 508] on icon at bounding box center [143, 504] width 40 height 14
click at [228, 574] on button "Video" at bounding box center [207, 575] width 66 height 24
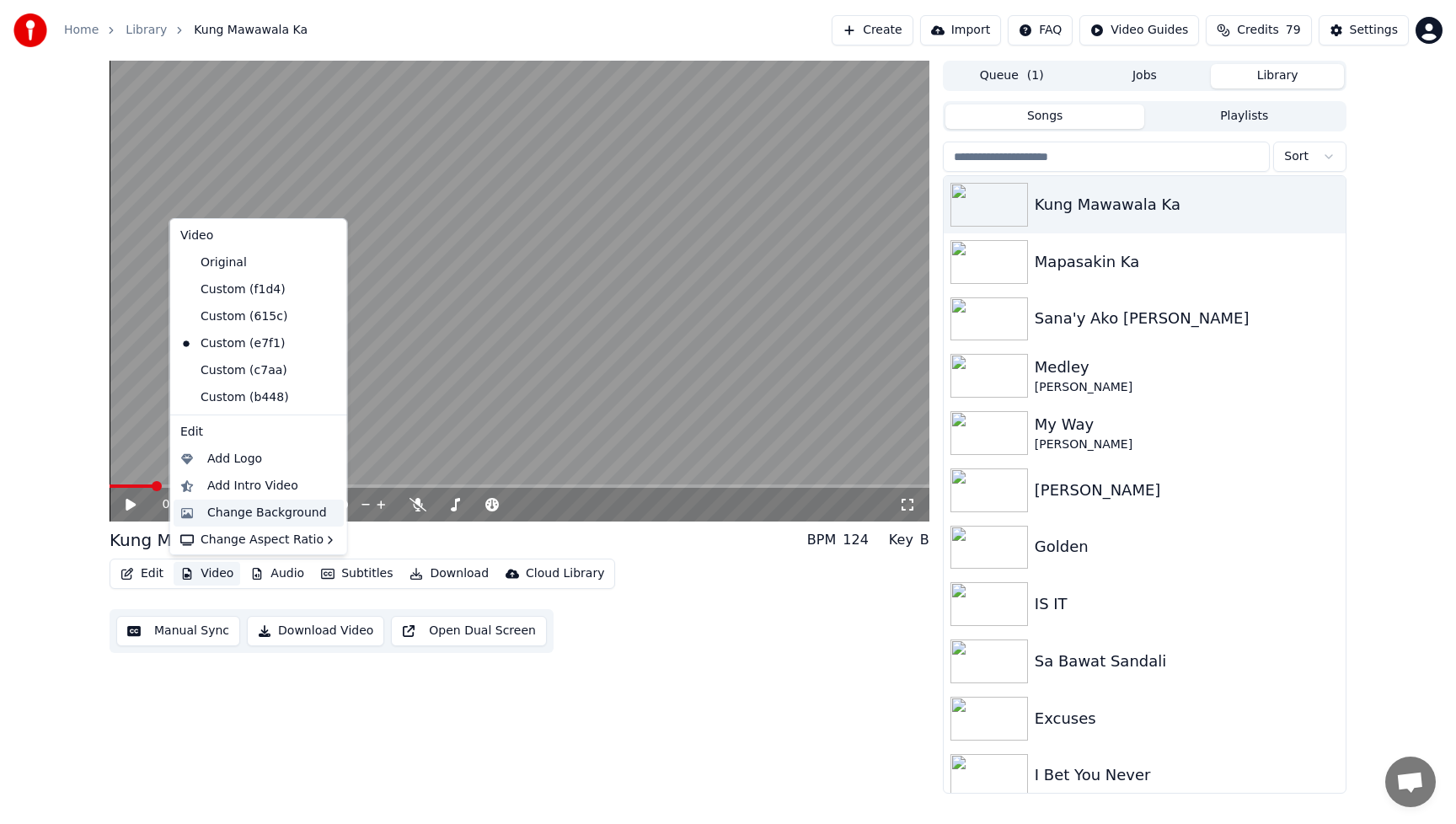
click at [242, 518] on div "Change Background" at bounding box center [267, 514] width 119 height 17
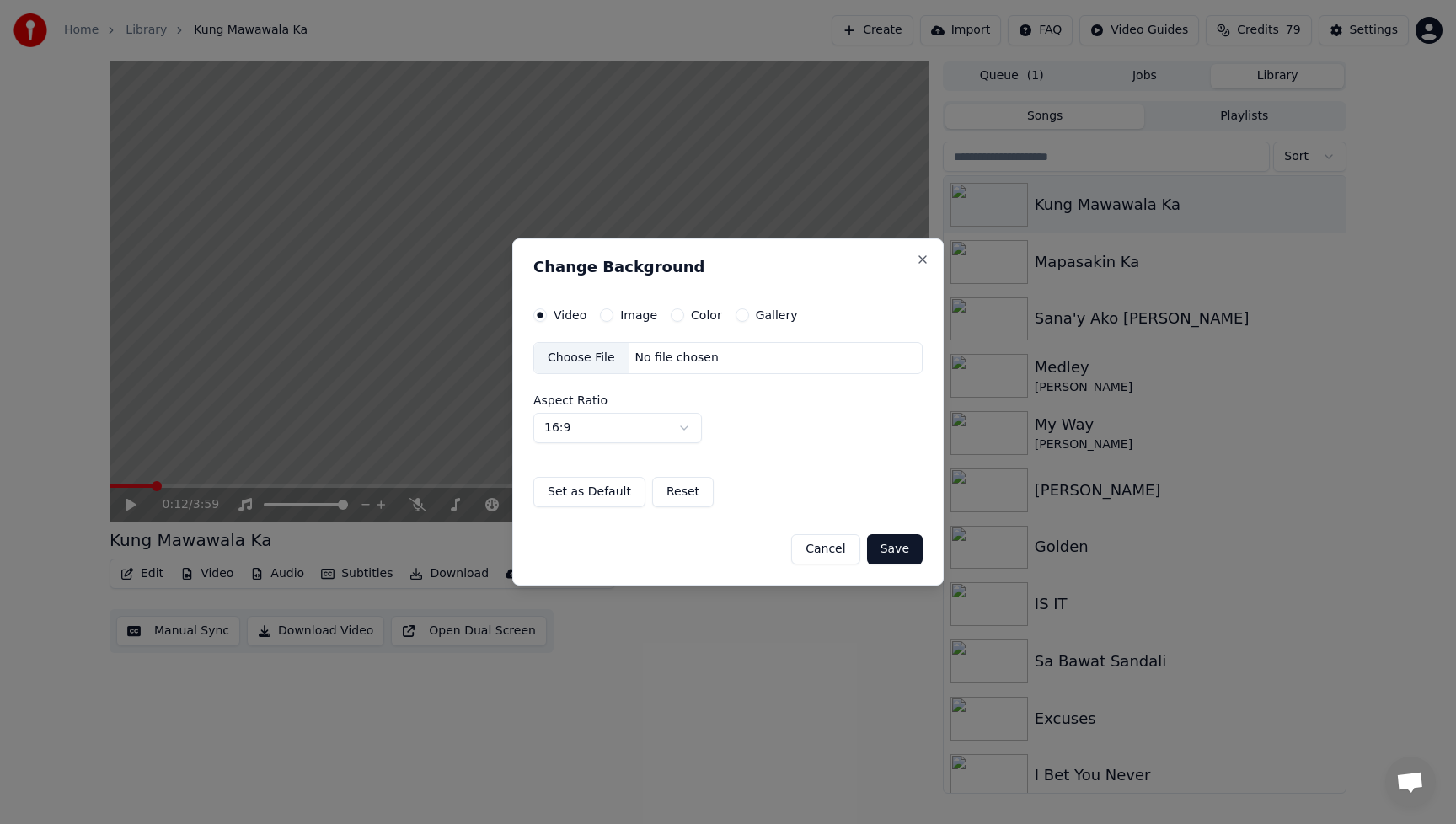
click at [571, 358] on div "Choose File" at bounding box center [581, 358] width 95 height 30
click at [904, 554] on button "Save" at bounding box center [895, 549] width 56 height 30
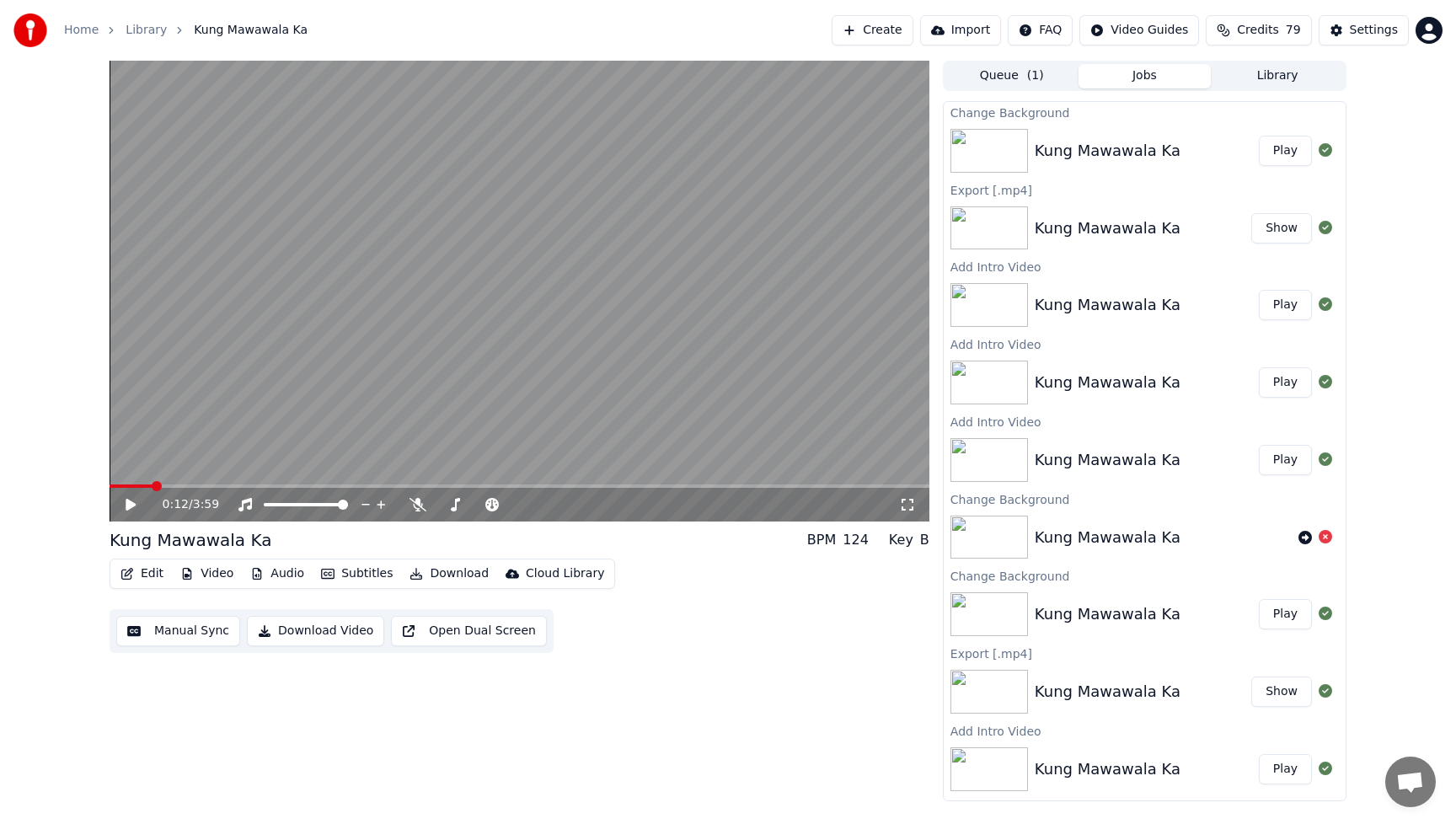
click at [1271, 148] on button "Play" at bounding box center [1285, 150] width 53 height 30
click at [1270, 152] on button "Play" at bounding box center [1285, 150] width 53 height 30
click at [419, 510] on icon at bounding box center [418, 504] width 17 height 14
click at [132, 496] on div "0:40 / 4:00" at bounding box center [520, 504] width 806 height 17
click at [133, 503] on icon at bounding box center [130, 504] width 8 height 10
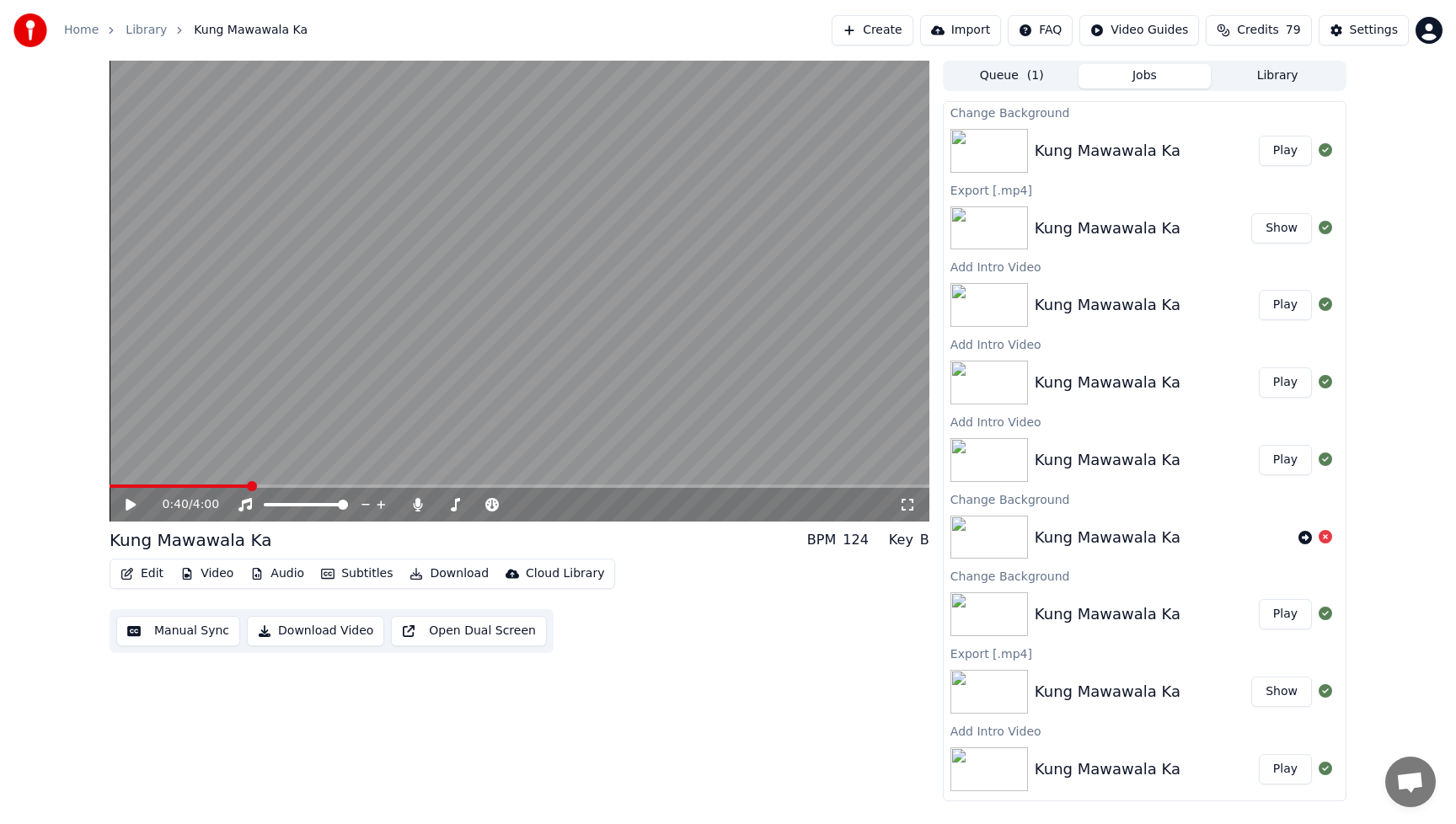
click at [310, 627] on button "Download Video" at bounding box center [315, 631] width 137 height 30
